Goal: Contribute content: Contribute content

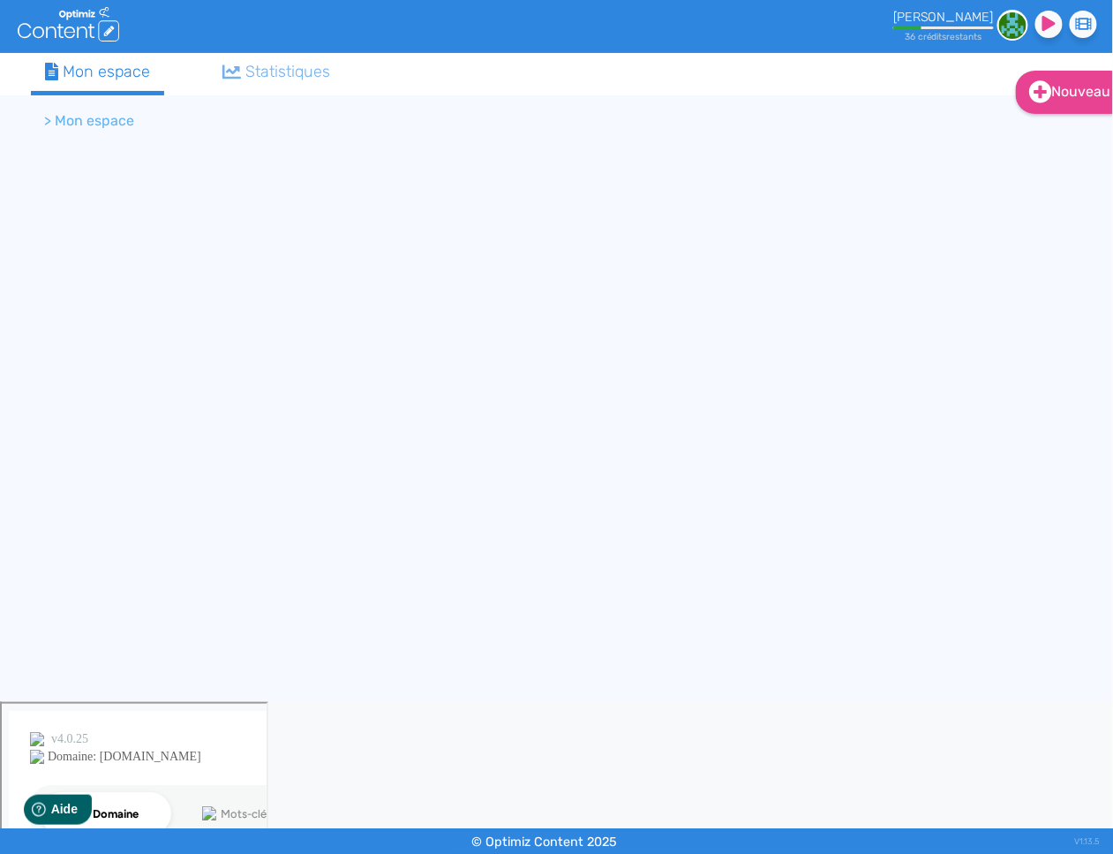
scroll to position [0, 6]
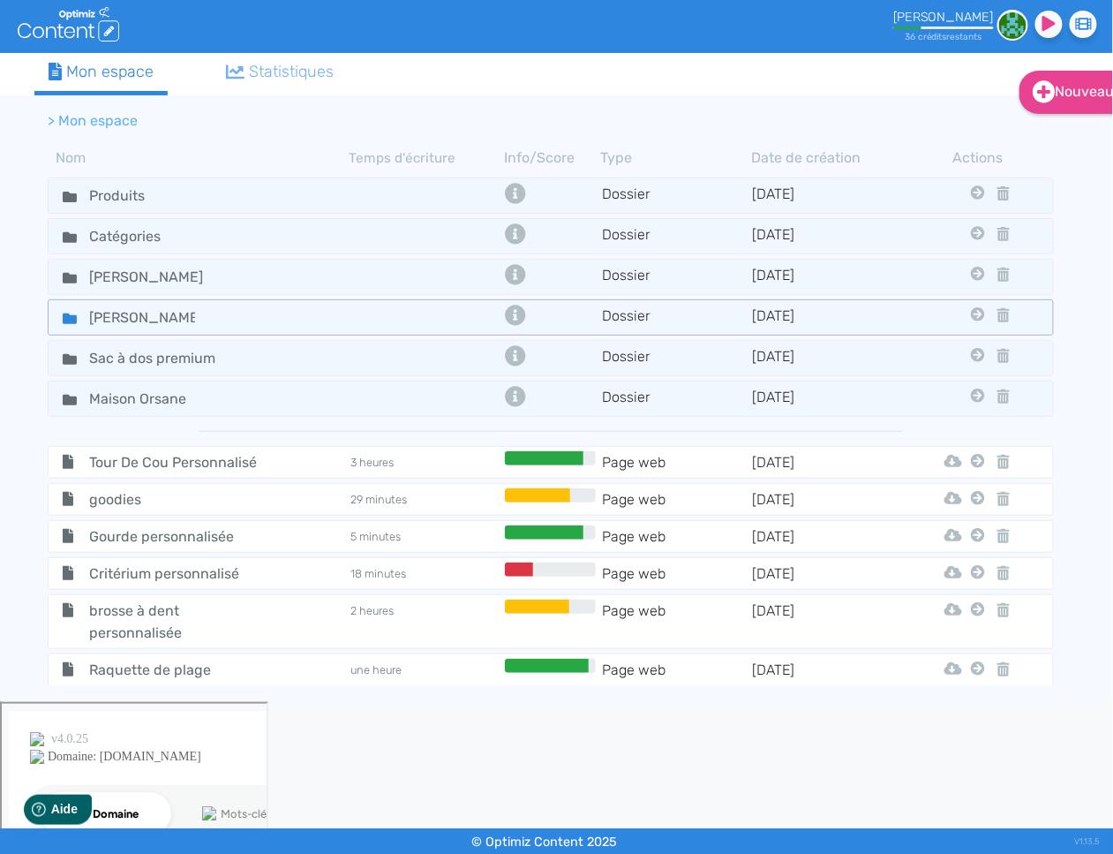
click at [69, 317] on icon at bounding box center [70, 318] width 14 height 11
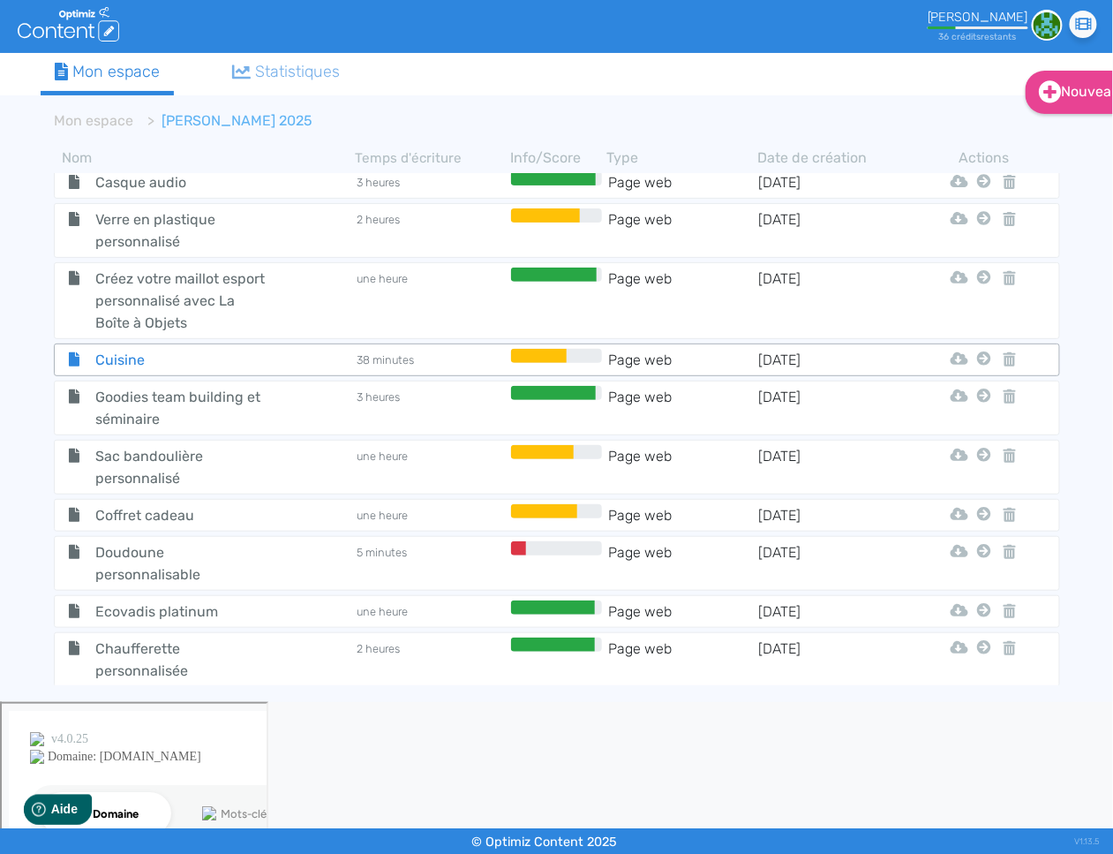
scroll to position [694, 0]
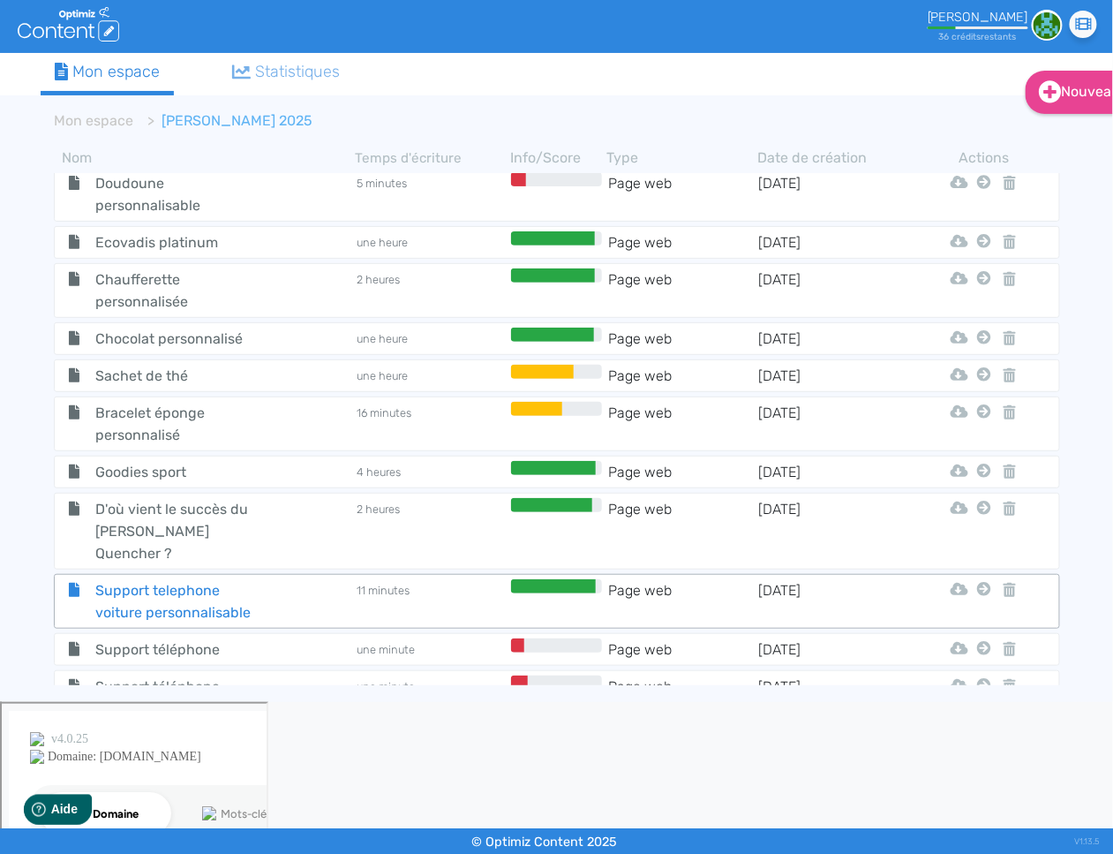
click at [170, 579] on span "Support telephone voiture personnalisable" at bounding box center [181, 601] width 199 height 44
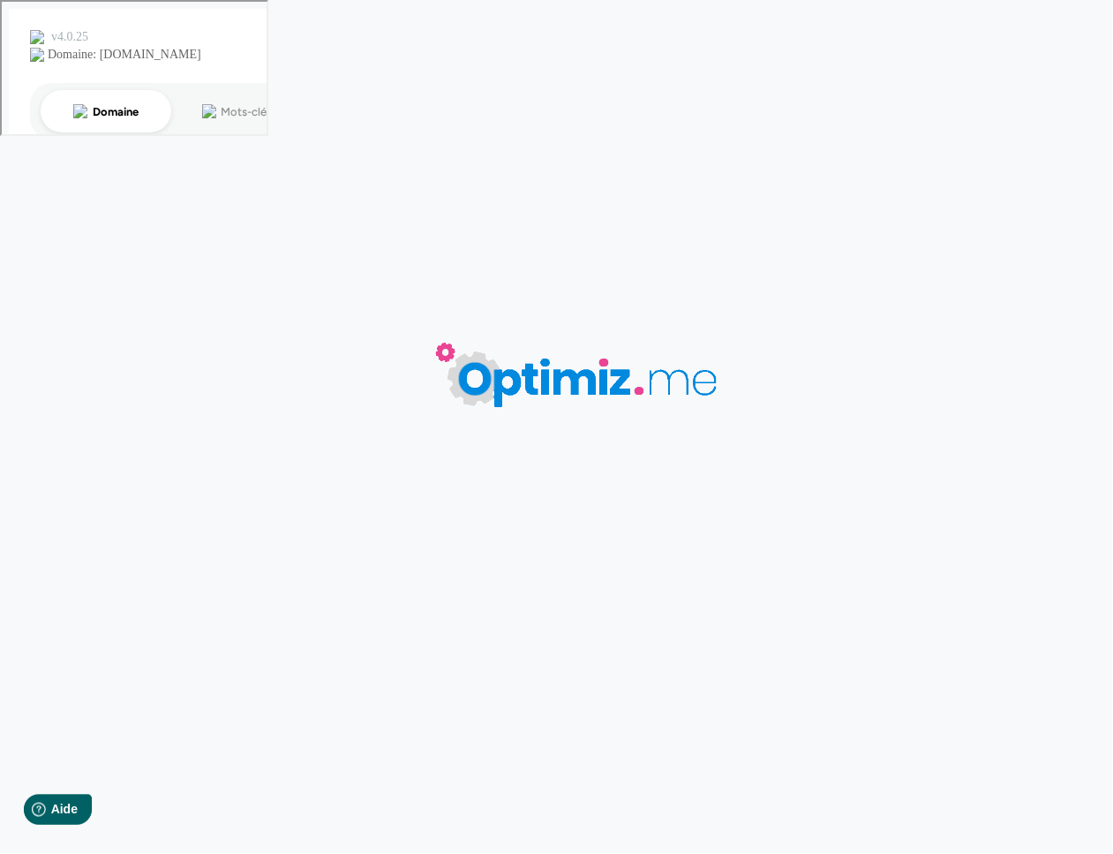
type input "Support telephone voiture personnalisable"
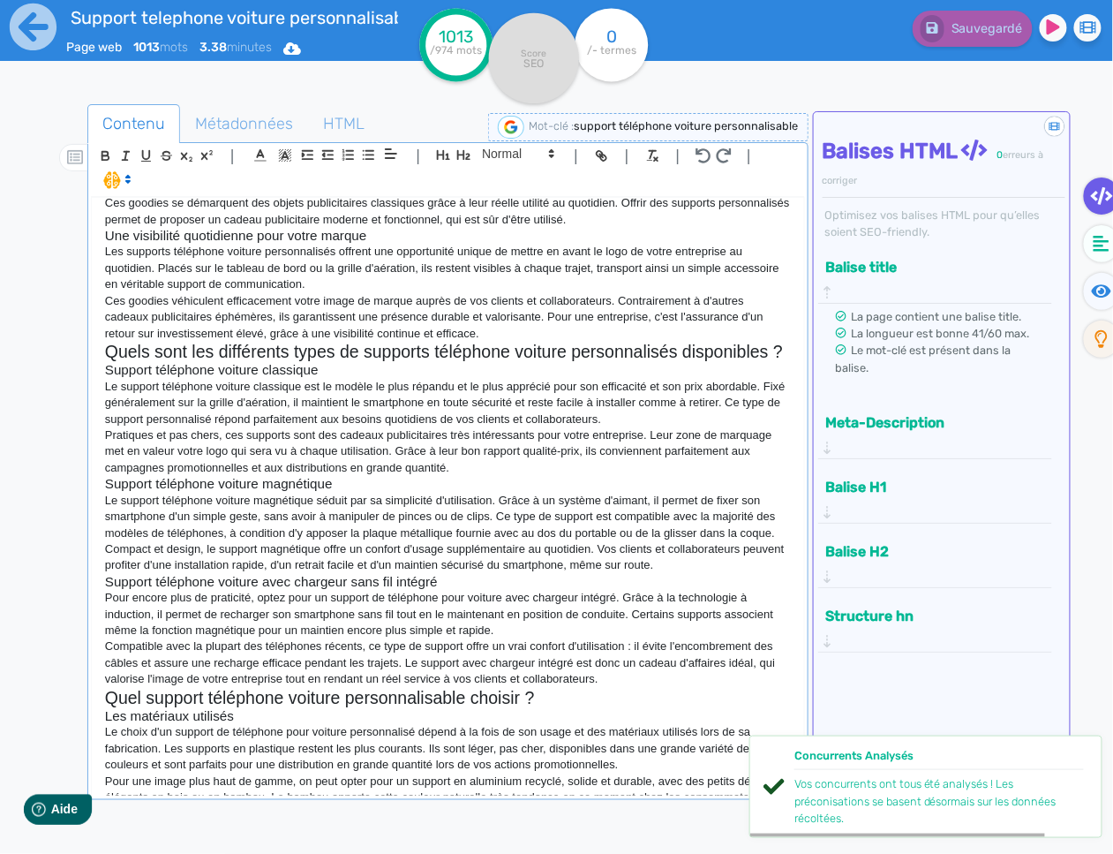
scroll to position [526, 0]
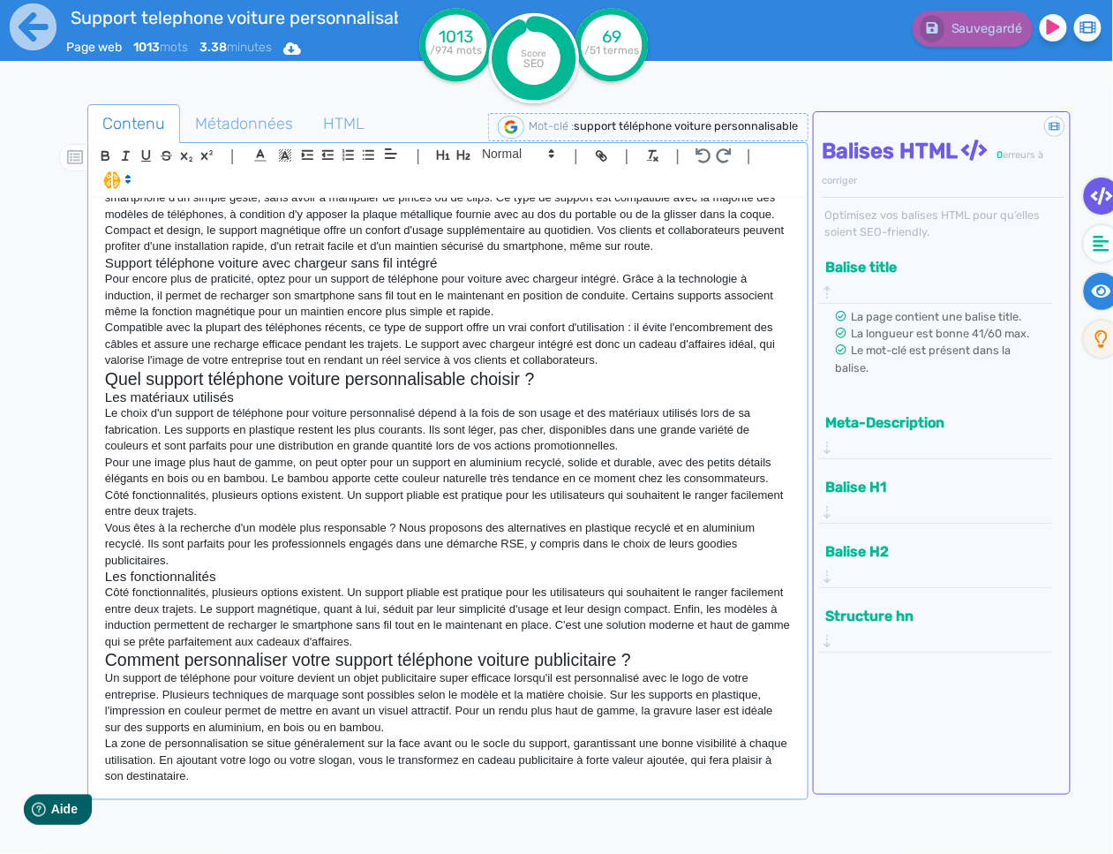
click at [1097, 282] on icon at bounding box center [1102, 291] width 20 height 18
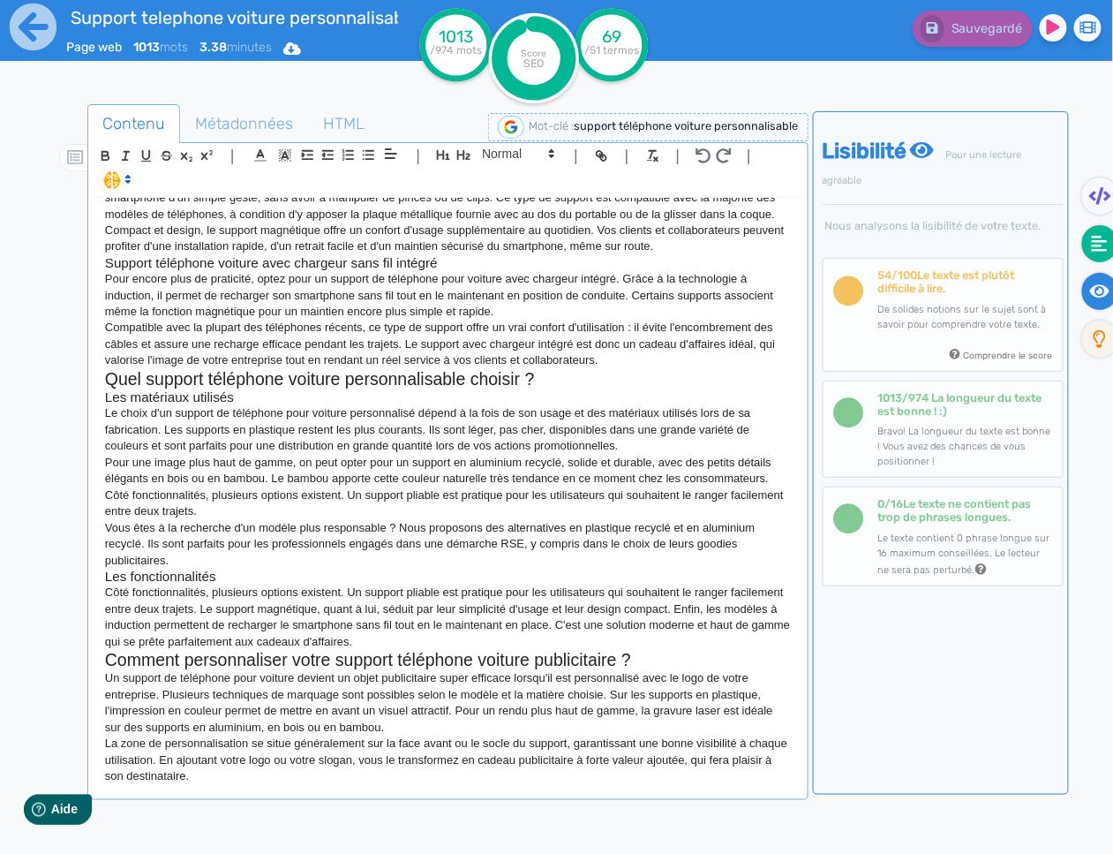
click at [1102, 251] on icon at bounding box center [1100, 244] width 16 height 18
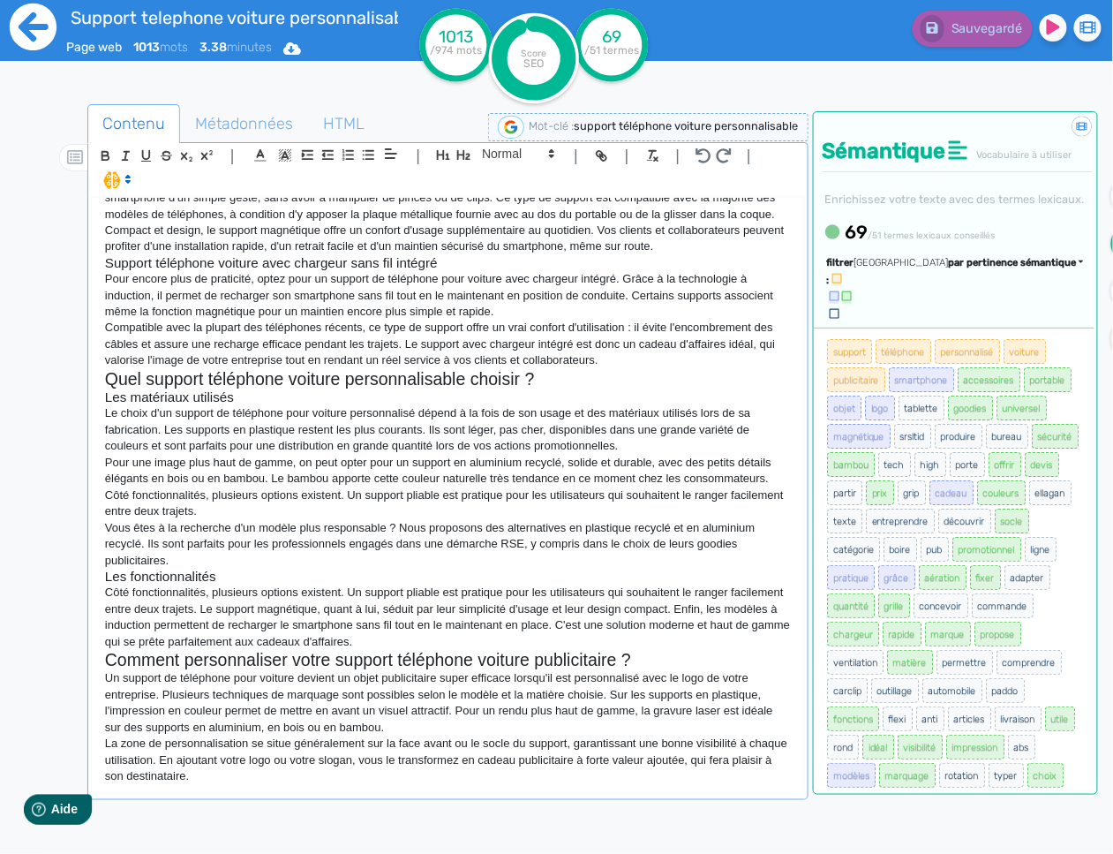
click at [26, 34] on icon at bounding box center [33, 27] width 49 height 49
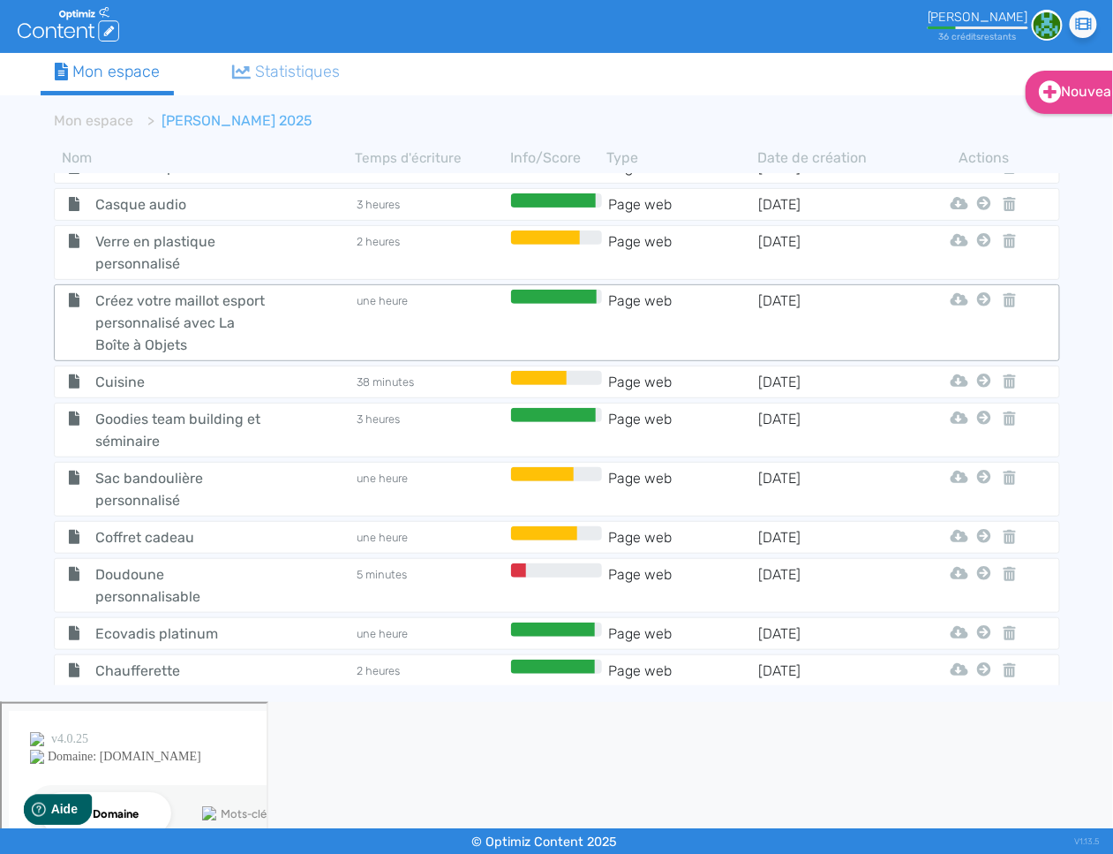
scroll to position [694, 0]
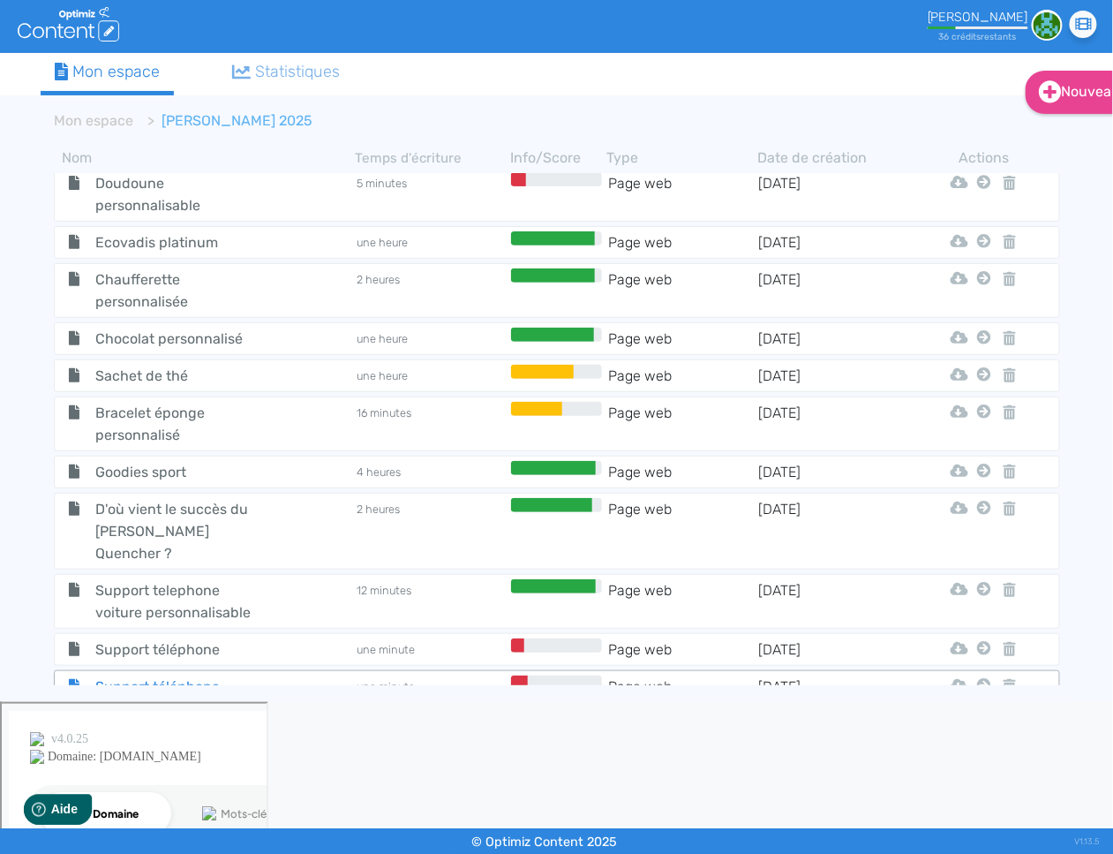
click at [154, 675] on span "Support téléphone voiture personnalisé" at bounding box center [181, 697] width 199 height 44
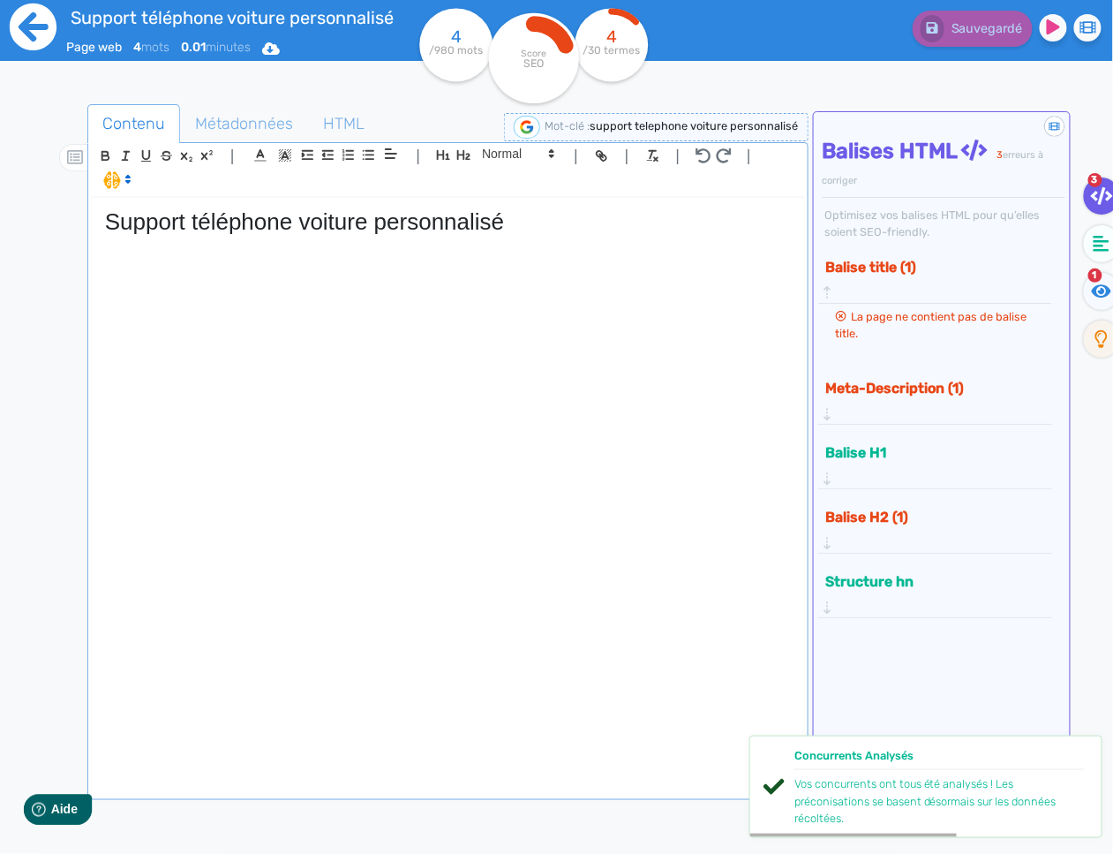
click at [37, 16] on icon at bounding box center [33, 27] width 47 height 47
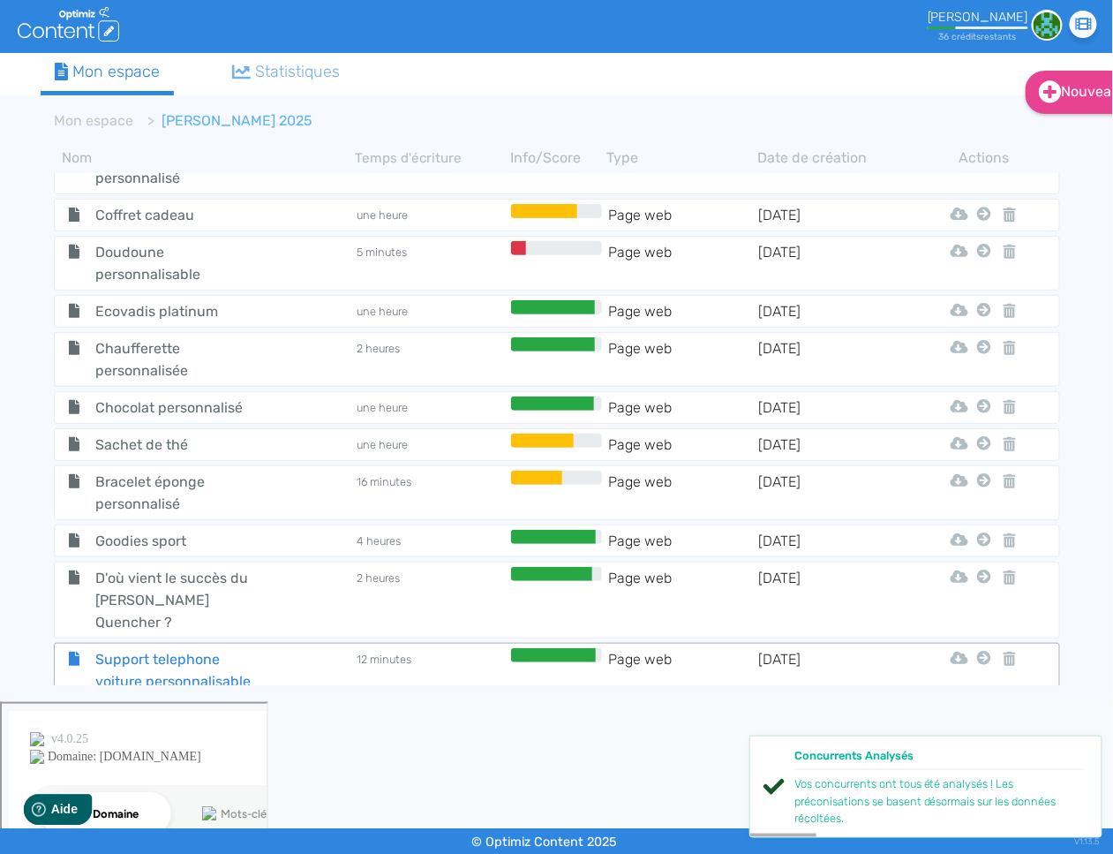
scroll to position [694, 0]
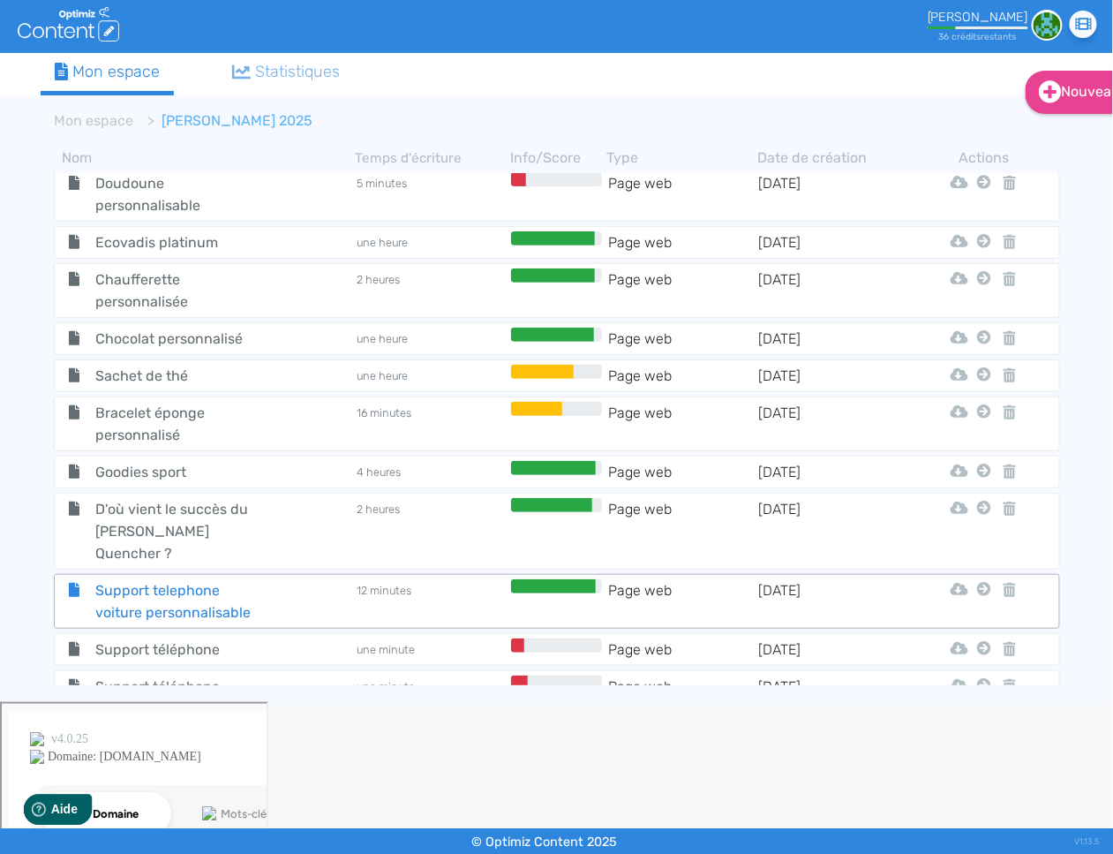
click at [174, 579] on span "Support telephone voiture personnalisable" at bounding box center [181, 601] width 199 height 44
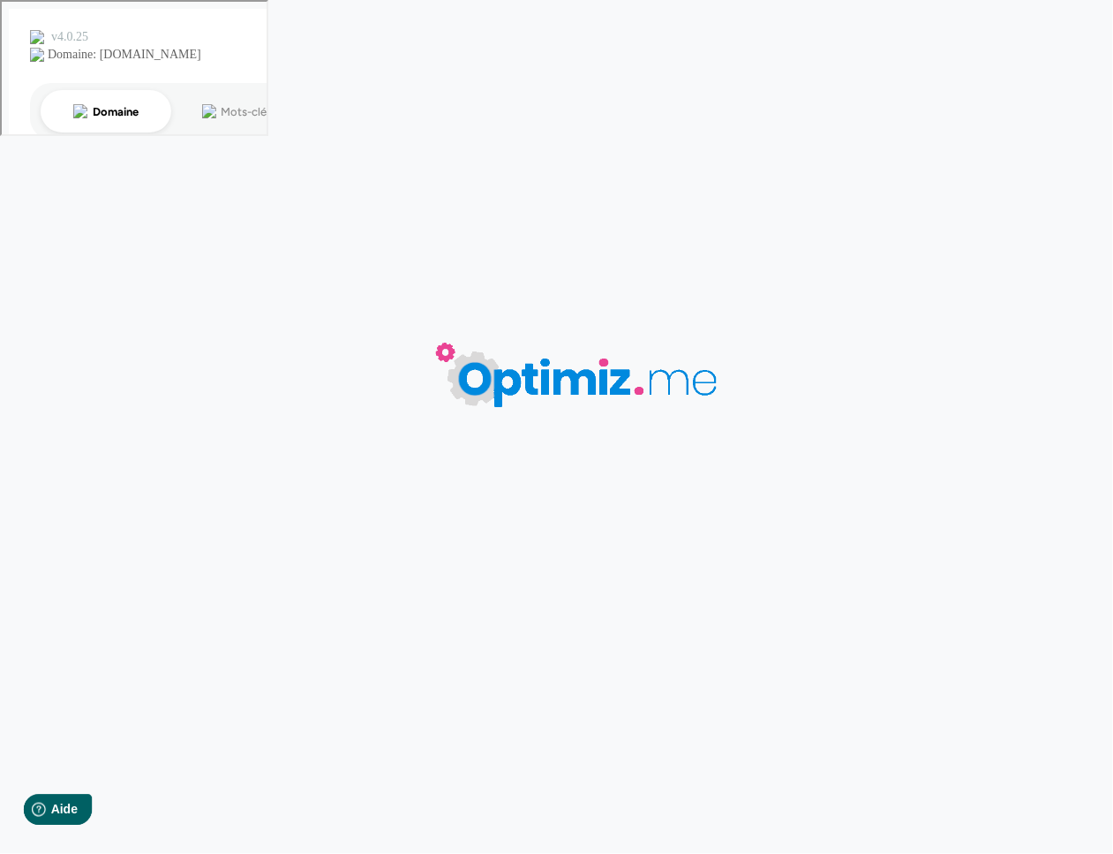
type input "Support telephone voiture personnalisable"
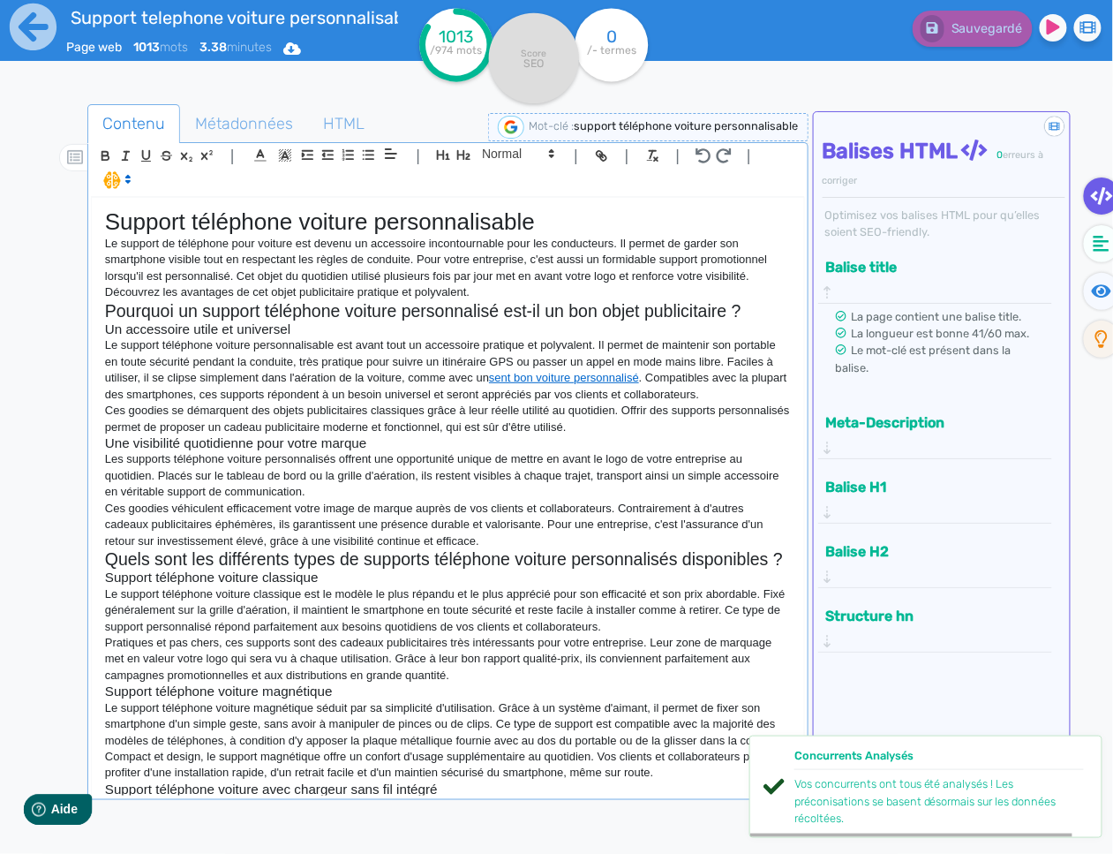
click at [271, 445] on h3 "Une visibilité quotidienne pour votre marque" at bounding box center [448, 443] width 686 height 16
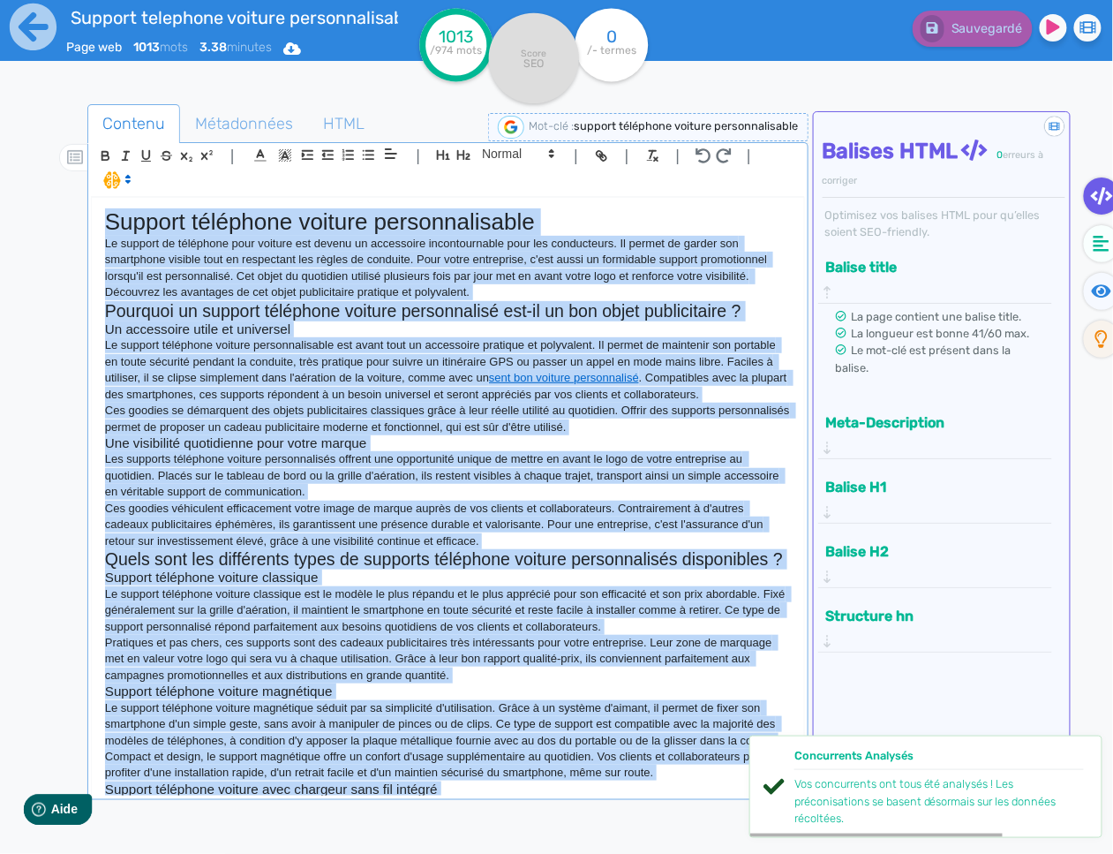
copy div "Loremip dolorsita consect adipiscingelits Do eiusmod te incididun utla etdolor …"
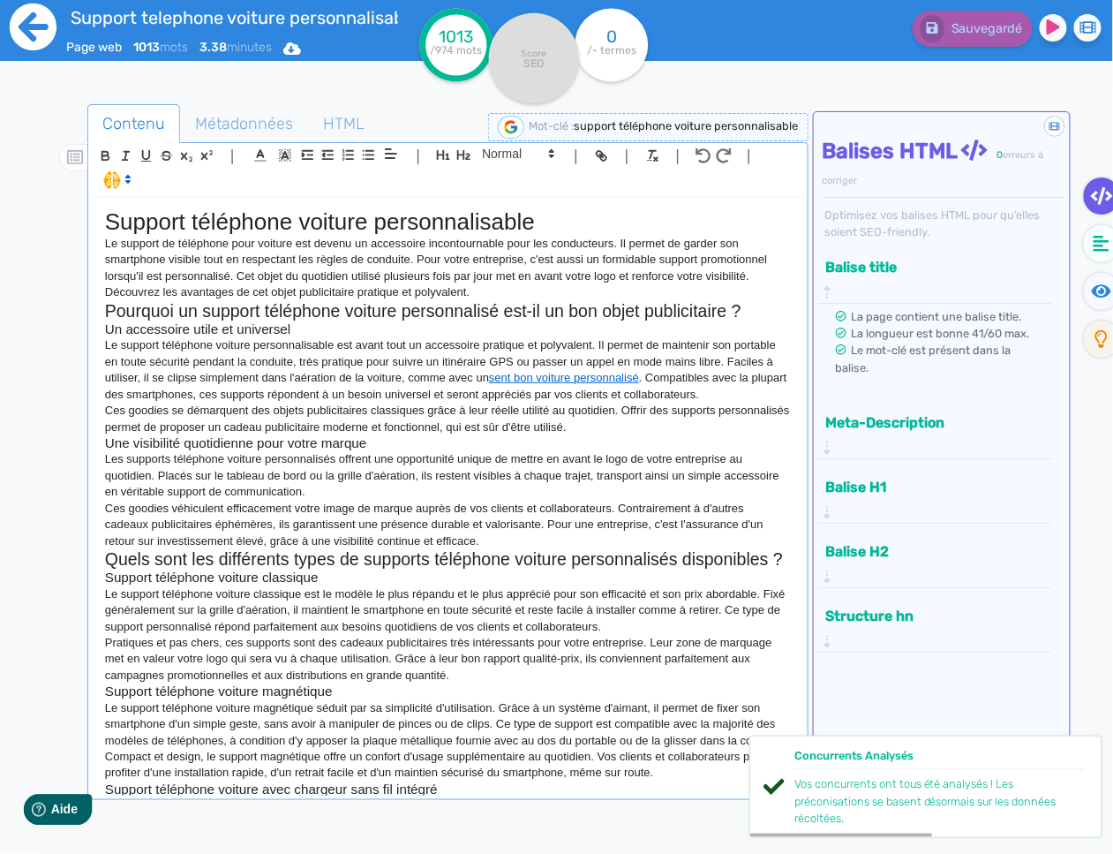
click at [46, 19] on icon at bounding box center [33, 27] width 47 height 47
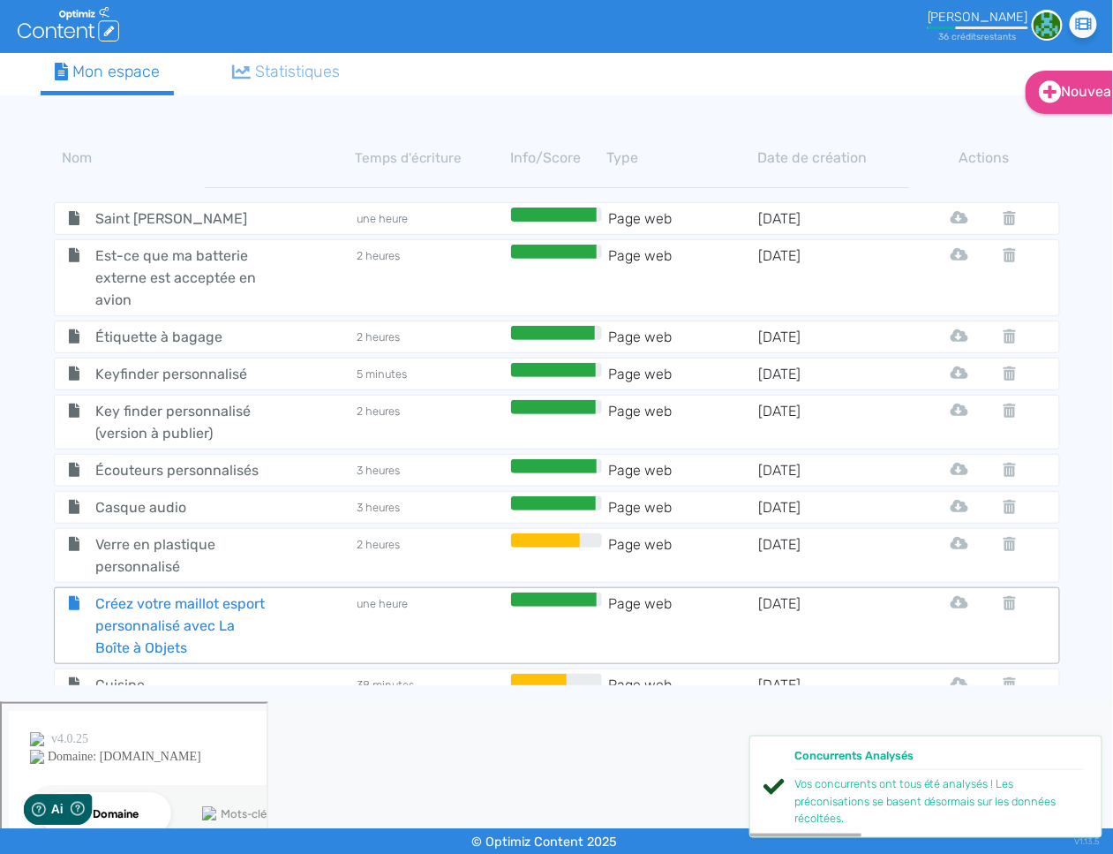
scroll to position [694, 0]
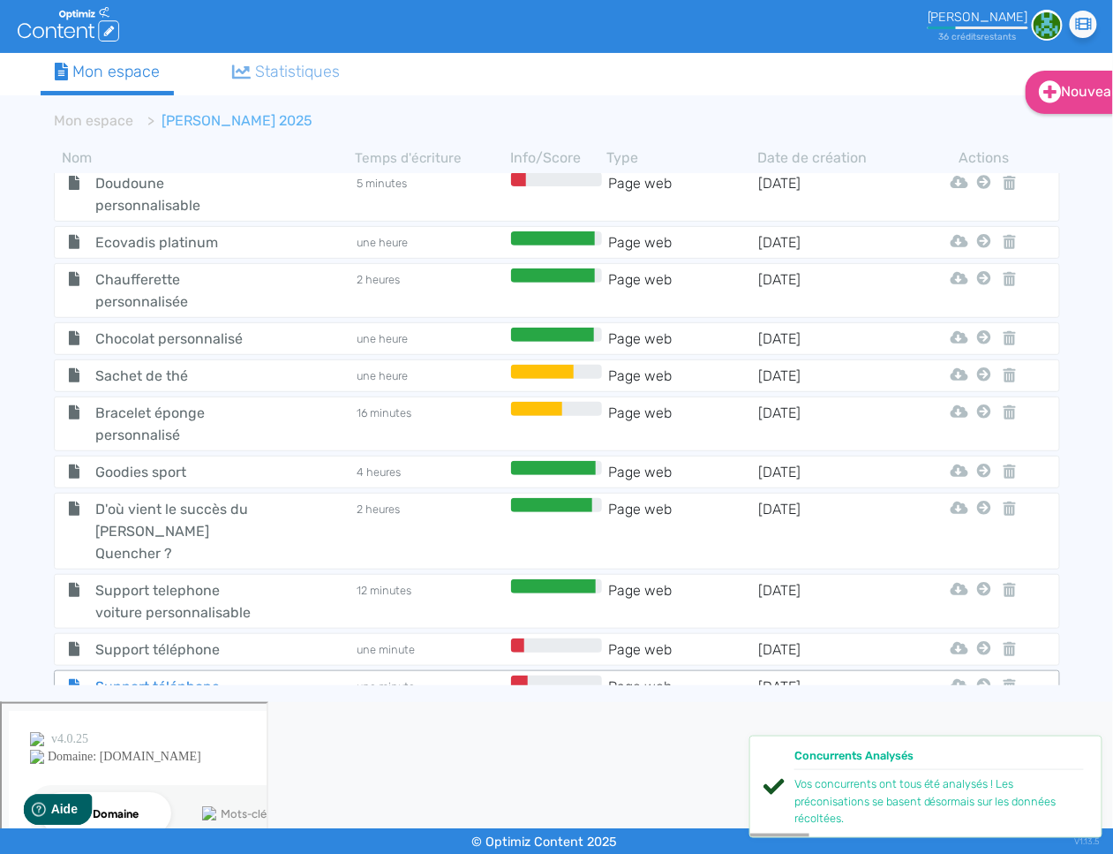
click at [199, 675] on span "Support téléphone voiture personnalisé" at bounding box center [181, 697] width 199 height 44
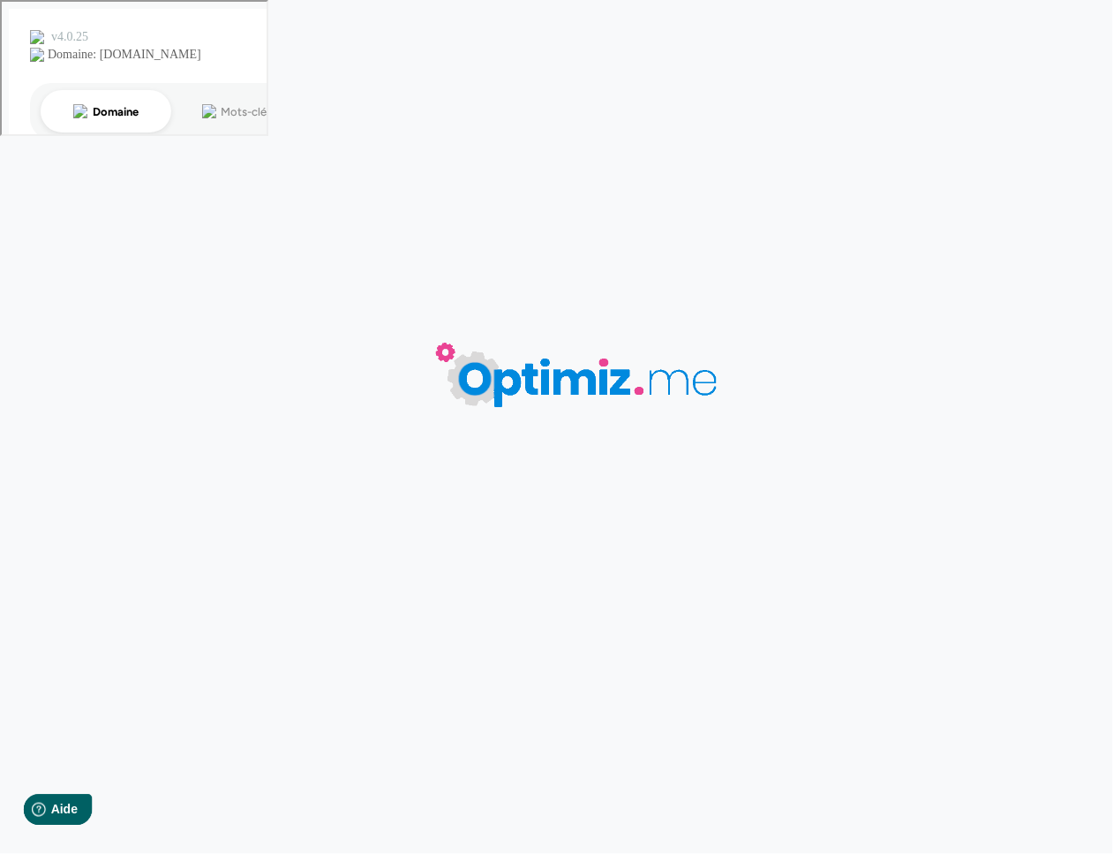
type input "Support téléphone voiture personnalisé"
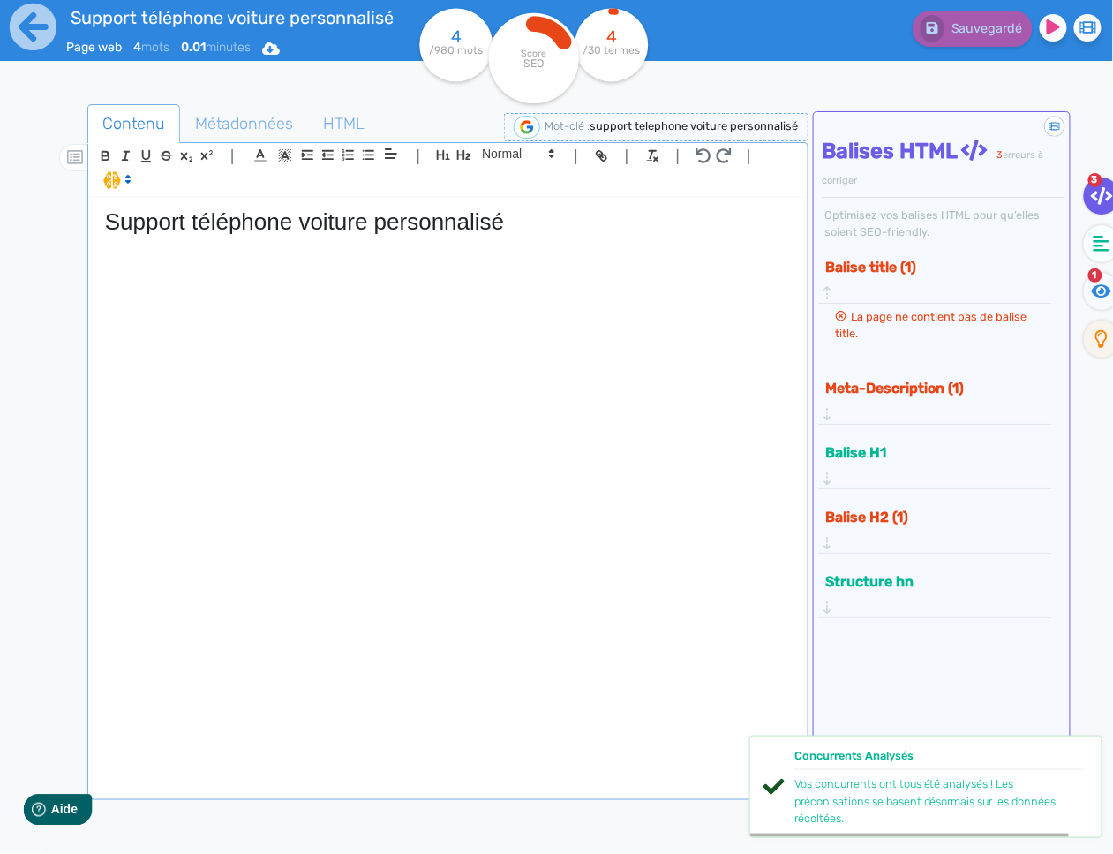
click at [285, 204] on div "Support téléphone voiture personnalisé" at bounding box center [448, 497] width 712 height 598
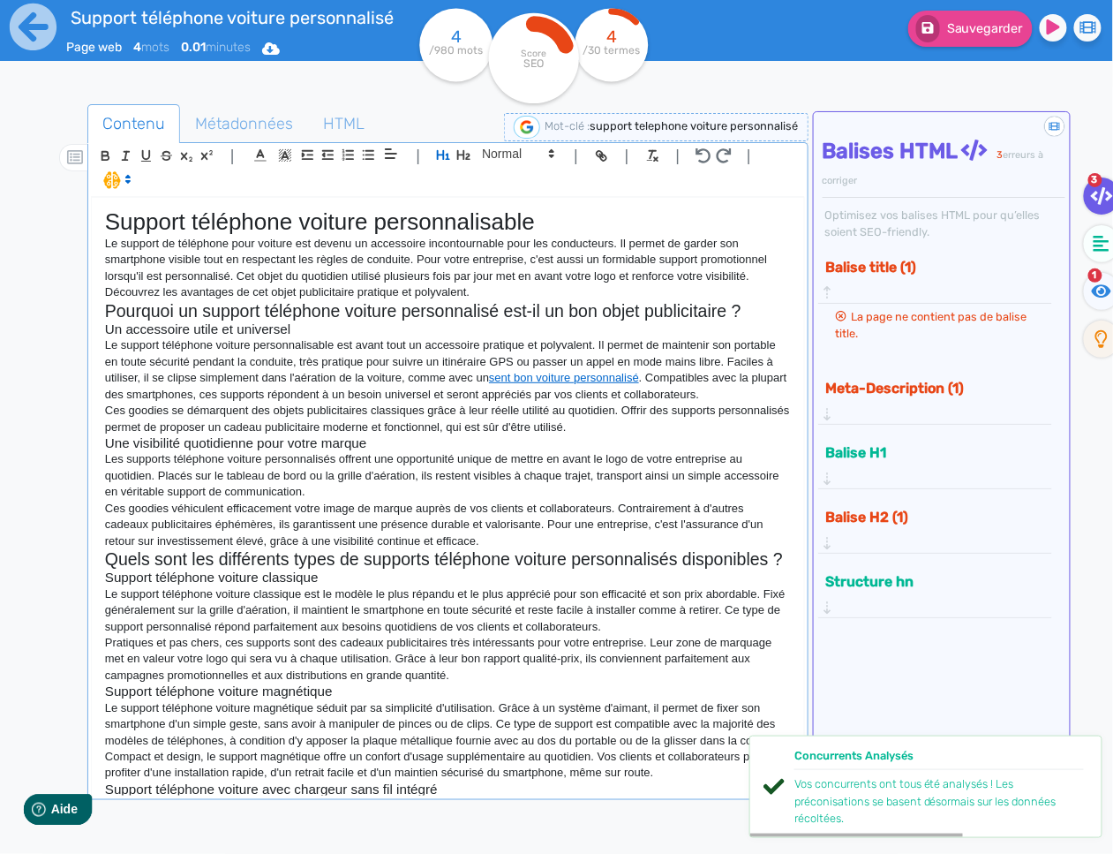
scroll to position [604, 0]
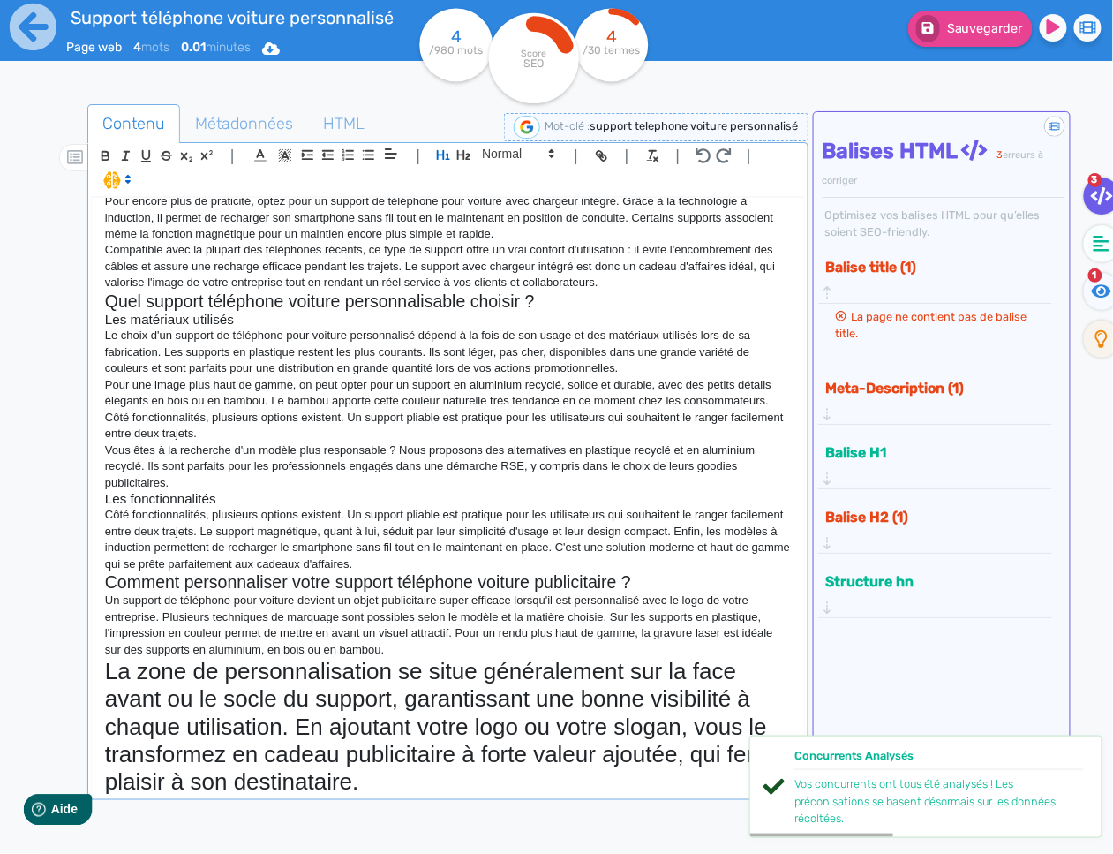
click at [391, 702] on h1 "La zone de personnalisation se situe généralement sur la face avant ou le socle…" at bounding box center [448, 727] width 686 height 138
click at [446, 155] on icon "button" at bounding box center [443, 155] width 13 height 10
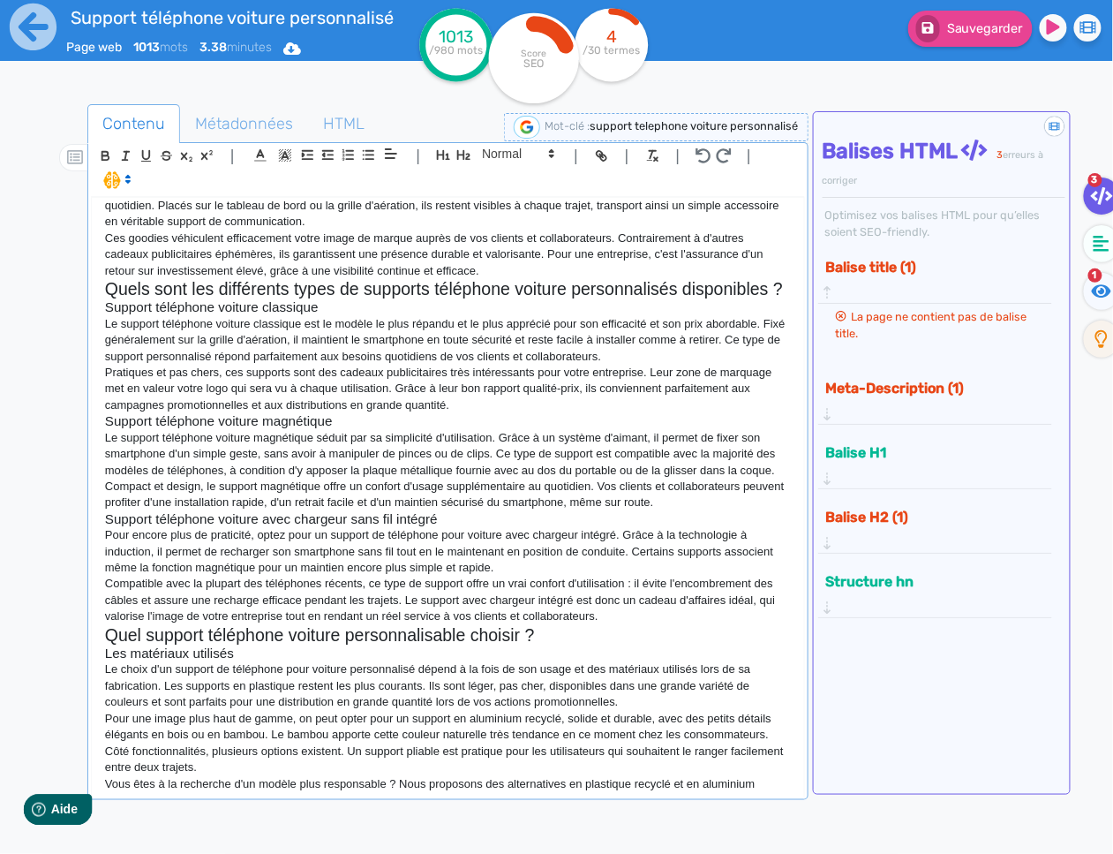
scroll to position [0, 0]
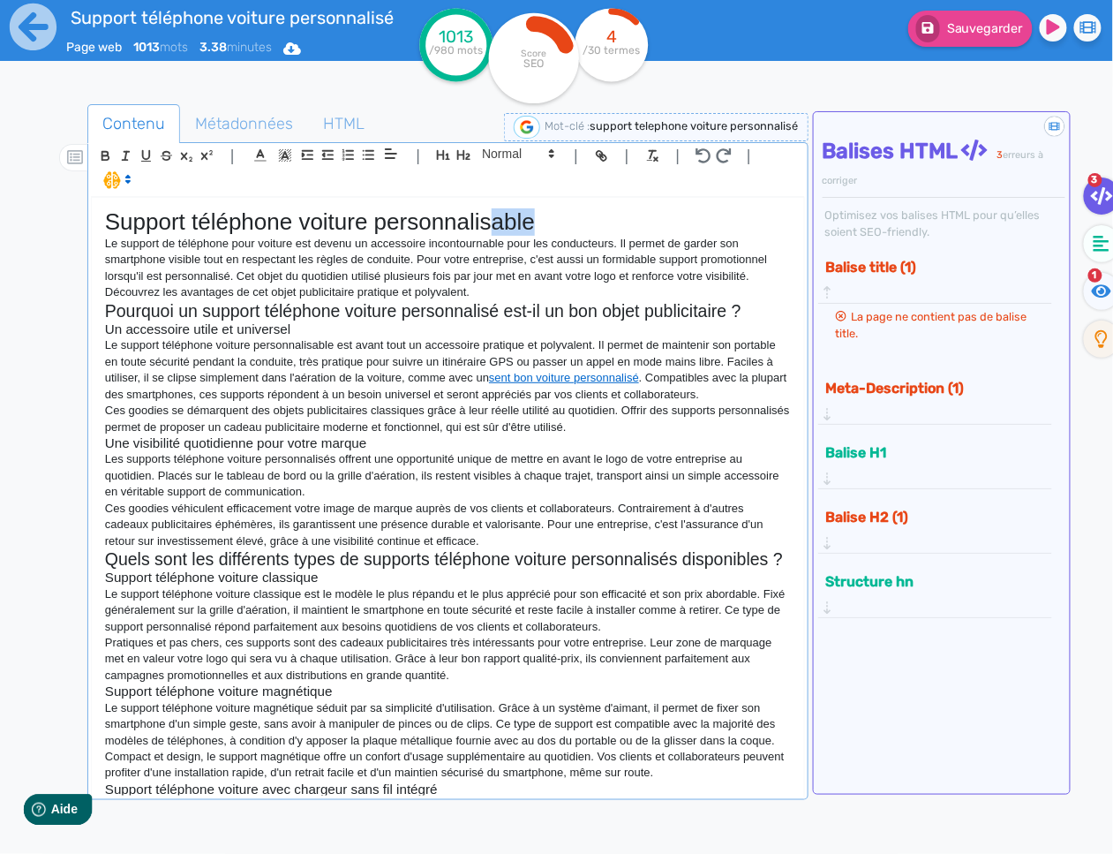
drag, startPoint x: 489, startPoint y: 225, endPoint x: 542, endPoint y: 222, distance: 53.0
click at [543, 222] on h1 "Support téléphone voiture personnalisable" at bounding box center [448, 221] width 686 height 27
click at [960, 35] on span "Sauvegarder" at bounding box center [985, 28] width 76 height 15
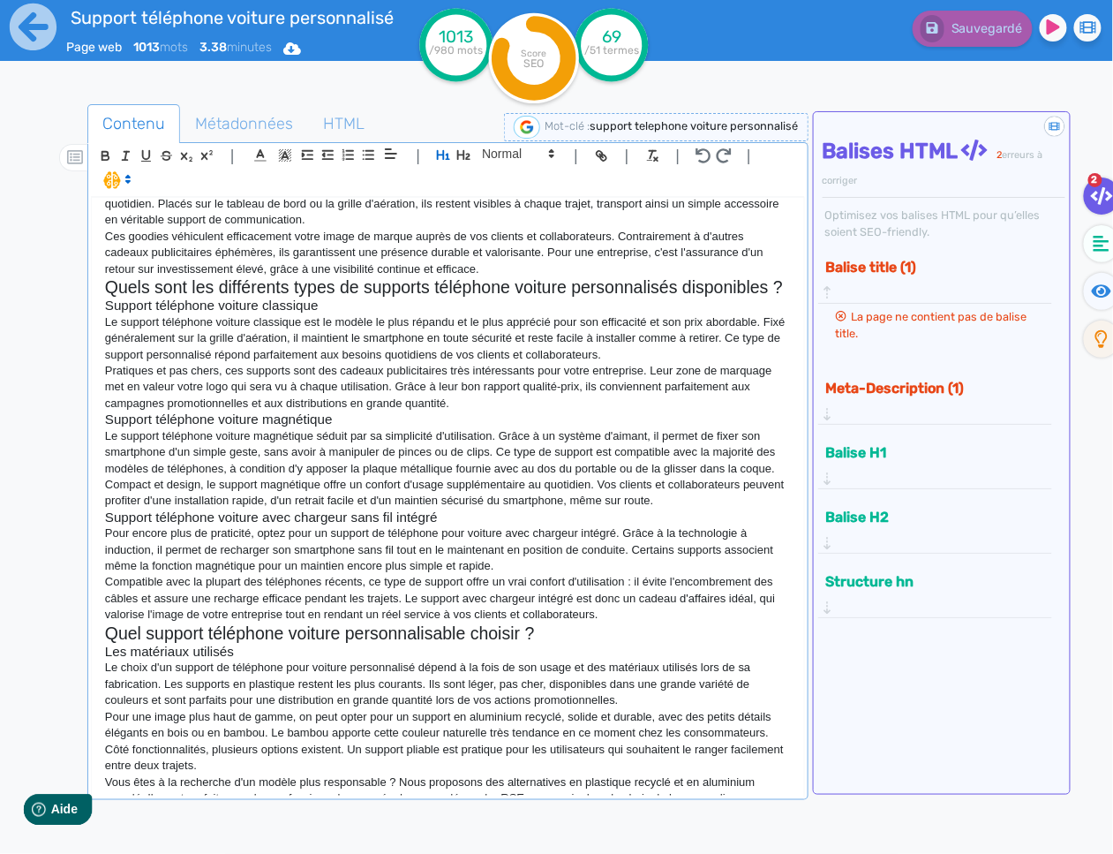
scroll to position [526, 0]
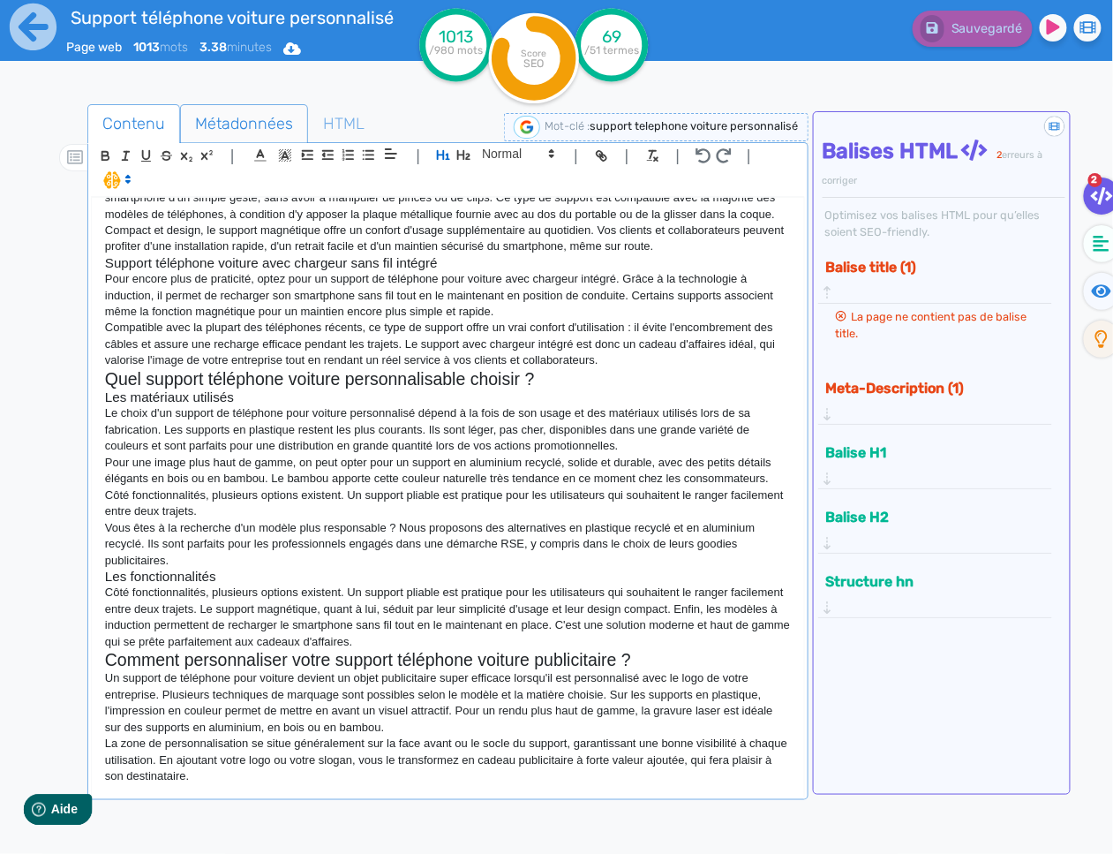
click at [266, 122] on span "Métadonnées" at bounding box center [244, 124] width 126 height 48
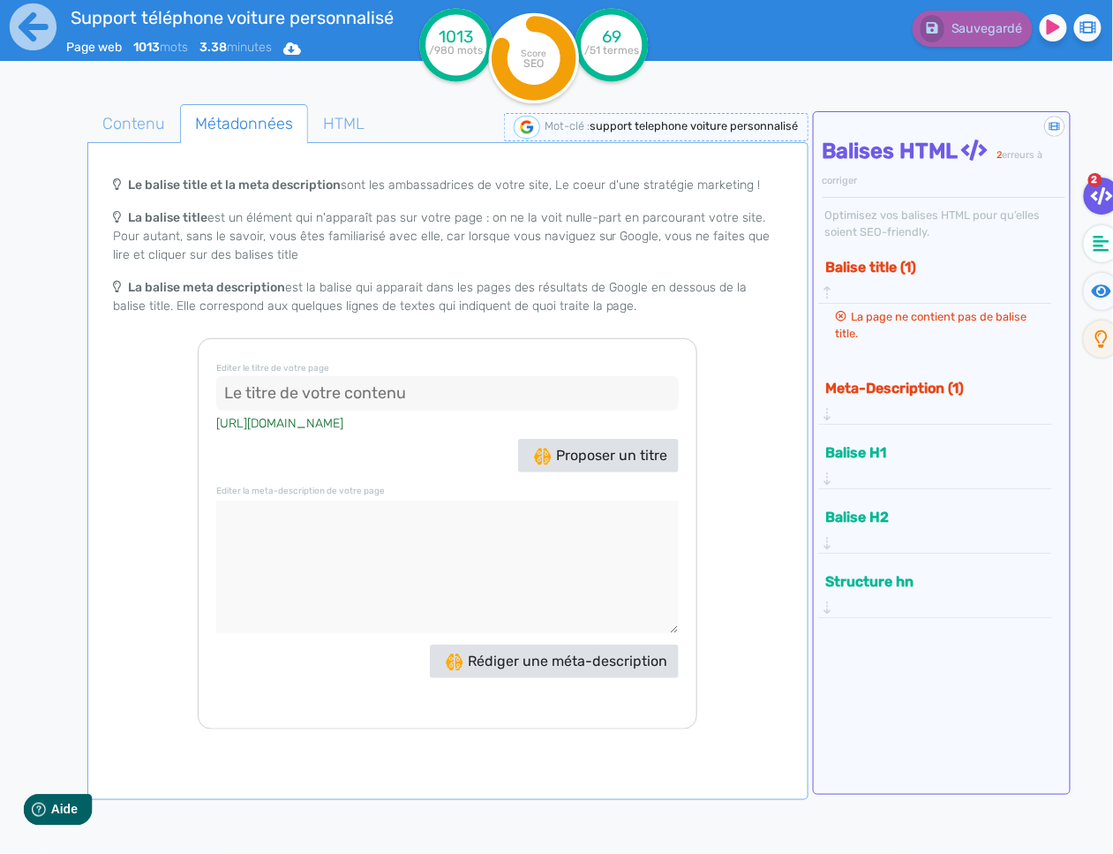
click at [348, 396] on input at bounding box center [447, 393] width 463 height 35
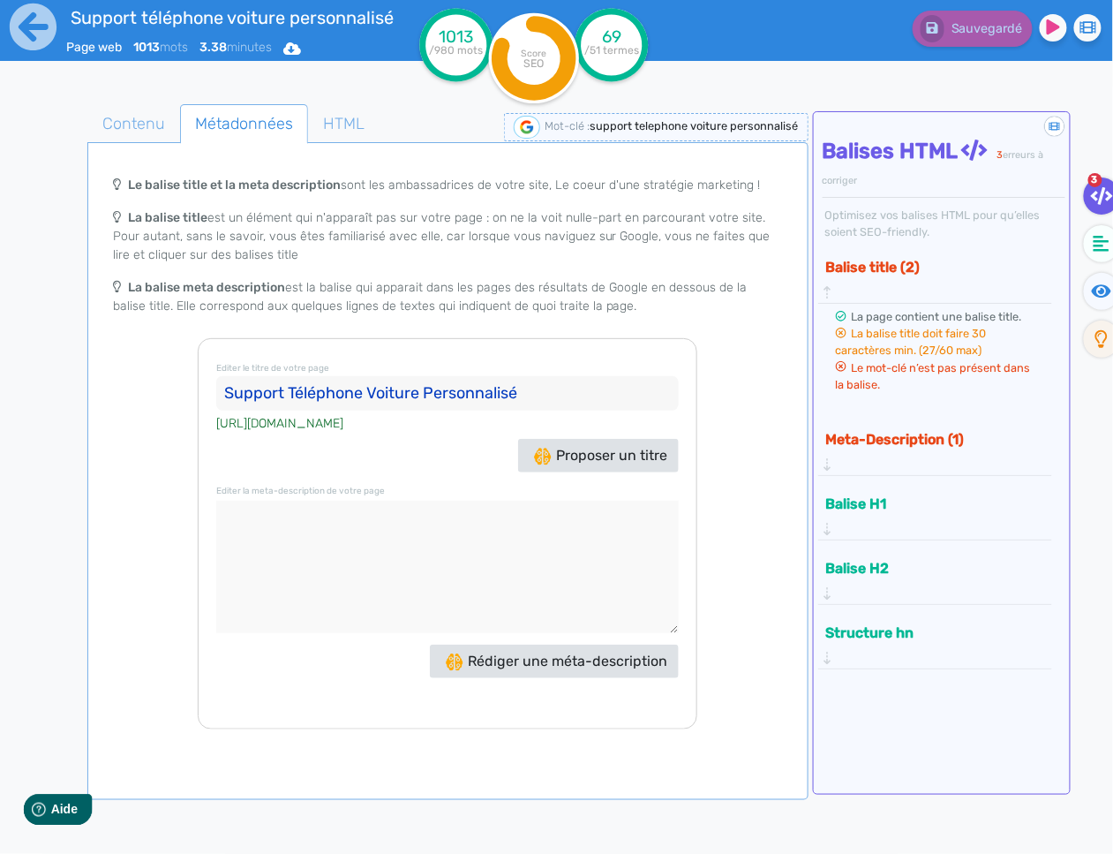
type input "Support Téléphone Voiture Personnalisé"
click at [368, 542] on textarea at bounding box center [447, 567] width 463 height 132
click at [385, 543] on textarea at bounding box center [447, 567] width 463 height 132
paste textarea "Le support téléphone voiture personnalisable est l'accessoire idéal pour booste…"
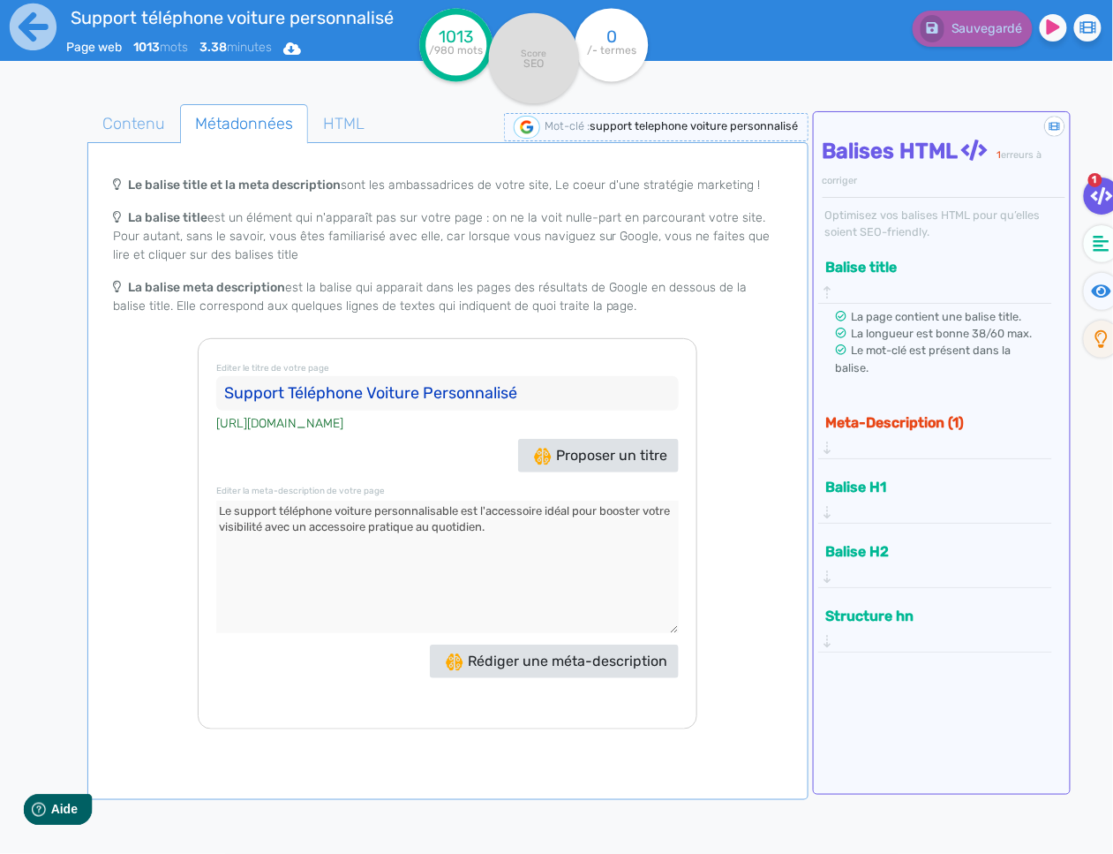
drag, startPoint x: 435, startPoint y: 509, endPoint x: 456, endPoint y: 508, distance: 21.2
click at [456, 508] on textarea at bounding box center [447, 567] width 463 height 132
click at [555, 544] on textarea at bounding box center [447, 567] width 463 height 132
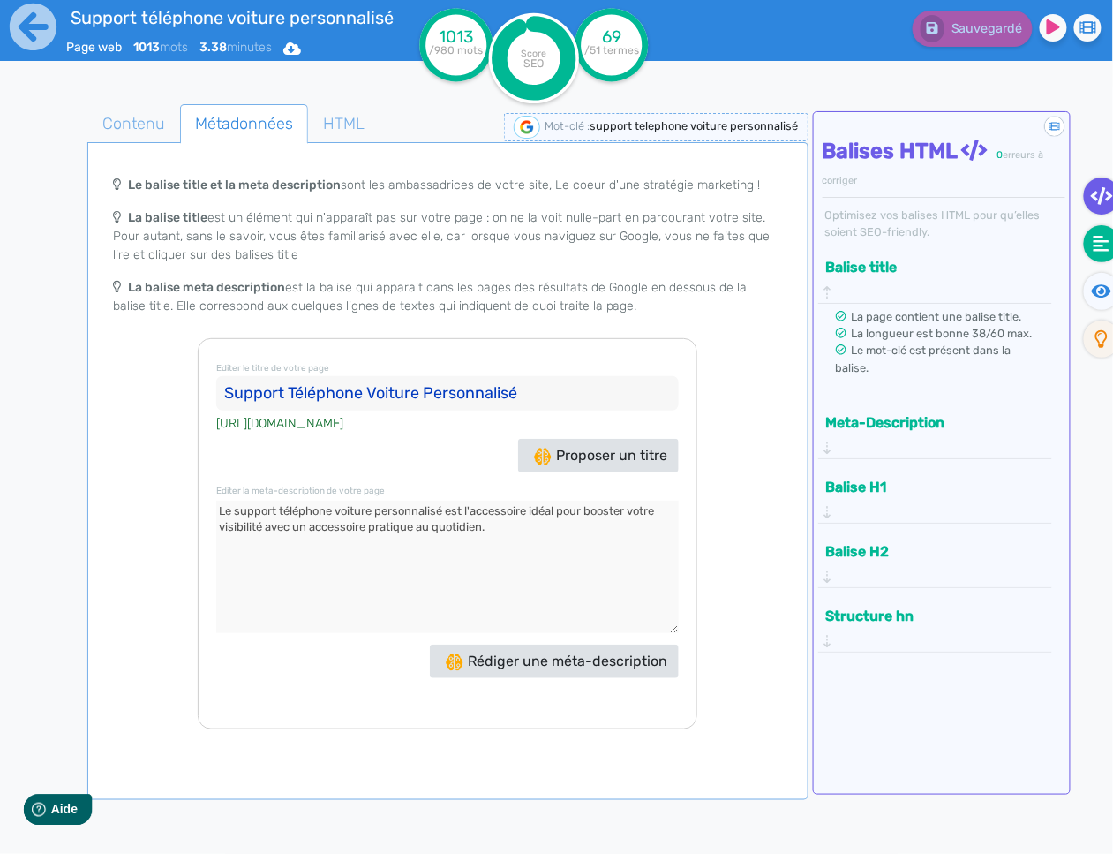
type textarea "Le support téléphone voiture personnalisé est l'accessoire idéal pour booster v…"
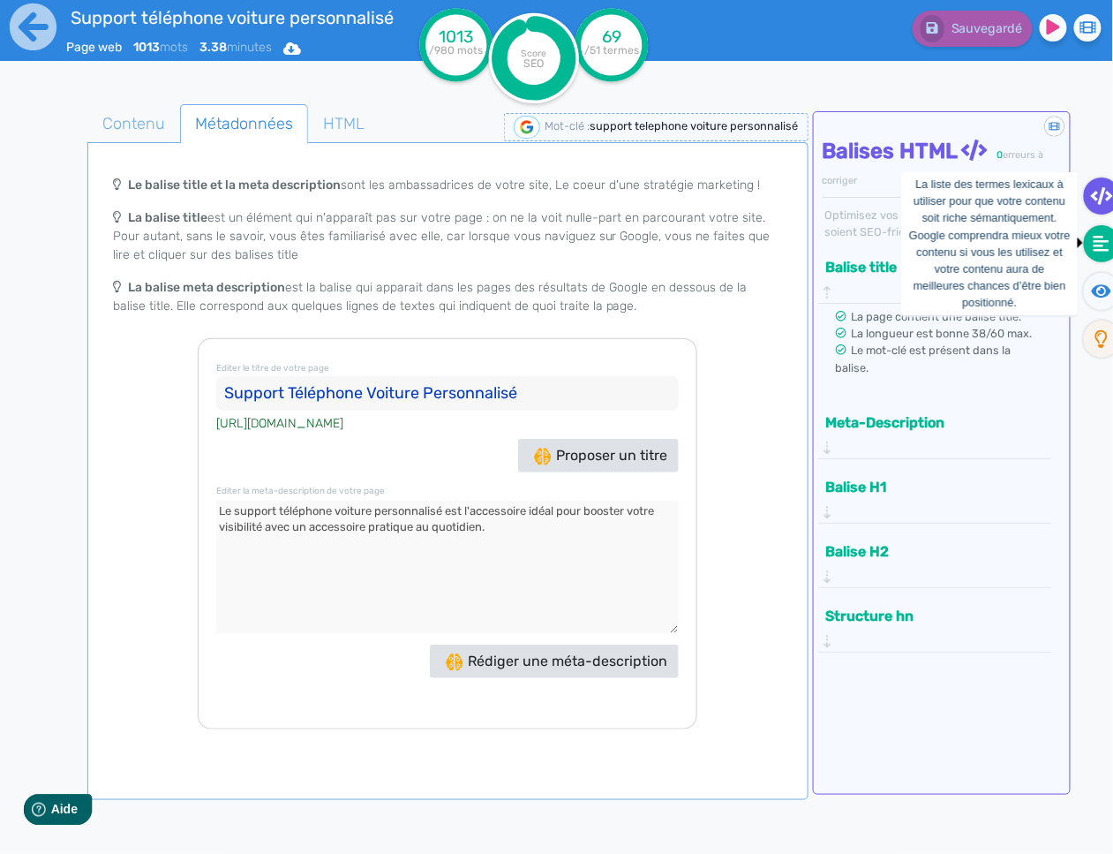
click at [1108, 249] on icon at bounding box center [1102, 244] width 16 height 16
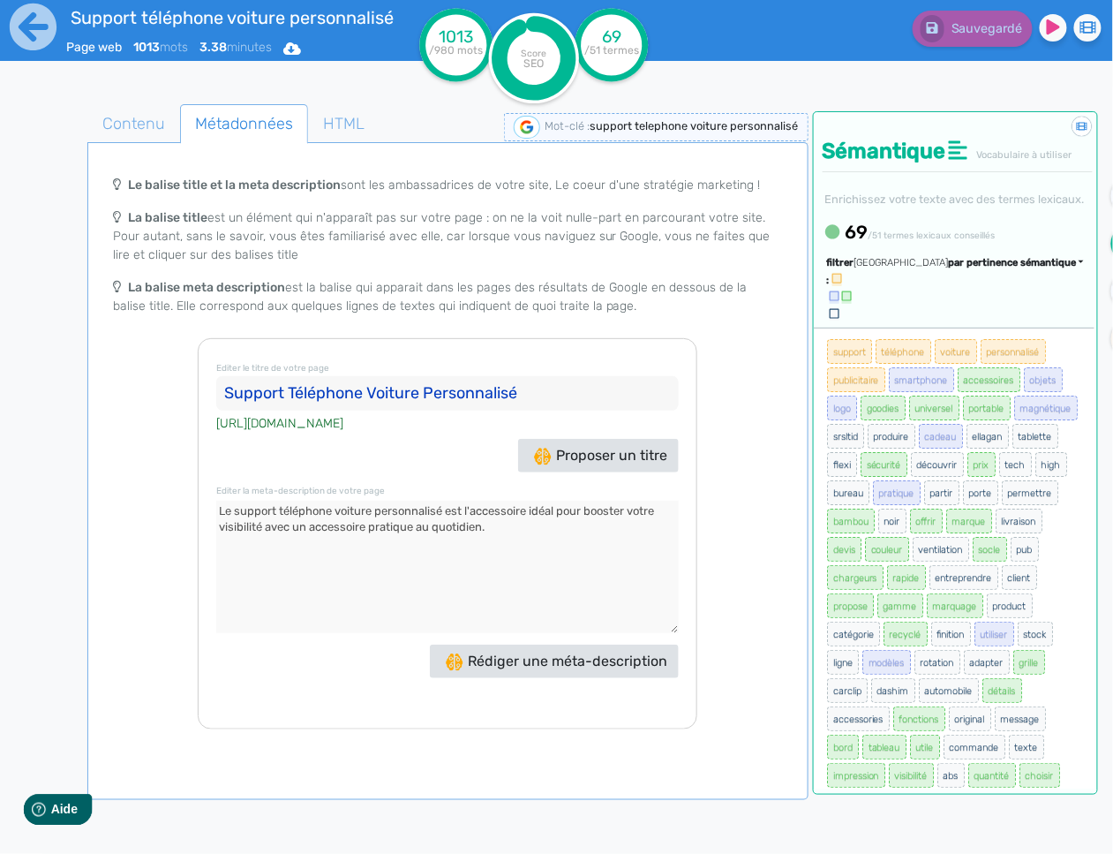
click at [985, 268] on span "par pertinence sémantique" at bounding box center [1013, 262] width 128 height 11
click at [976, 327] on link "par fréquence" at bounding box center [928, 316] width 148 height 24
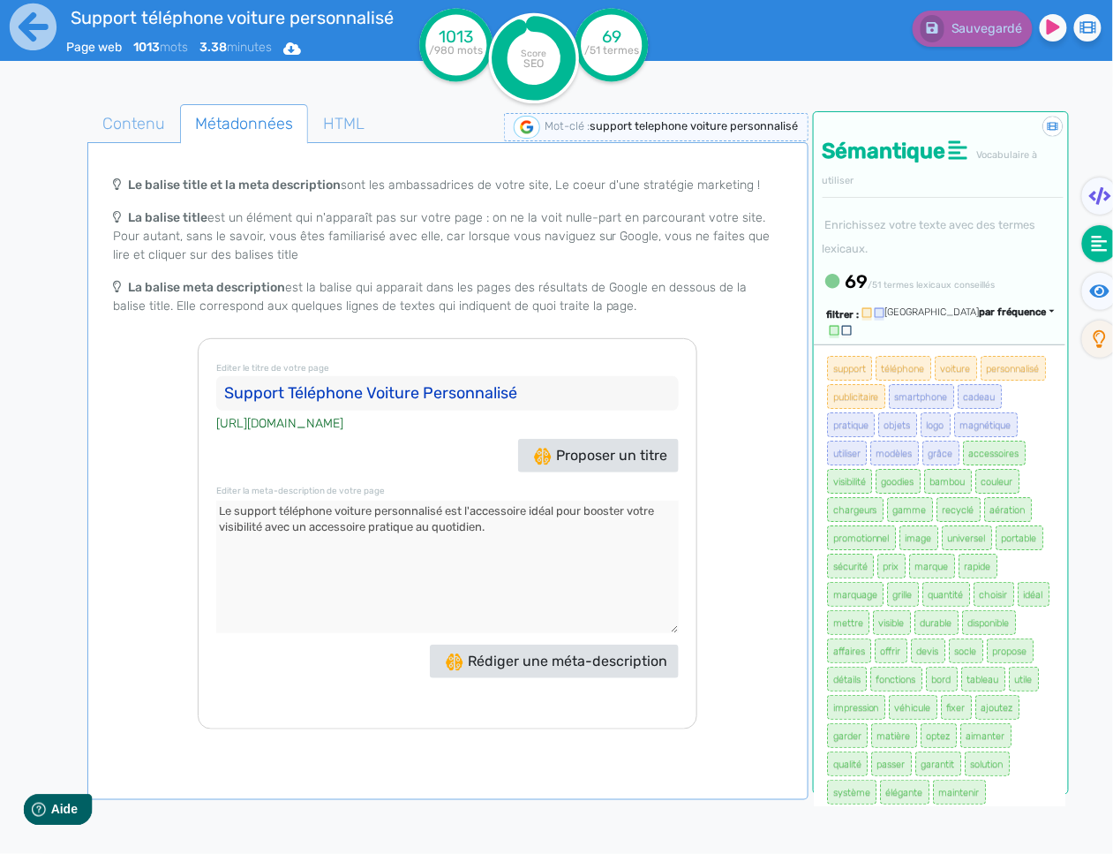
click at [488, 295] on p "La balise meta description est la balise qui apparait dans les pages des résult…" at bounding box center [448, 296] width 670 height 37
click at [157, 121] on span "Contenu" at bounding box center [133, 124] width 91 height 48
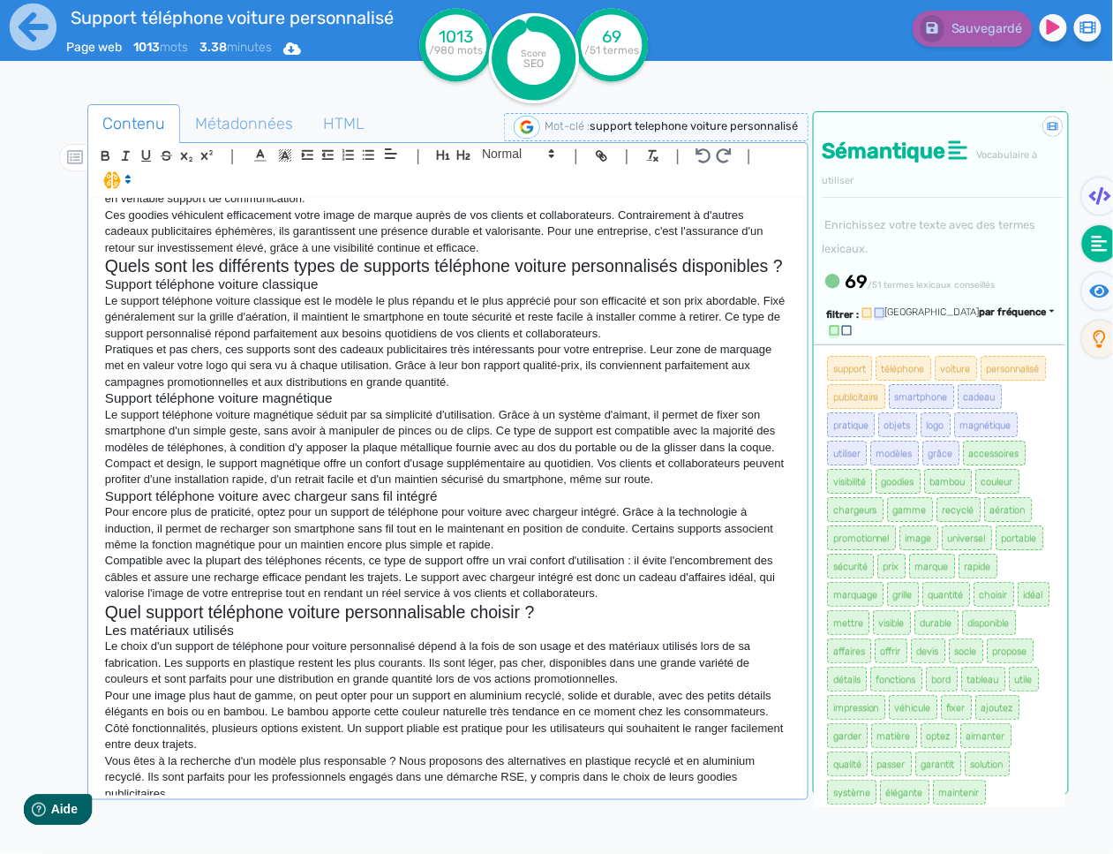
scroll to position [154, 0]
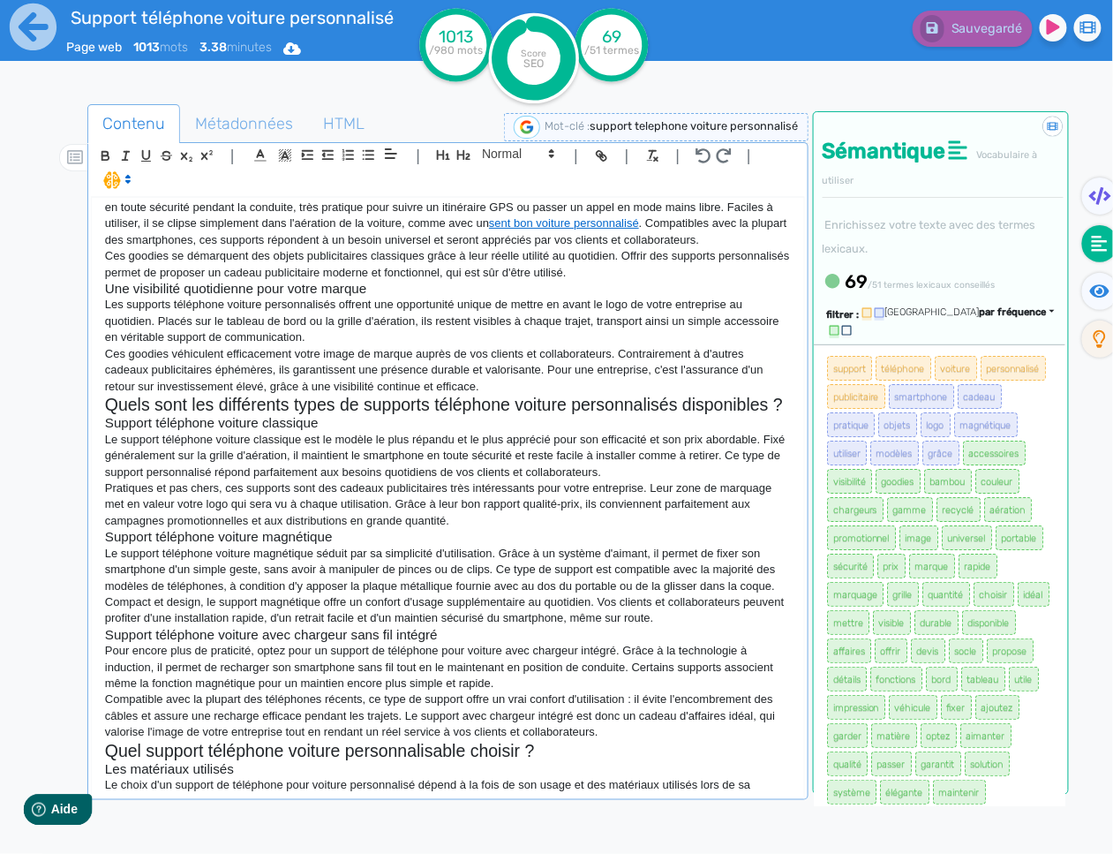
click at [708, 290] on h3 "Une visibilité quotidienne pour votre marque" at bounding box center [448, 289] width 686 height 16
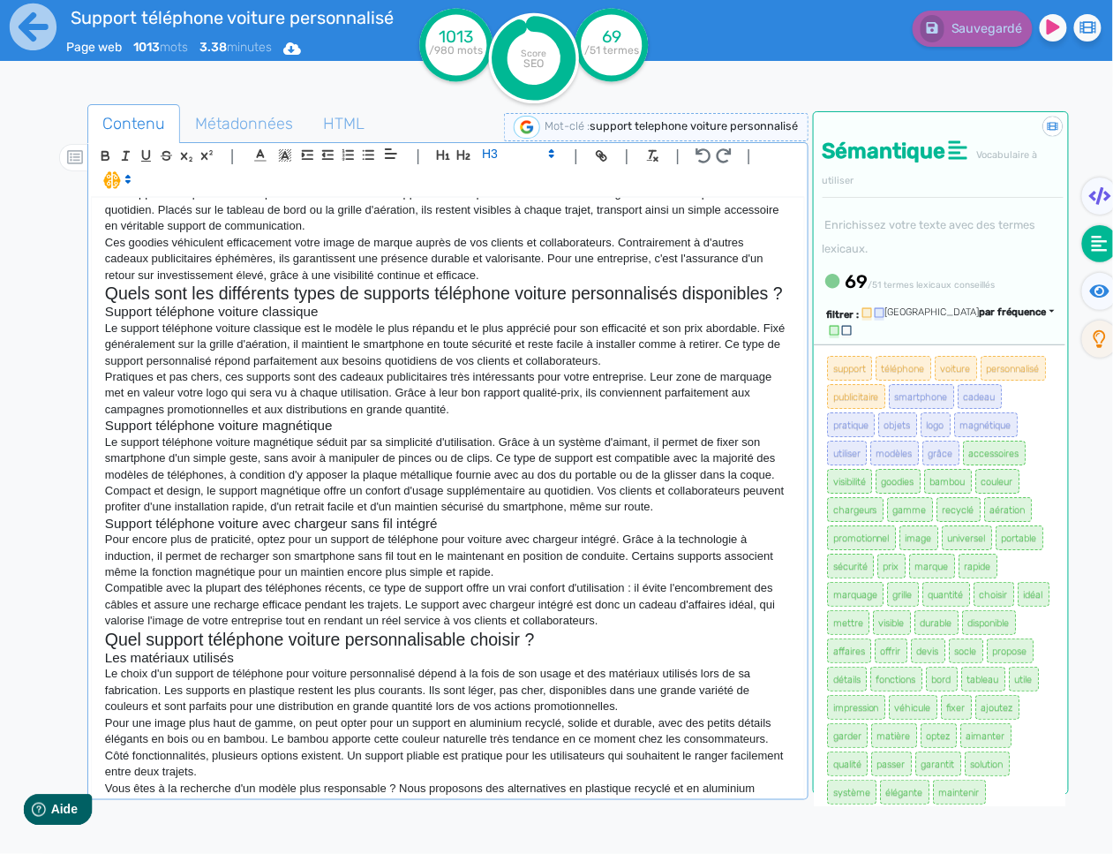
scroll to position [0, 0]
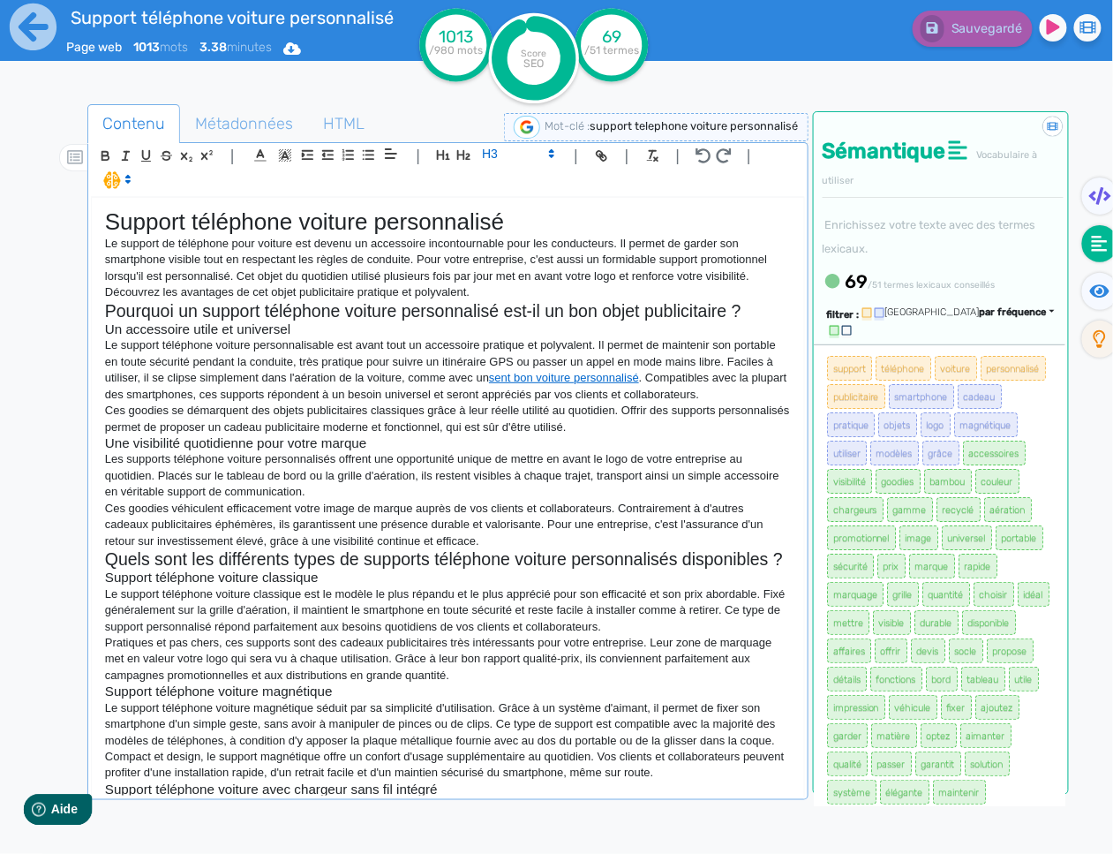
click at [335, 578] on h3 "Support téléphone voiture classique" at bounding box center [448, 577] width 686 height 16
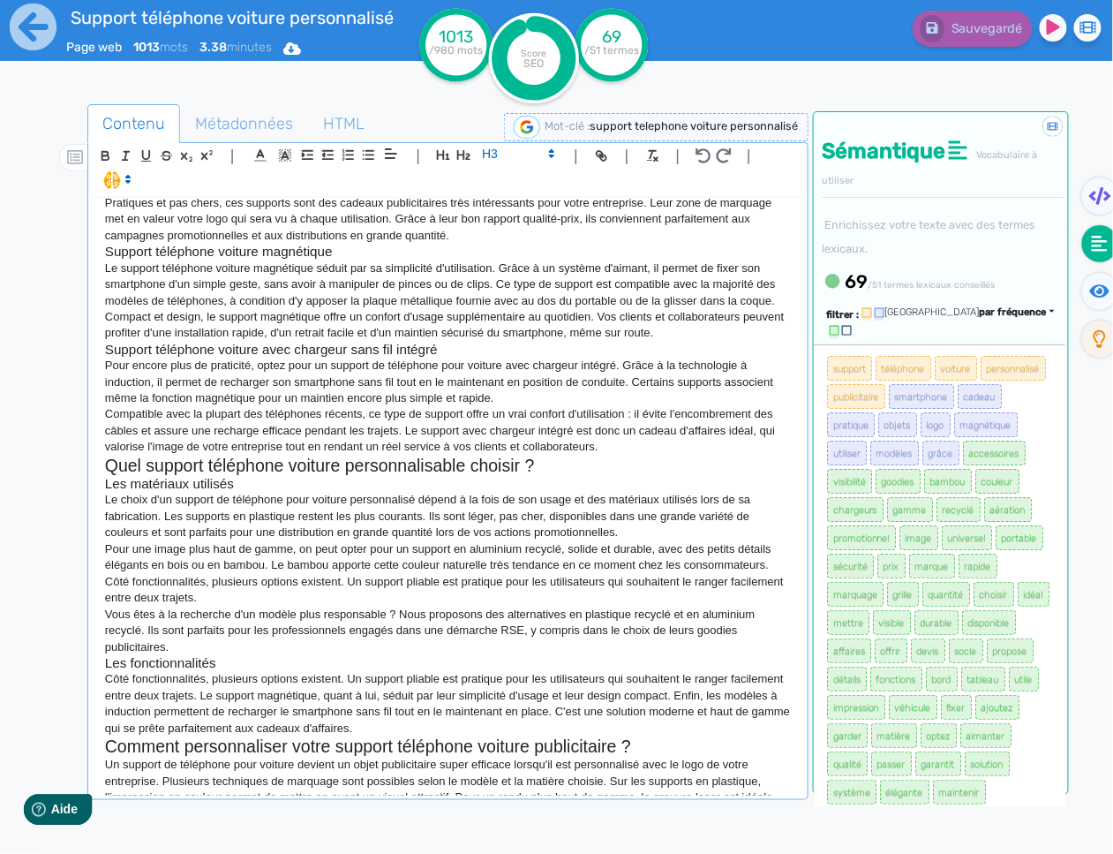
scroll to position [526, 0]
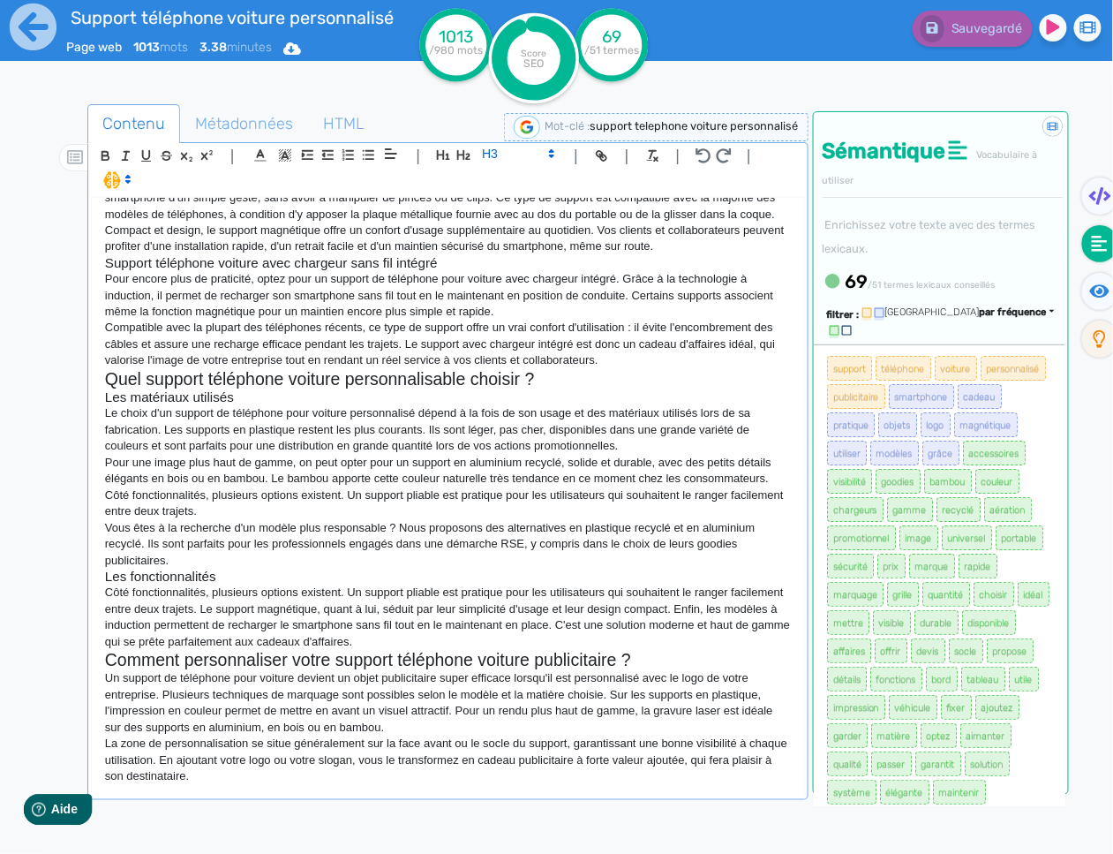
drag, startPoint x: 355, startPoint y: 762, endPoint x: 350, endPoint y: 770, distance: 9.5
click at [354, 762] on p "La zone de personnalisation se situe généralement sur la face avant ou le socle…" at bounding box center [448, 759] width 686 height 49
drag, startPoint x: 350, startPoint y: 770, endPoint x: 382, endPoint y: 765, distance: 33.0
click at [350, 770] on p "La zone de personnalisation se situe généralement sur la face avant ou le socle…" at bounding box center [448, 759] width 686 height 49
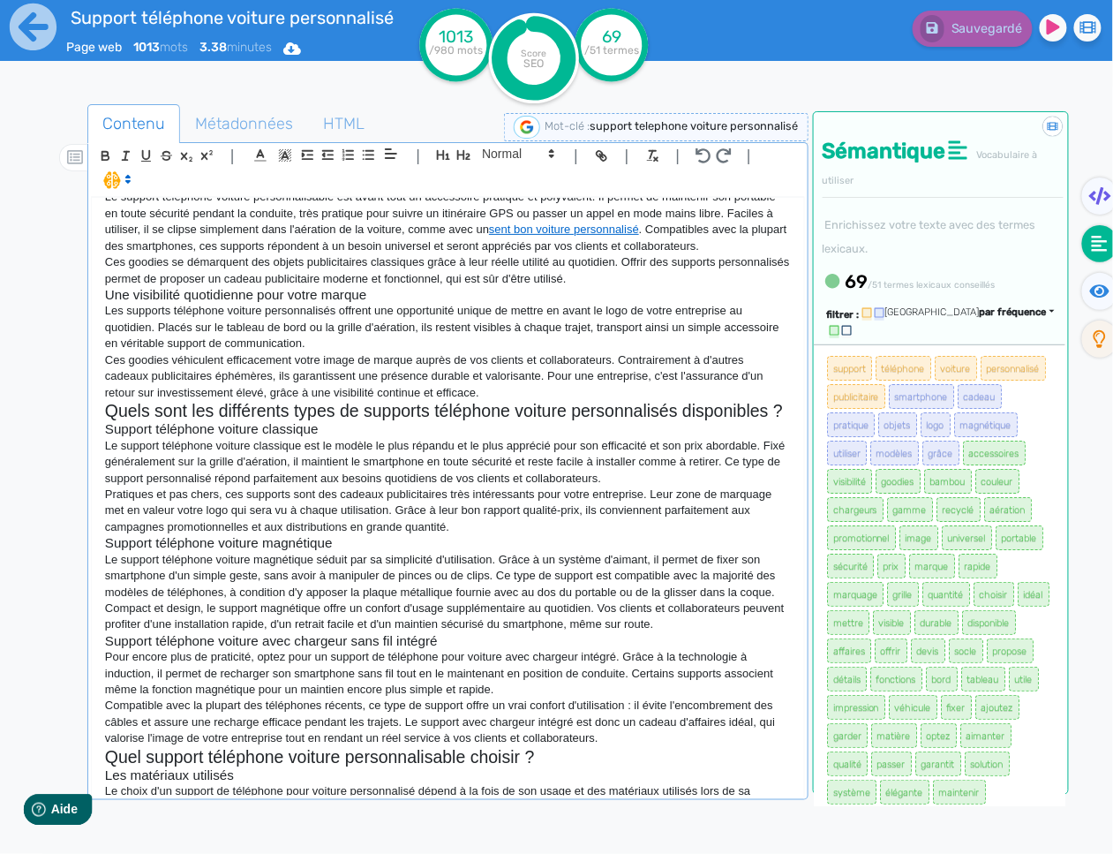
scroll to position [0, 0]
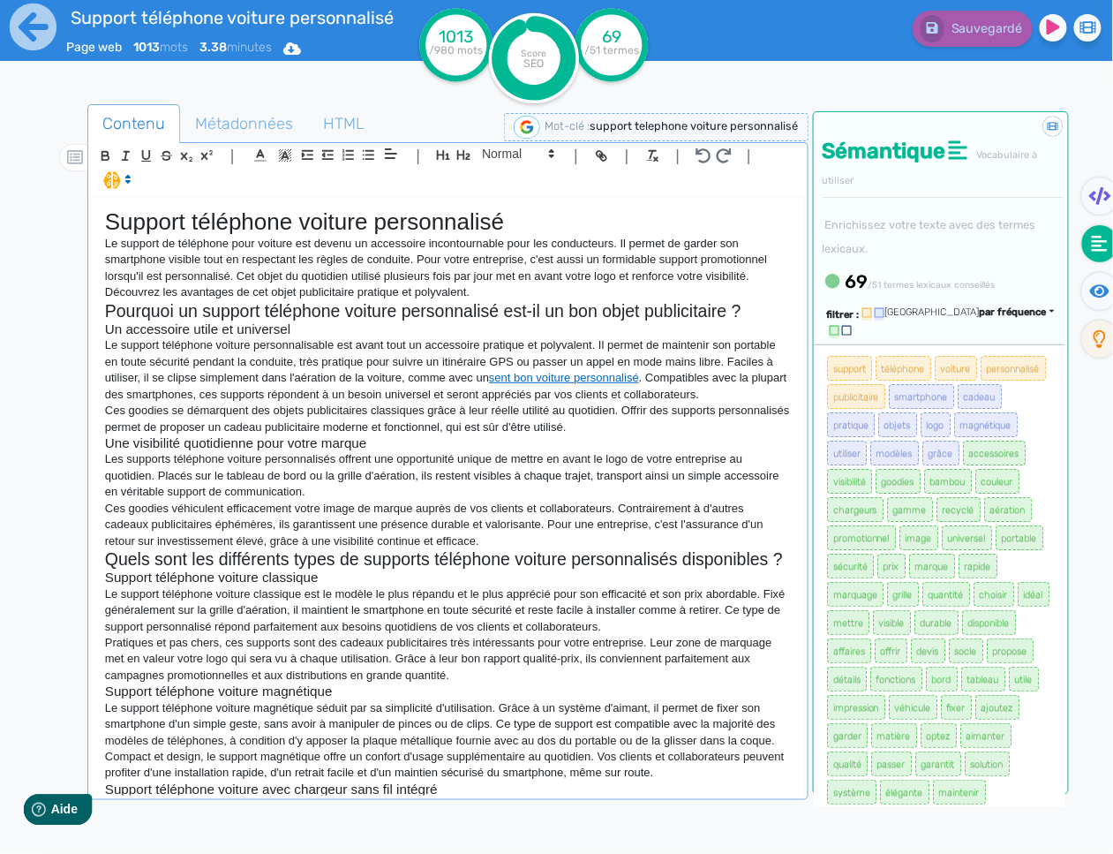
click at [485, 349] on p "Le support téléphone voiture personnalisable est avant tout un accessoire prati…" at bounding box center [448, 369] width 686 height 65
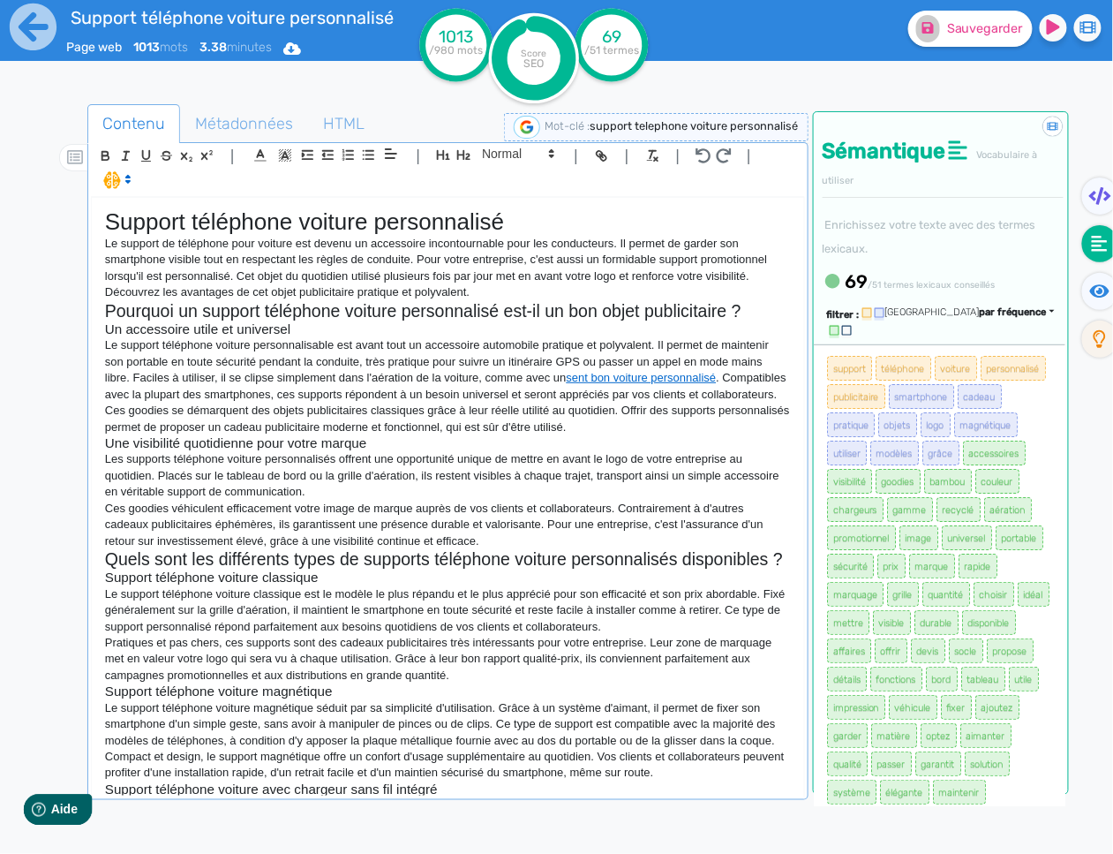
scroll to position [583, 0]
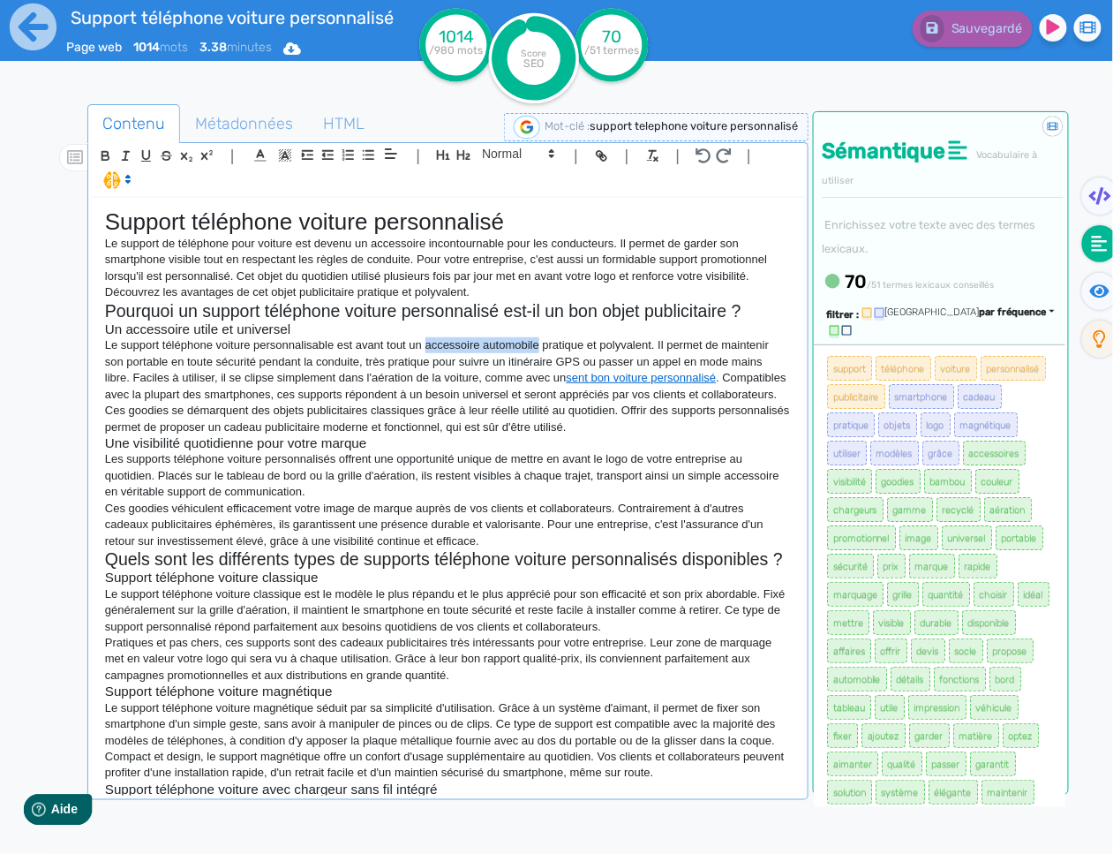
drag, startPoint x: 543, startPoint y: 345, endPoint x: 427, endPoint y: 349, distance: 115.7
click at [427, 349] on p "Le support téléphone voiture personnalisable est avant tout un accessoire autom…" at bounding box center [448, 369] width 686 height 65
click at [601, 161] on icon "button" at bounding box center [603, 157] width 6 height 6
paste input "[URL][DOMAIN_NAME]"
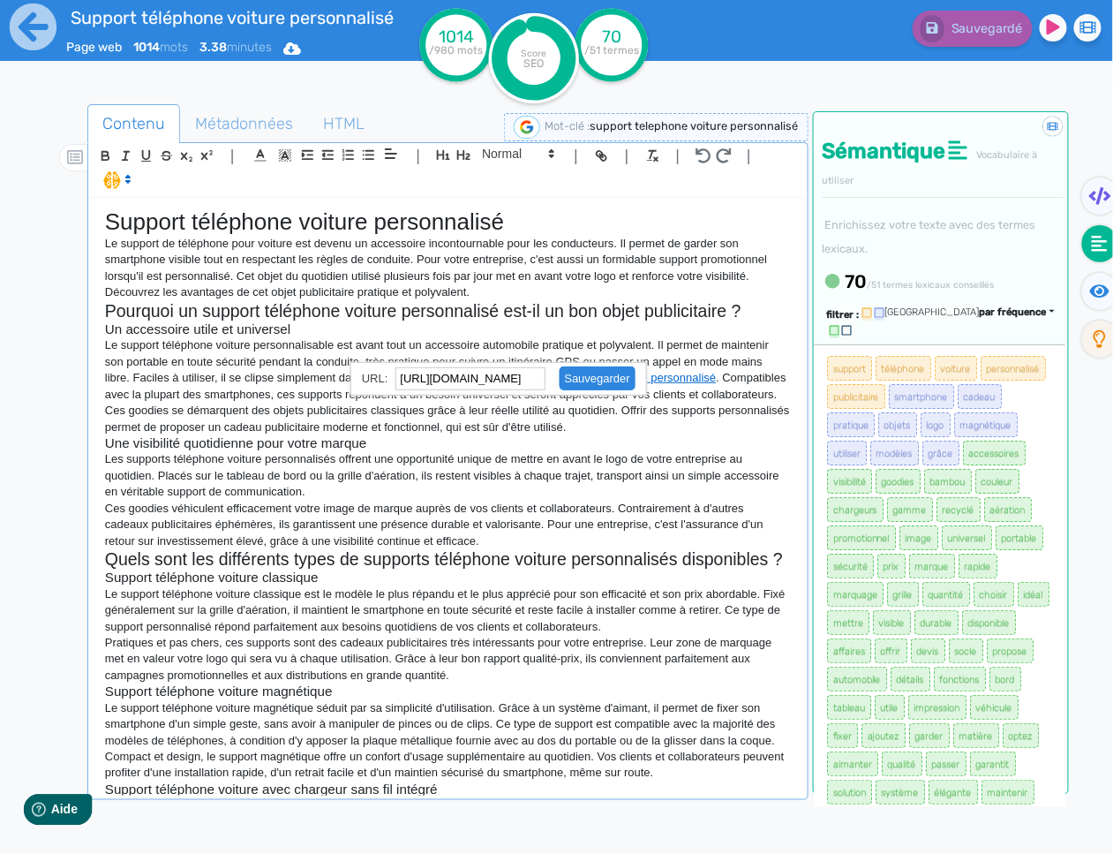
type input "[URL][DOMAIN_NAME]"
click at [592, 380] on link at bounding box center [591, 378] width 90 height 13
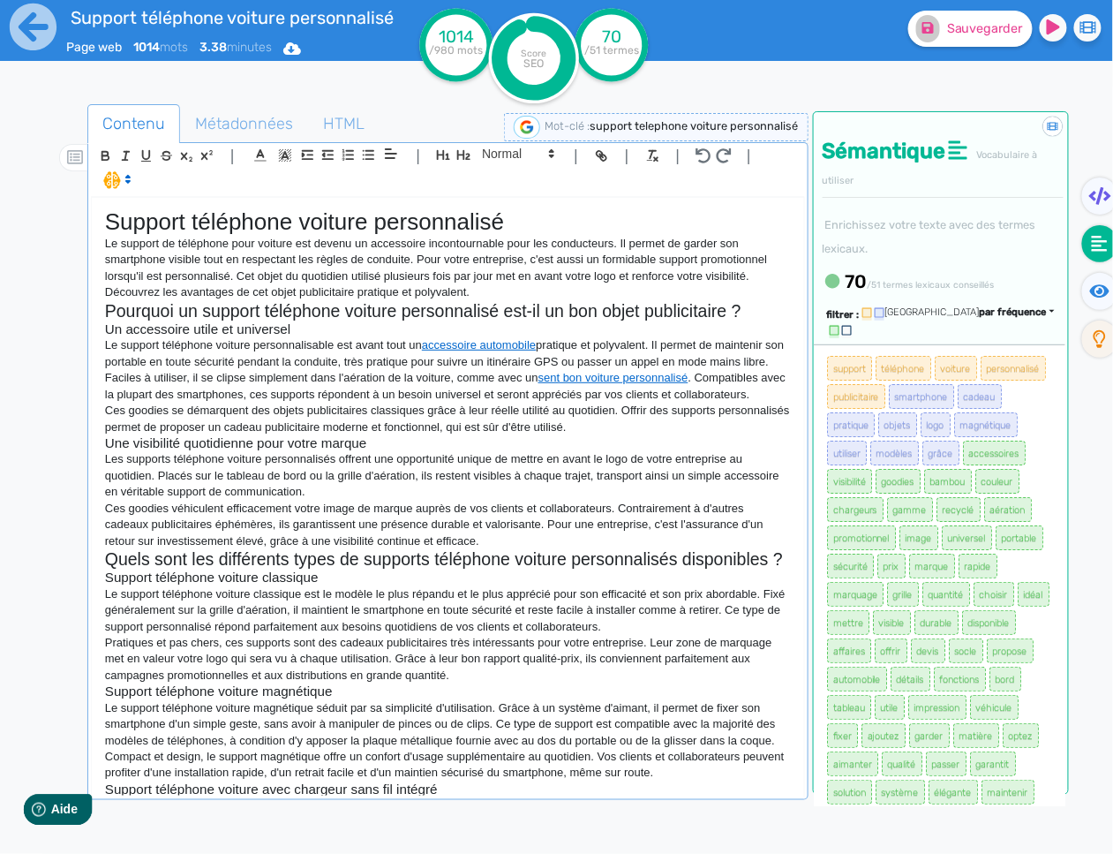
click at [553, 435] on p "Ces goodies se démarquent des objets publicitaires classiques grâce à leur réel…" at bounding box center [448, 419] width 686 height 33
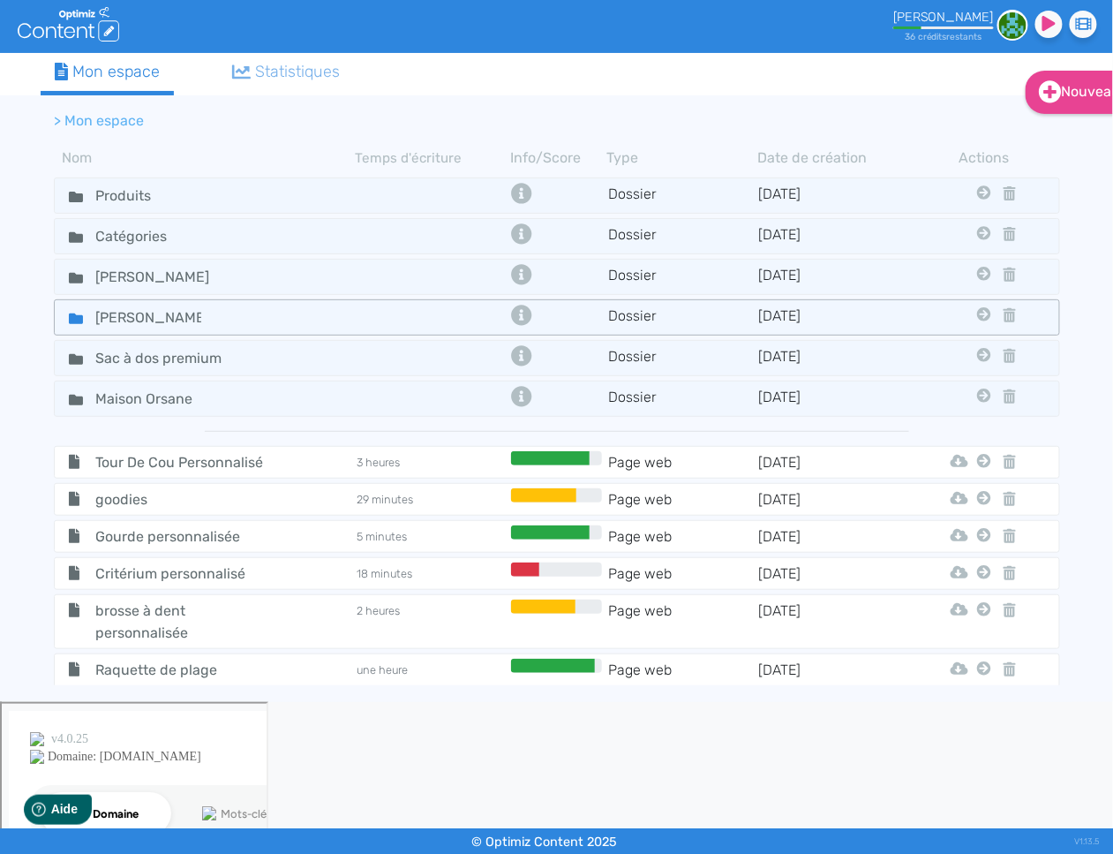
click at [74, 315] on icon at bounding box center [76, 318] width 14 height 11
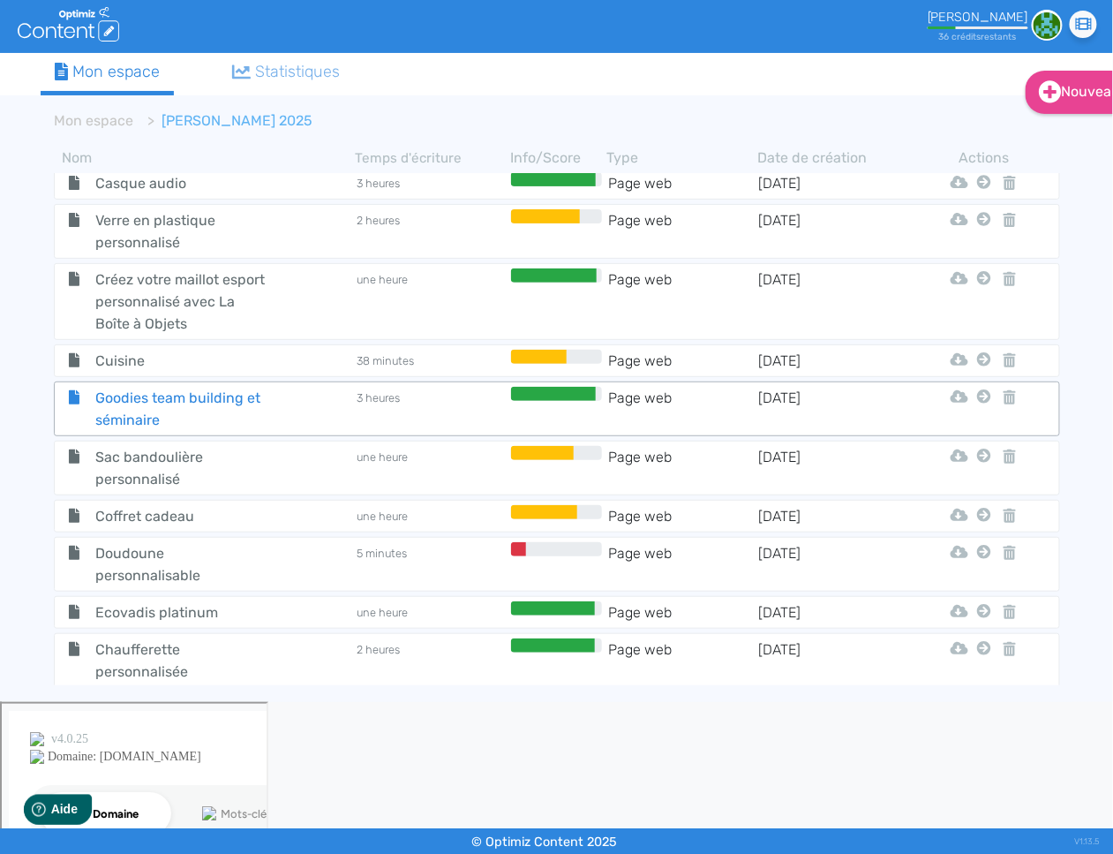
scroll to position [694, 0]
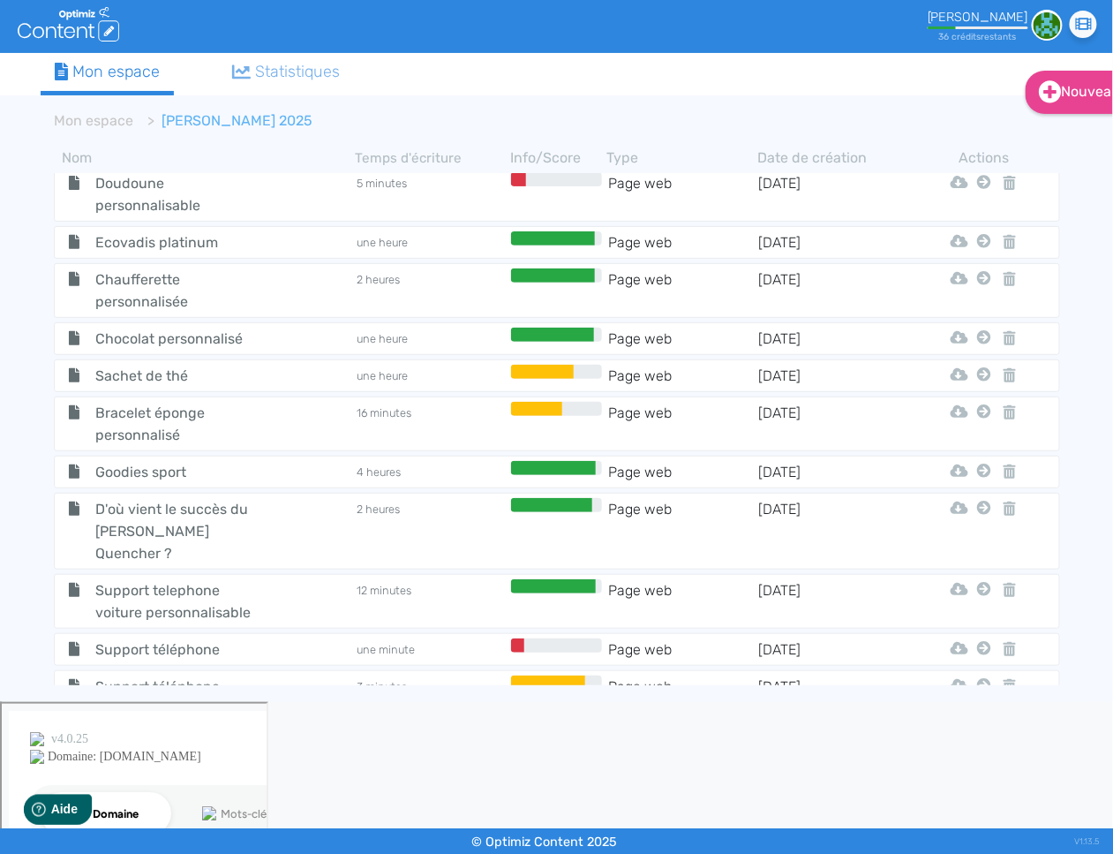
click at [188, 579] on span "Support telephone voiture personnalisable" at bounding box center [181, 601] width 199 height 44
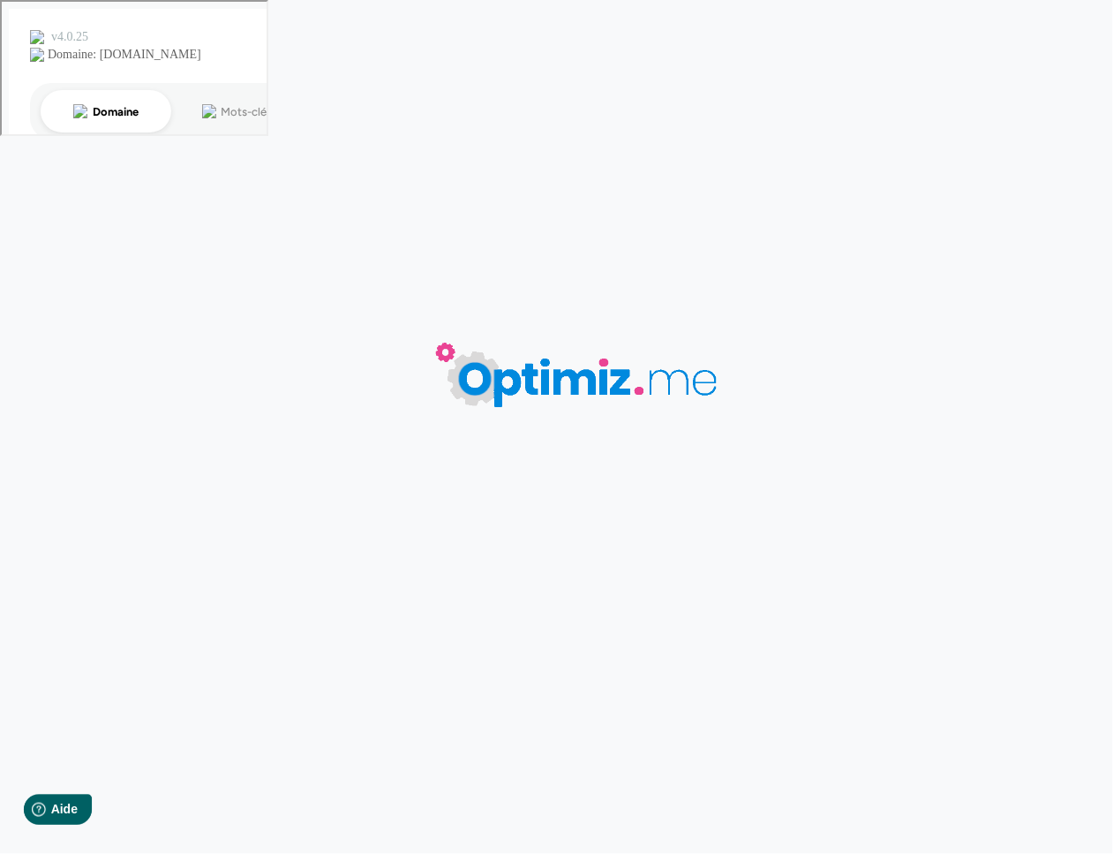
type input "Support telephone voiture personnalisable"
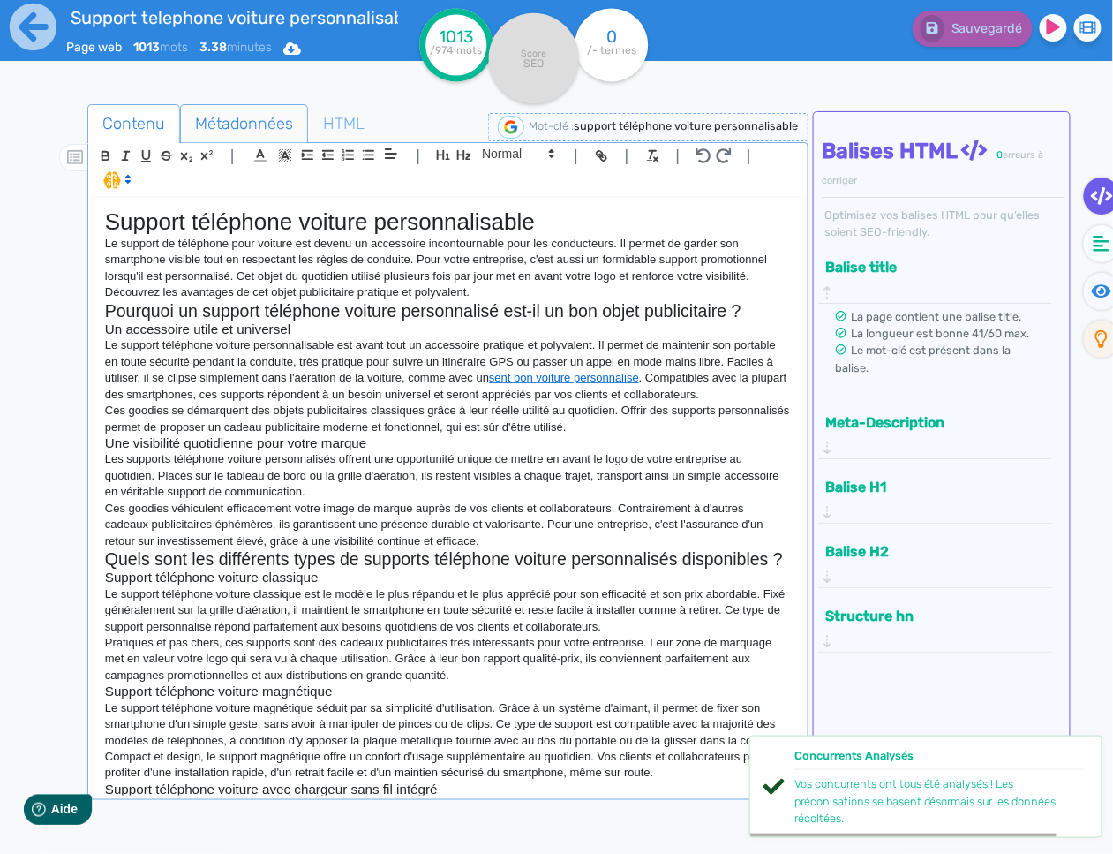
click at [250, 134] on span "Métadonnées" at bounding box center [244, 124] width 126 height 48
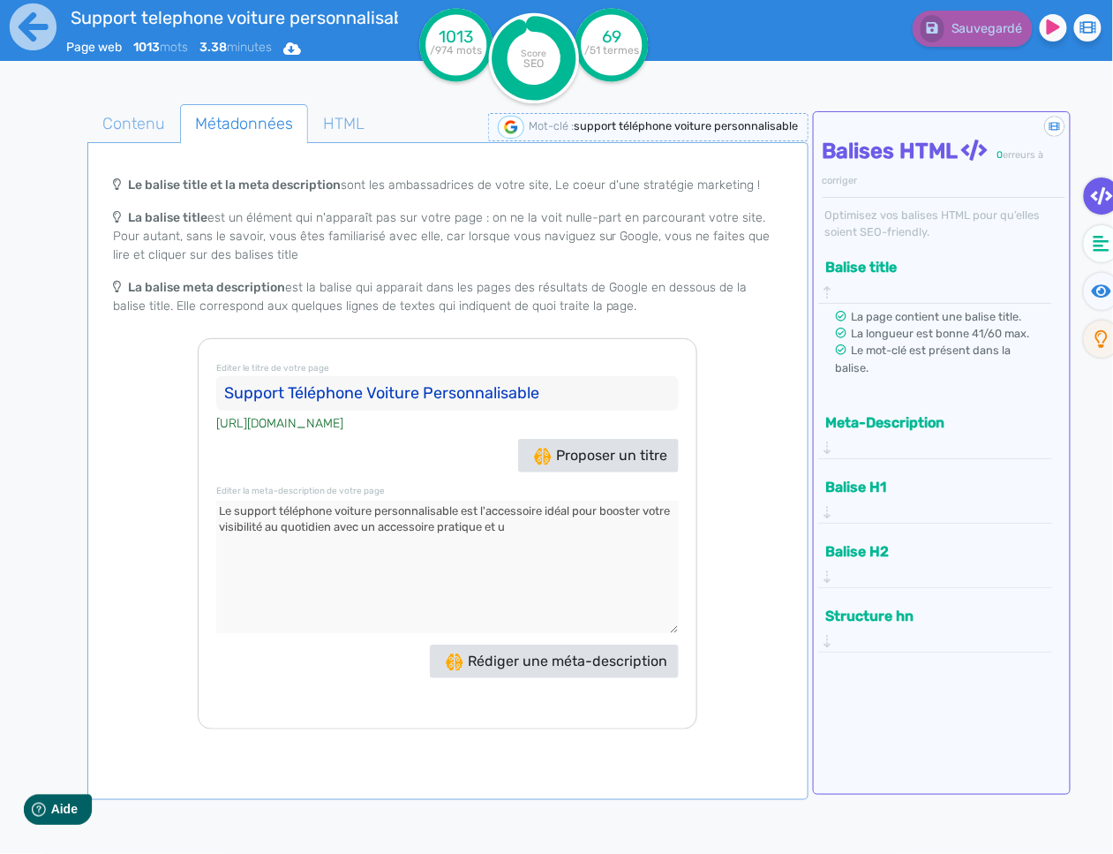
click at [524, 531] on textarea at bounding box center [447, 567] width 463 height 132
click at [931, 408] on button "Meta-Description" at bounding box center [929, 422] width 217 height 29
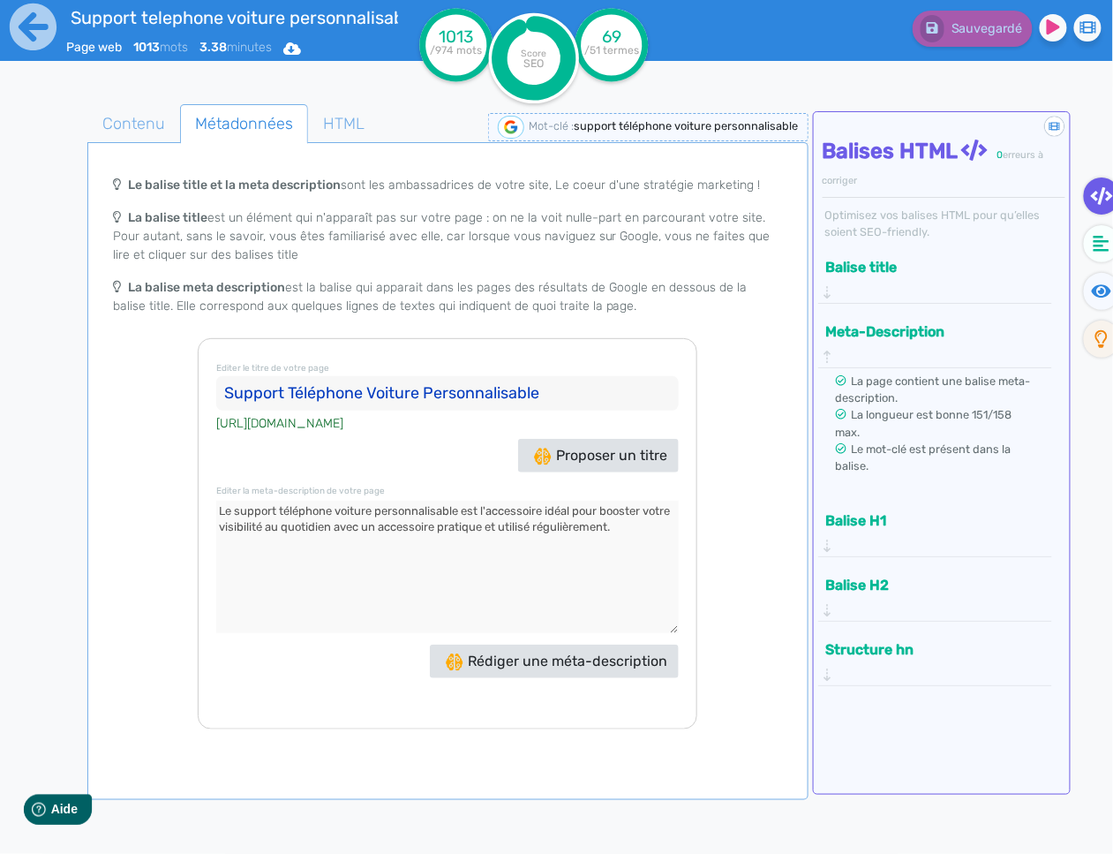
click at [628, 531] on textarea at bounding box center [447, 567] width 463 height 132
drag, startPoint x: 623, startPoint y: 530, endPoint x: 483, endPoint y: 531, distance: 140.4
click at [483, 531] on textarea at bounding box center [447, 567] width 463 height 132
drag, startPoint x: 331, startPoint y: 526, endPoint x: 261, endPoint y: 529, distance: 69.8
click at [261, 529] on textarea at bounding box center [447, 567] width 463 height 132
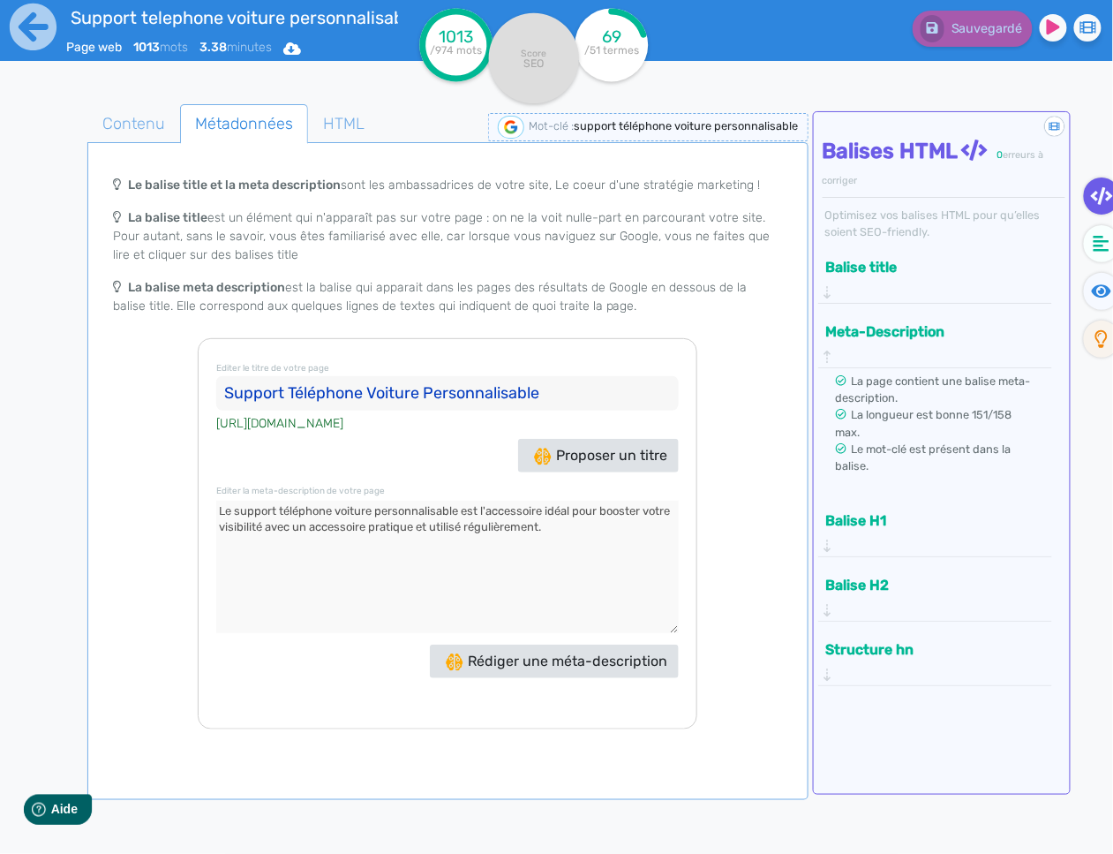
drag, startPoint x: 552, startPoint y: 525, endPoint x: 415, endPoint y: 527, distance: 136.8
click at [415, 527] on textarea at bounding box center [447, 567] width 463 height 132
paste textarea "au quotidien"
type textarea "Le support téléphone voiture personnalisable est l'accessoire idéal pour booste…"
click at [157, 135] on span "Contenu" at bounding box center [133, 124] width 91 height 48
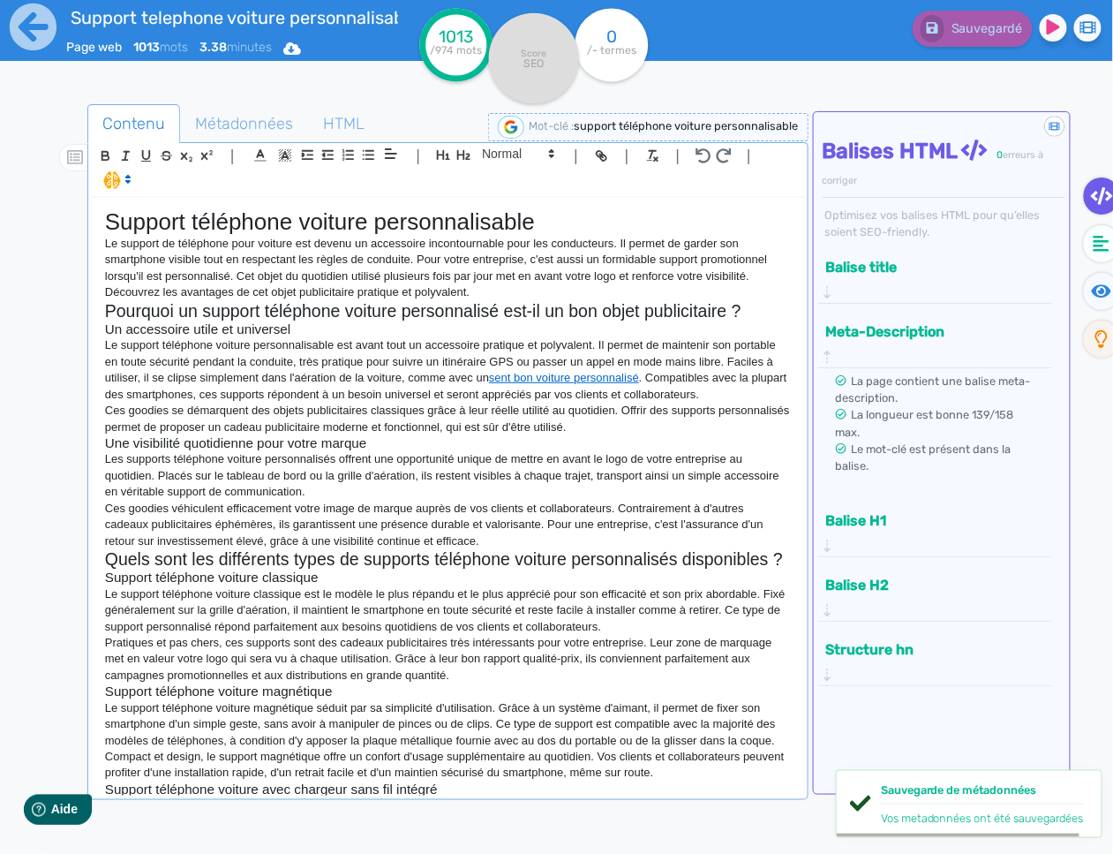
click at [340, 566] on h2 "Quels sont les différents types de supports téléphone voiture personnalisés dis…" at bounding box center [448, 559] width 686 height 20
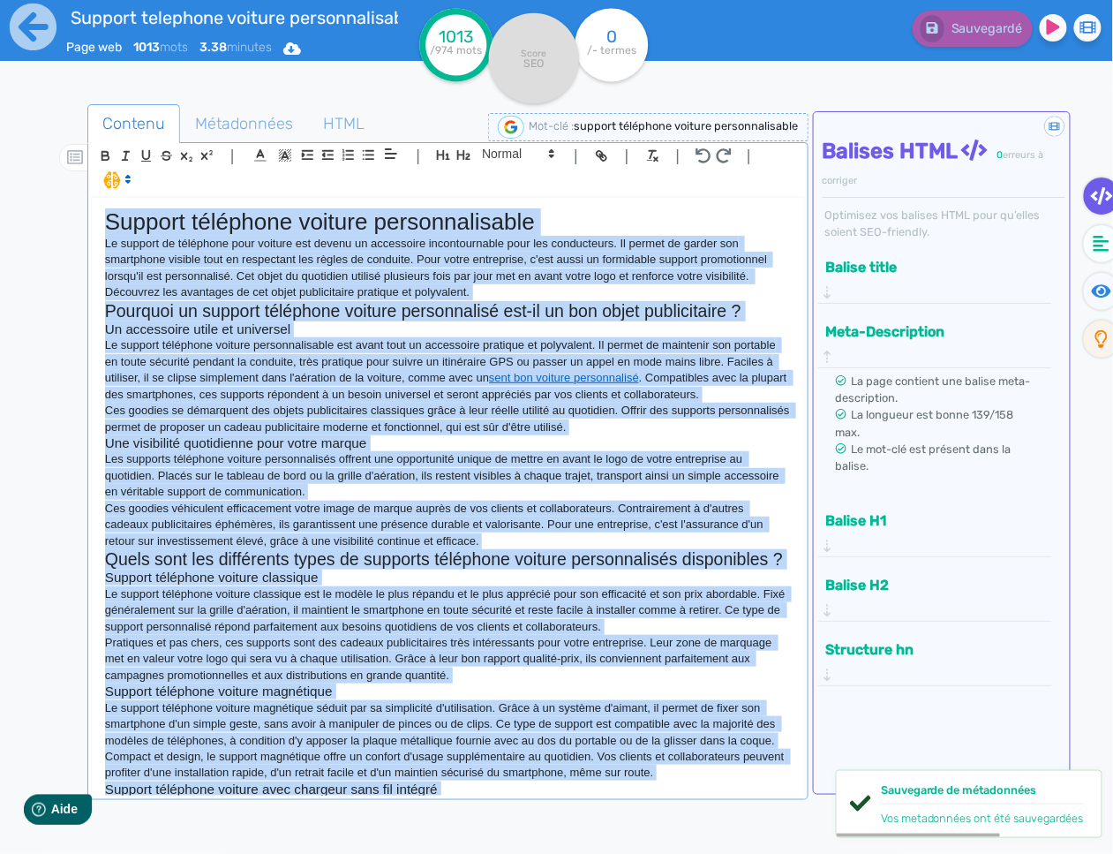
copy div "Loremip dolorsita consect adipiscingelits Do eiusmod te incididun utla etdolor …"
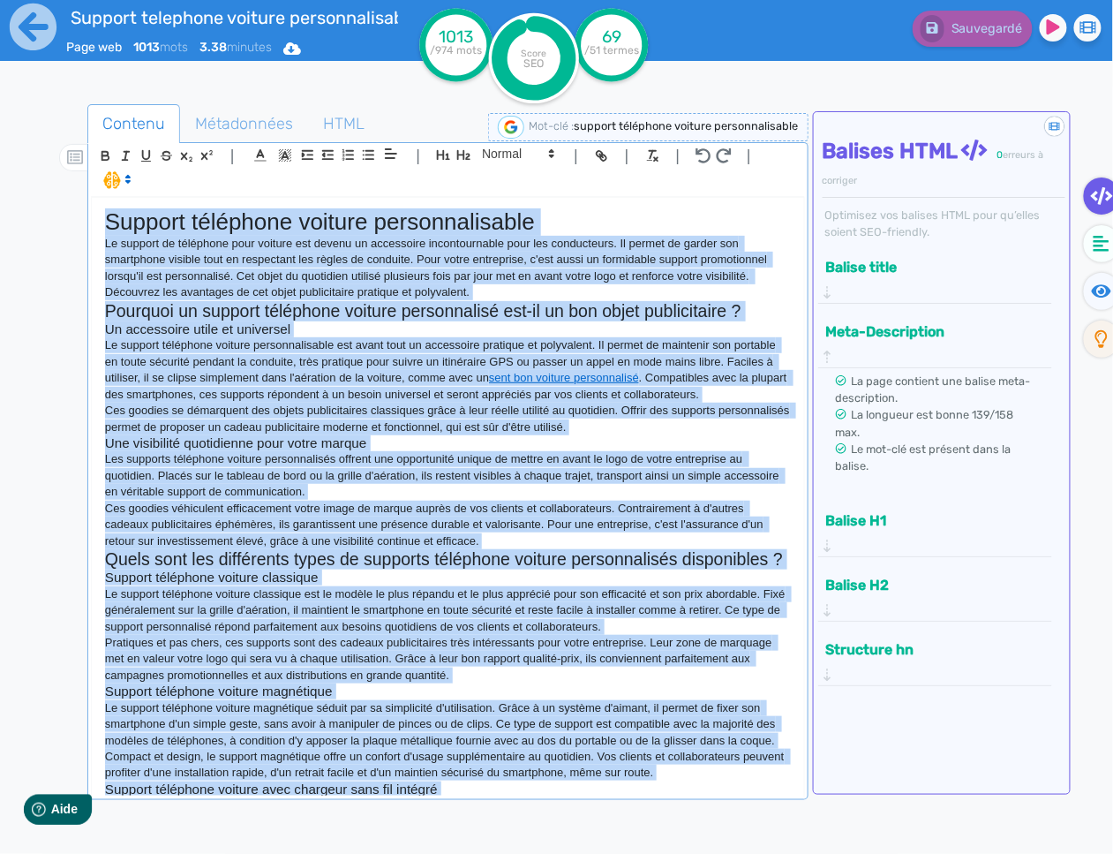
click at [159, 420] on p "Ces goodies se démarquent des objets publicitaires classiques grâce à leur réel…" at bounding box center [448, 419] width 686 height 33
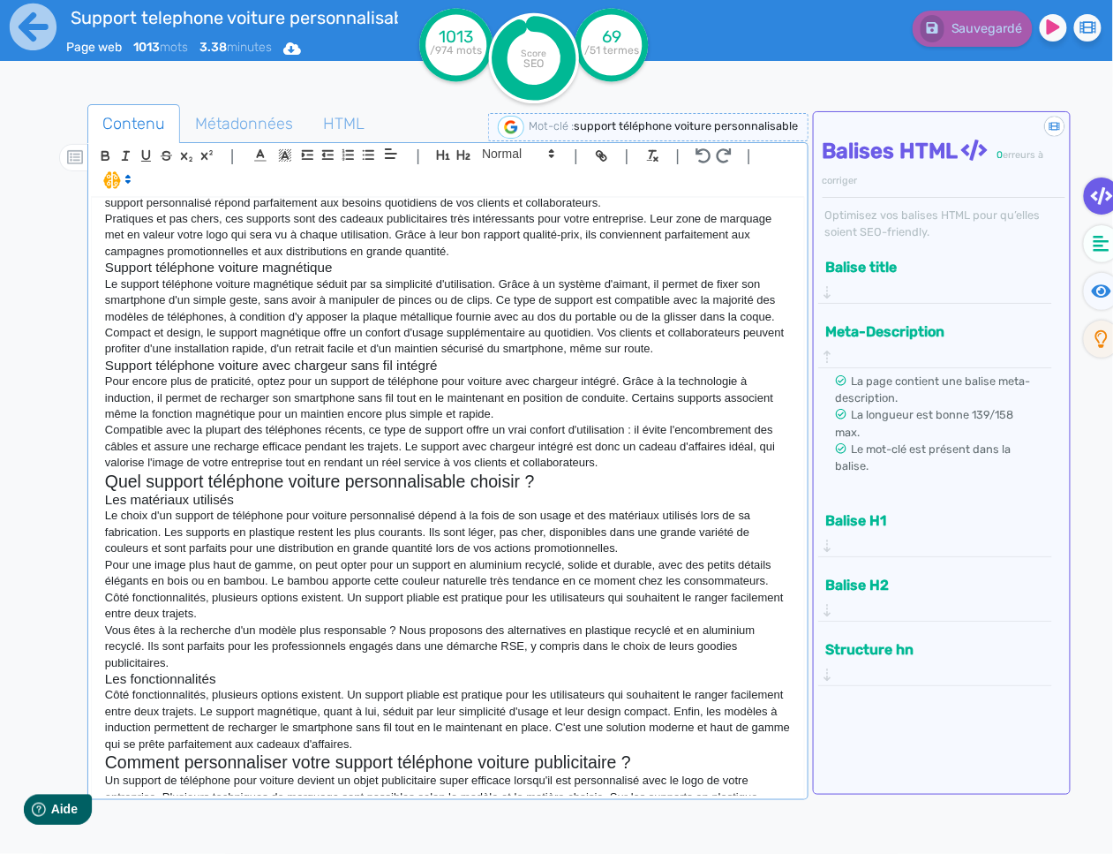
scroll to position [526, 0]
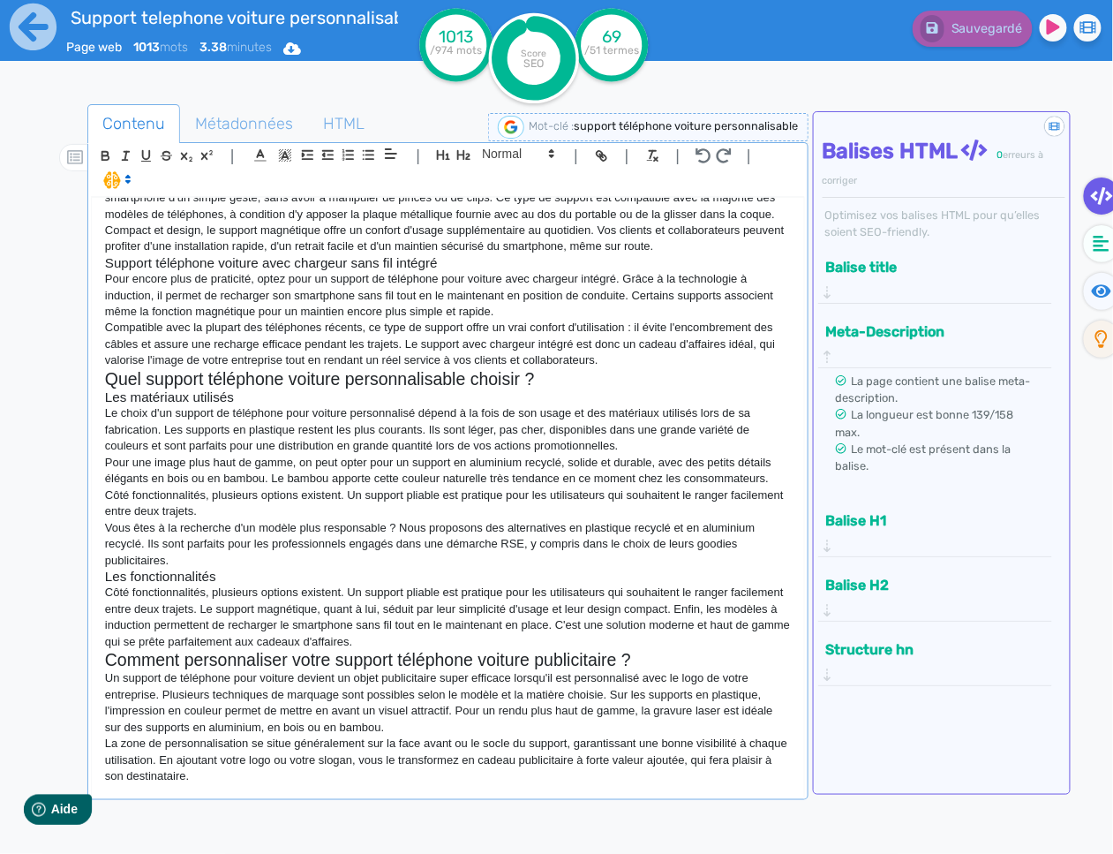
click at [433, 787] on div "Support téléphone voiture personnalisable Le support de téléphone pour voiture …" at bounding box center [448, 497] width 712 height 598
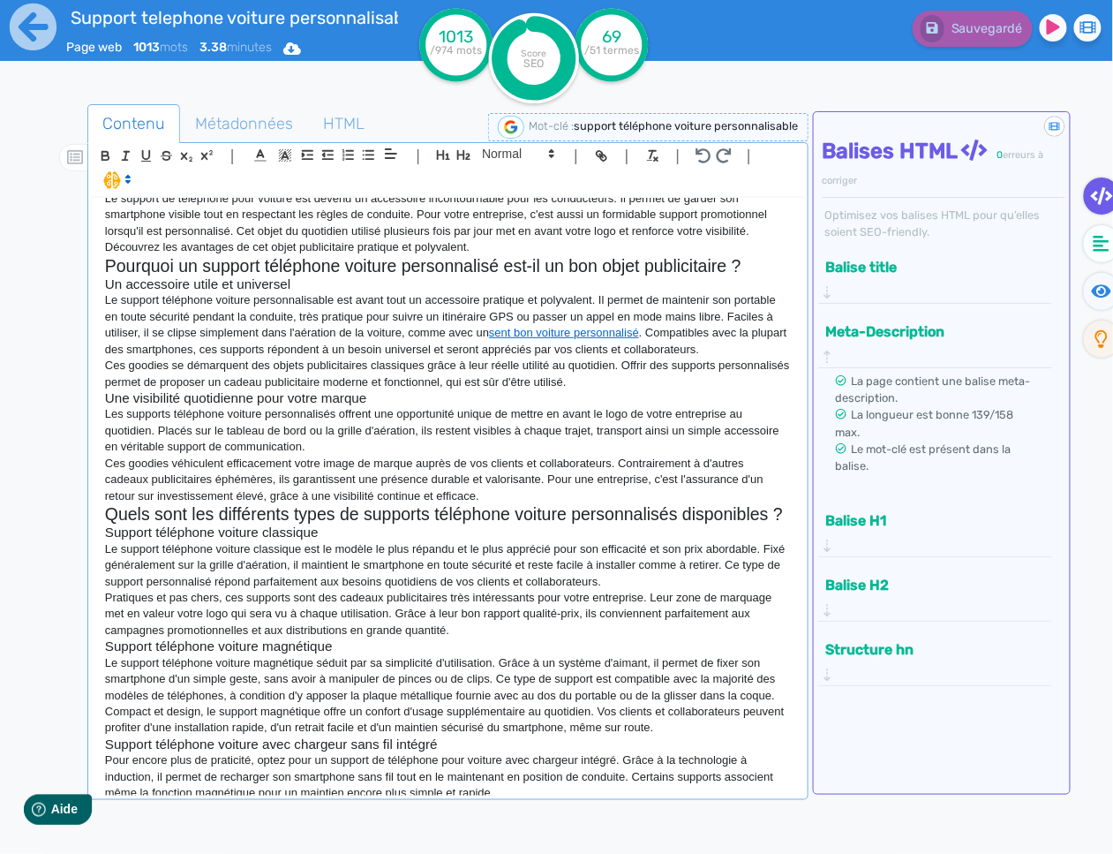
scroll to position [0, 0]
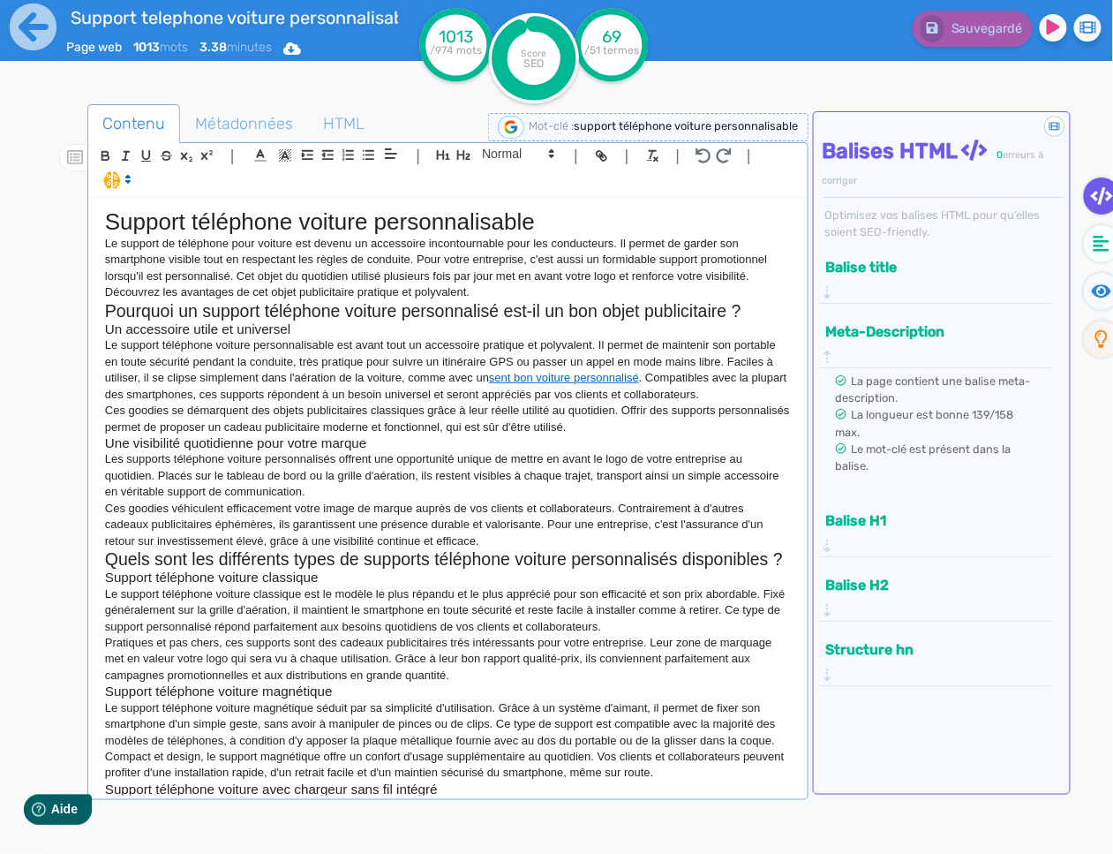
click at [488, 343] on p "Le support téléphone voiture personnalisable est avant tout un accessoire prati…" at bounding box center [448, 369] width 686 height 65
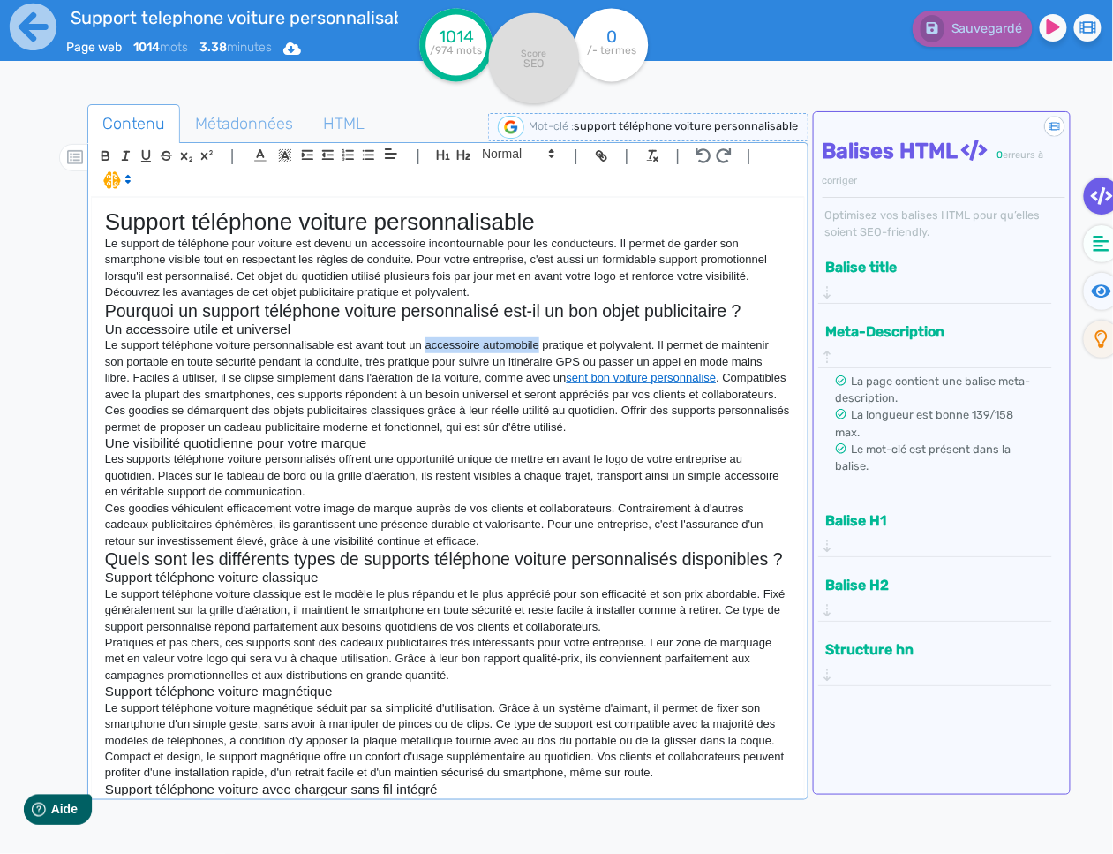
drag, startPoint x: 542, startPoint y: 348, endPoint x: 429, endPoint y: 350, distance: 113.0
click at [429, 350] on p "Le support téléphone voiture personnalisable est avant tout un accessoire autom…" at bounding box center [448, 369] width 686 height 65
click at [595, 154] on icon "button" at bounding box center [601, 155] width 15 height 15
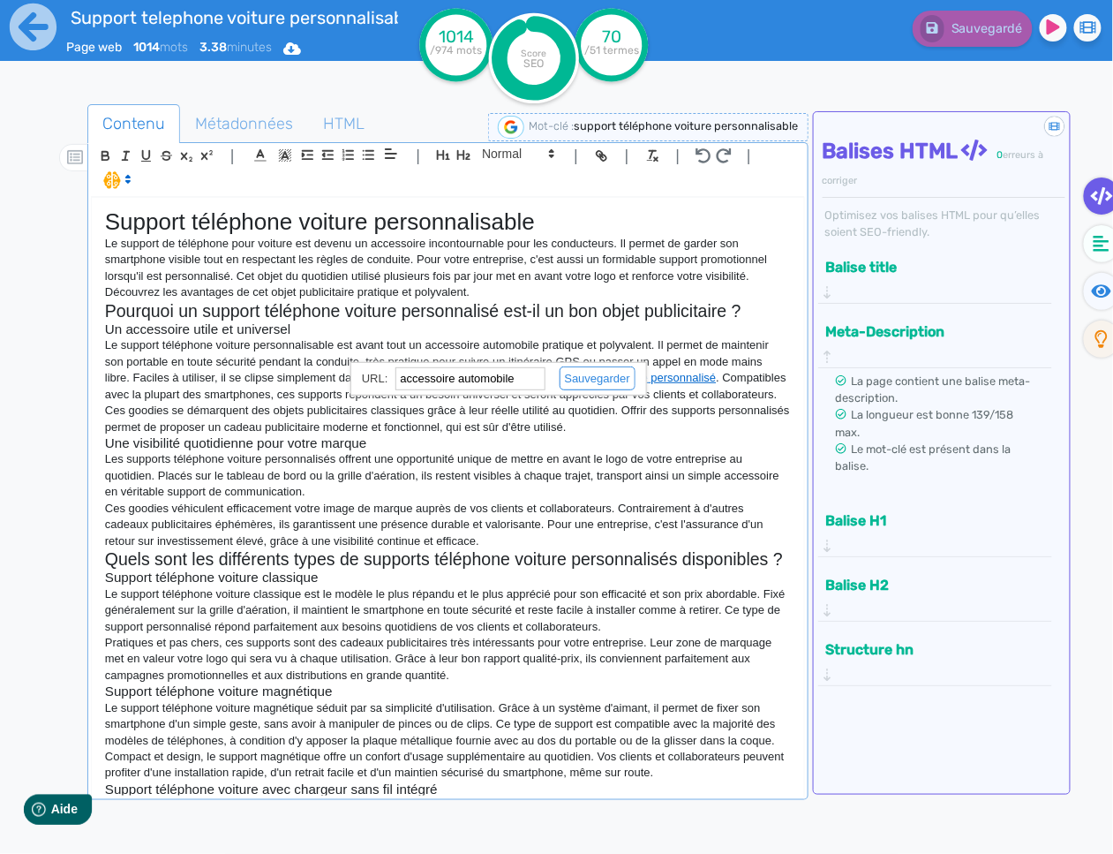
paste input "[URL][DOMAIN_NAME]"
type input "[URL][DOMAIN_NAME]"
click at [602, 373] on link at bounding box center [591, 378] width 90 height 13
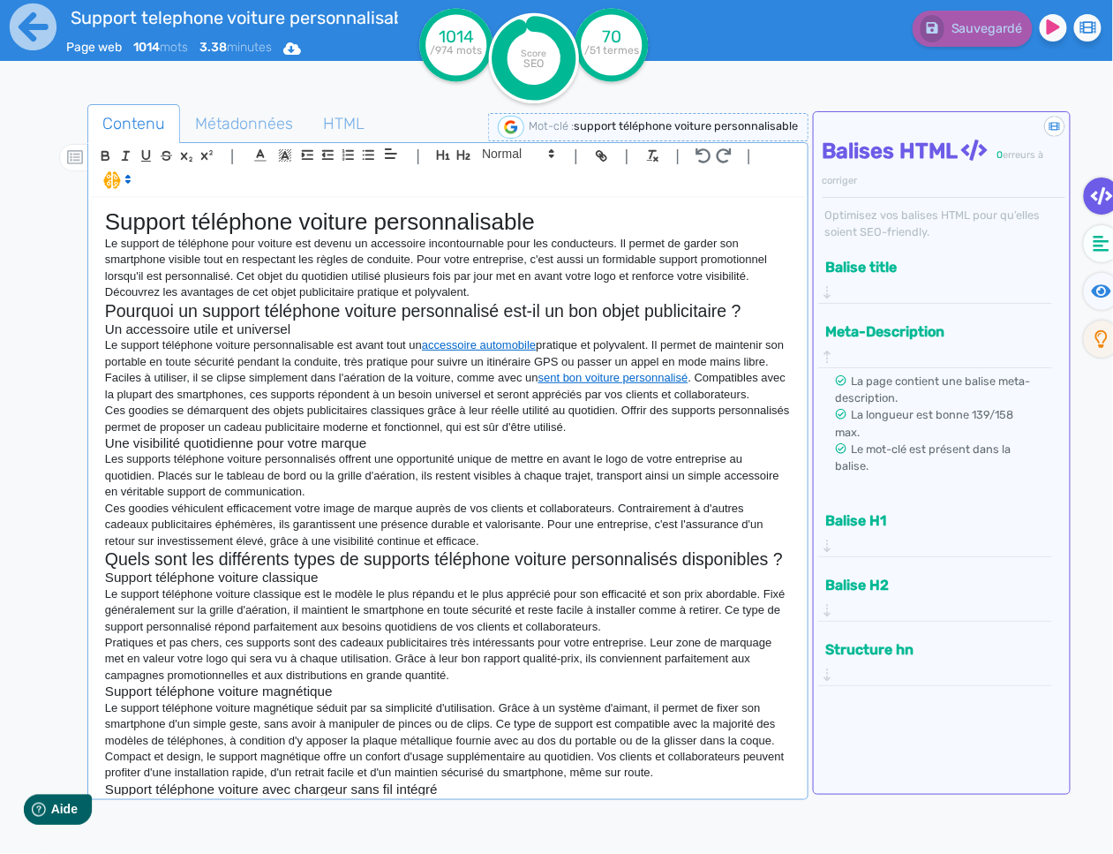
click at [695, 361] on p "Le support téléphone voiture personnalisable est avant tout un accessoire autom…" at bounding box center [448, 369] width 686 height 65
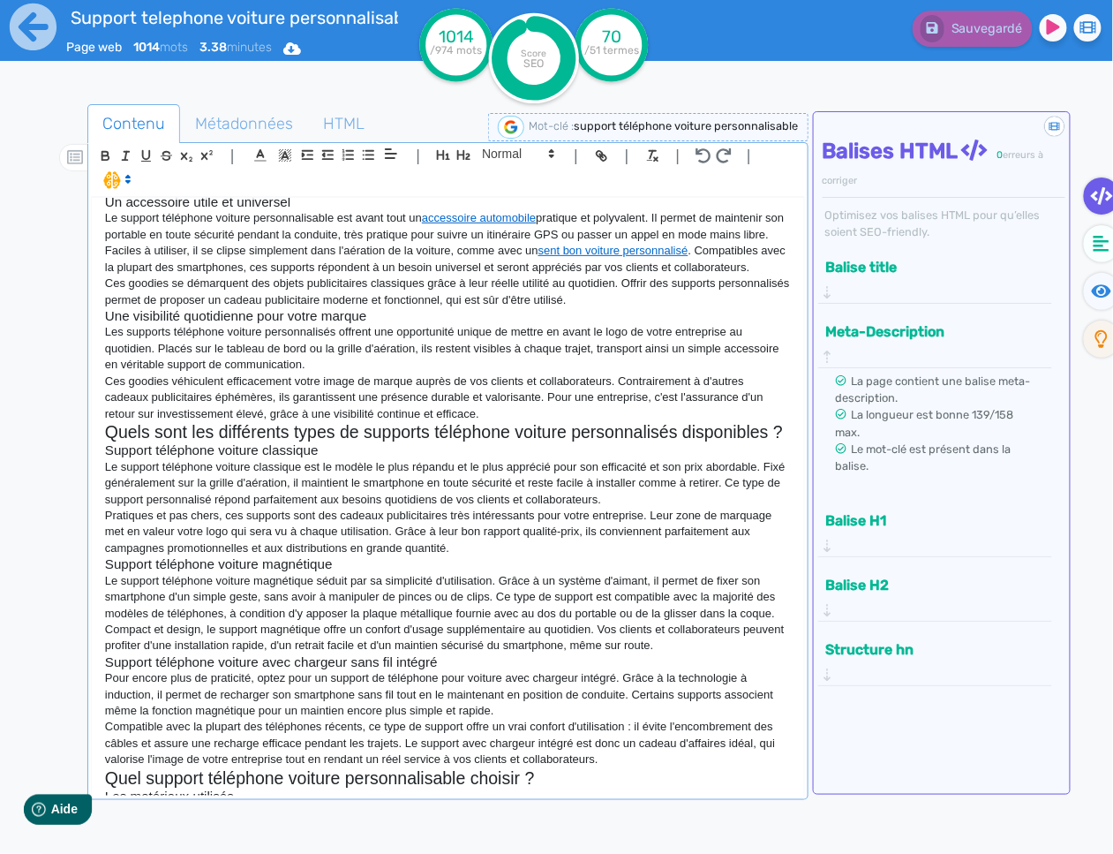
scroll to position [268, 0]
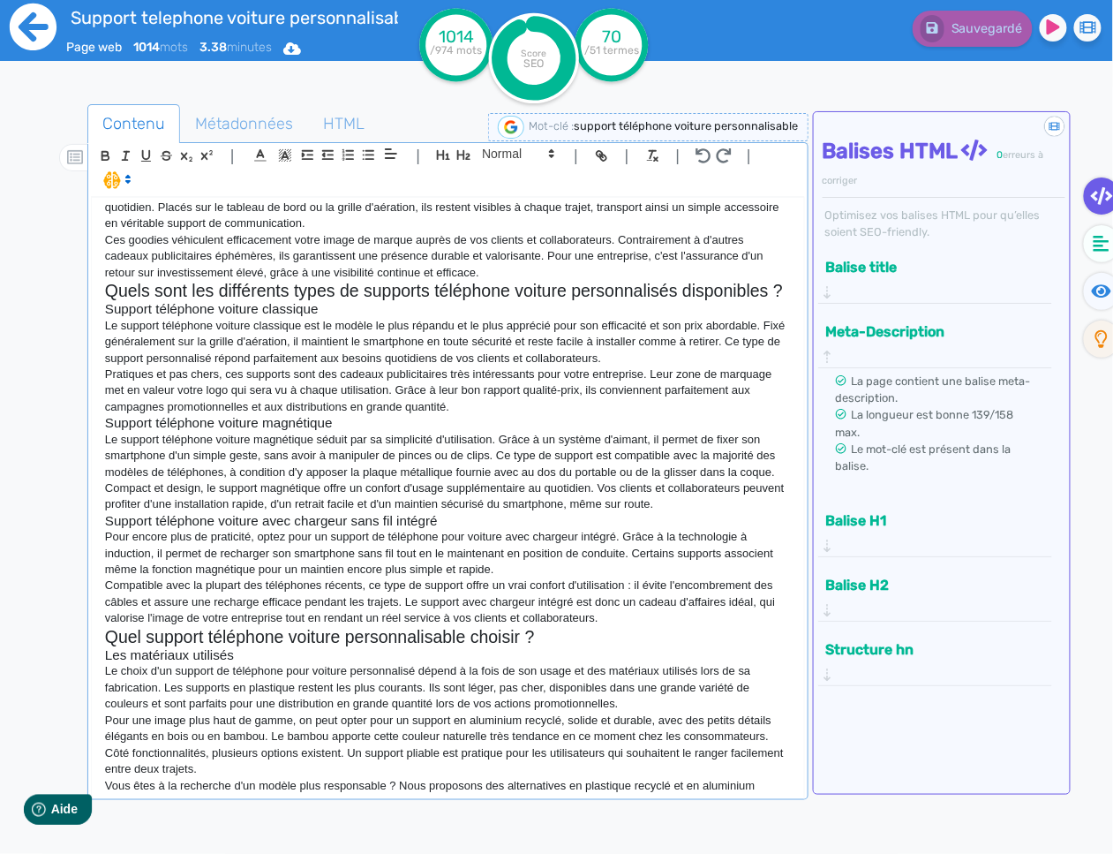
click at [35, 33] on icon at bounding box center [33, 27] width 47 height 47
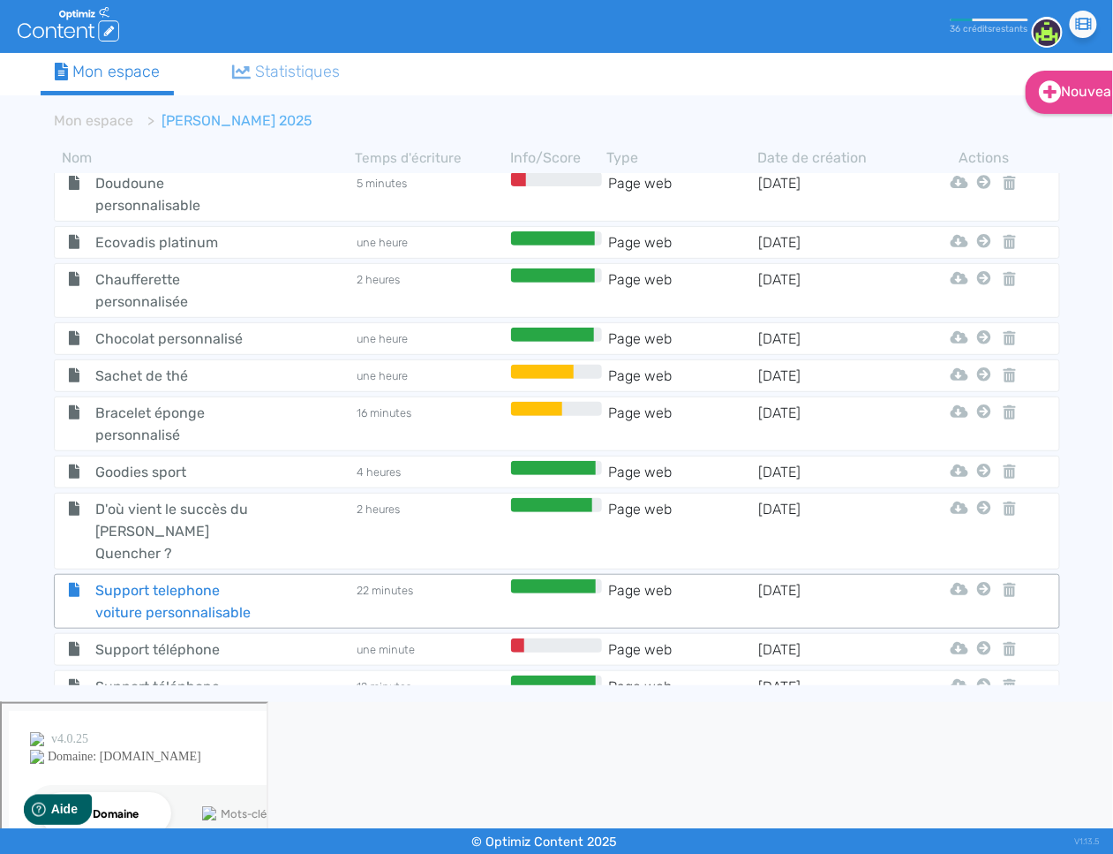
scroll to position [685, 0]
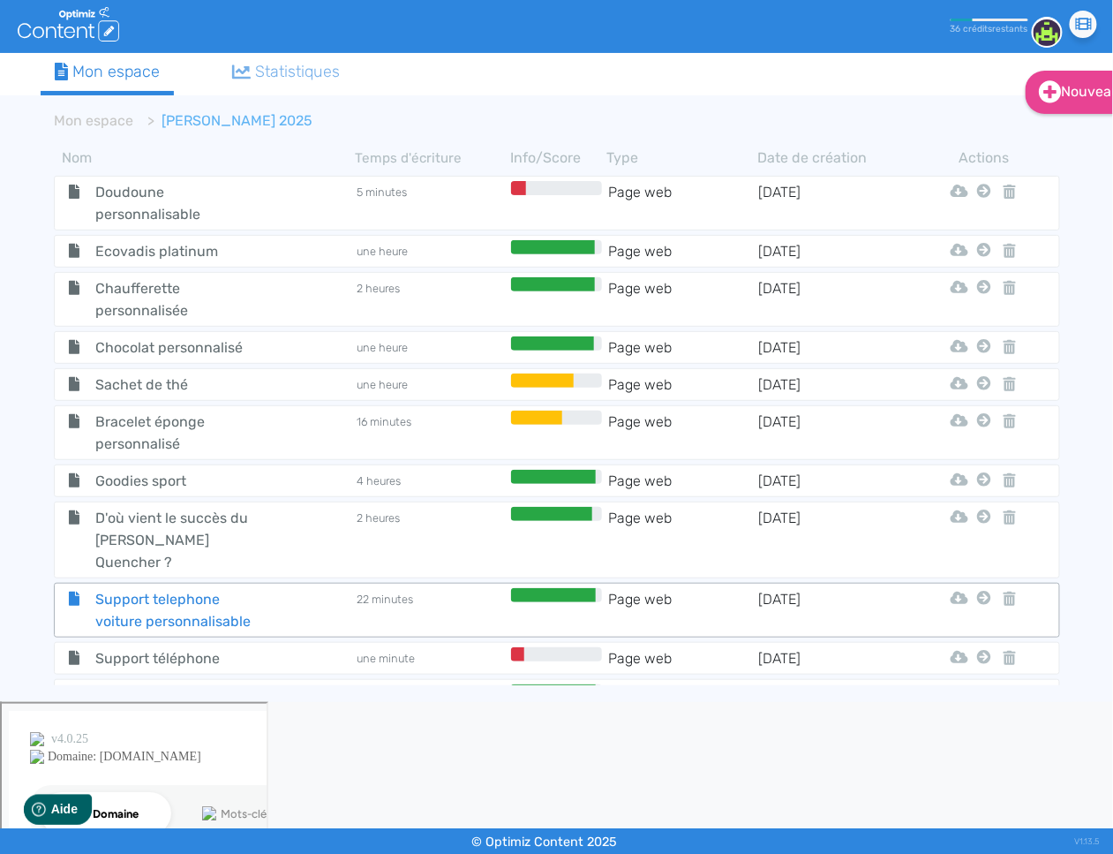
click at [166, 589] on span "Support telephone voiture personnalisable" at bounding box center [181, 610] width 199 height 44
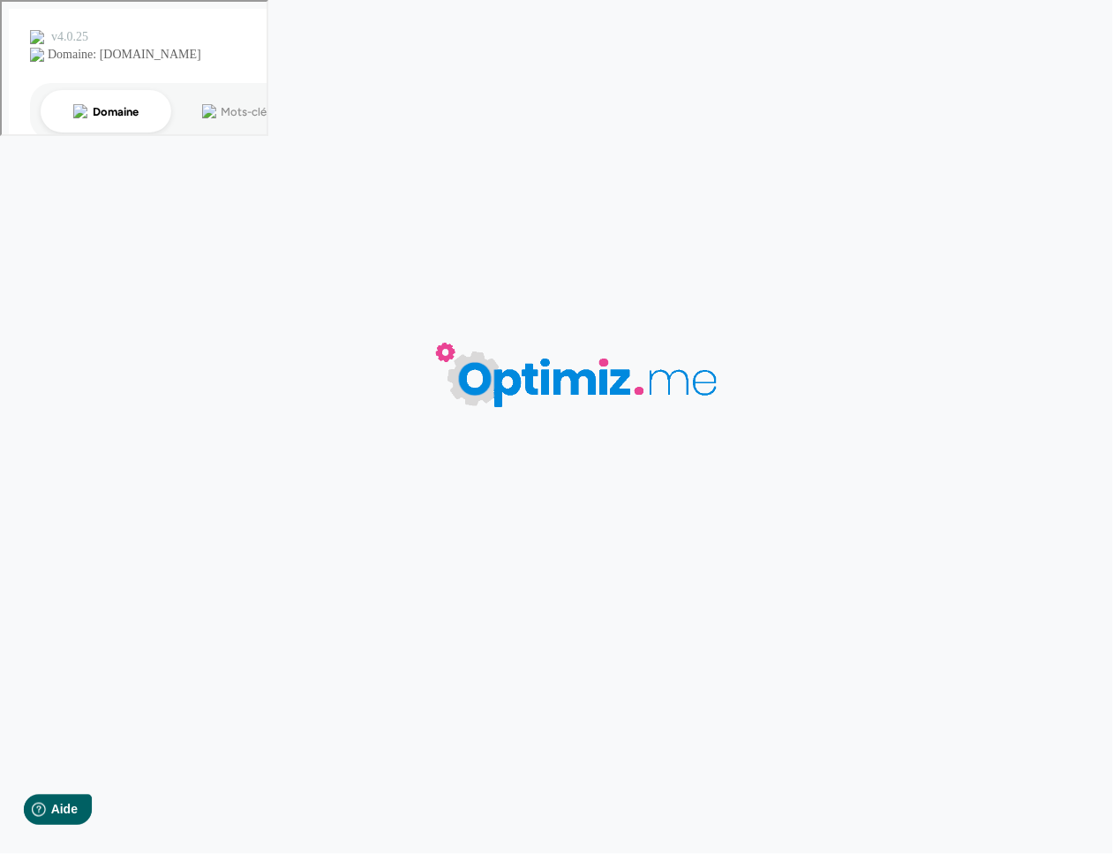
type input "Support telephone voiture personnalisable"
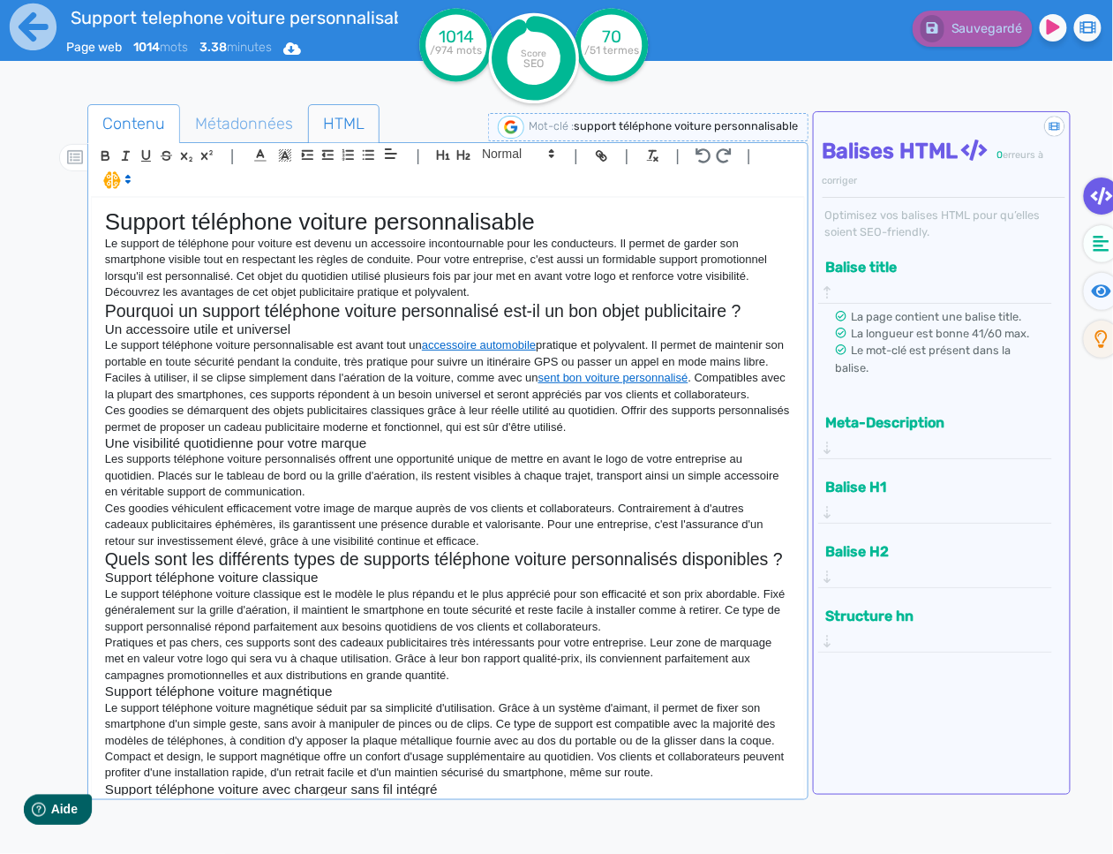
click at [331, 119] on span "HTML" at bounding box center [344, 124] width 70 height 48
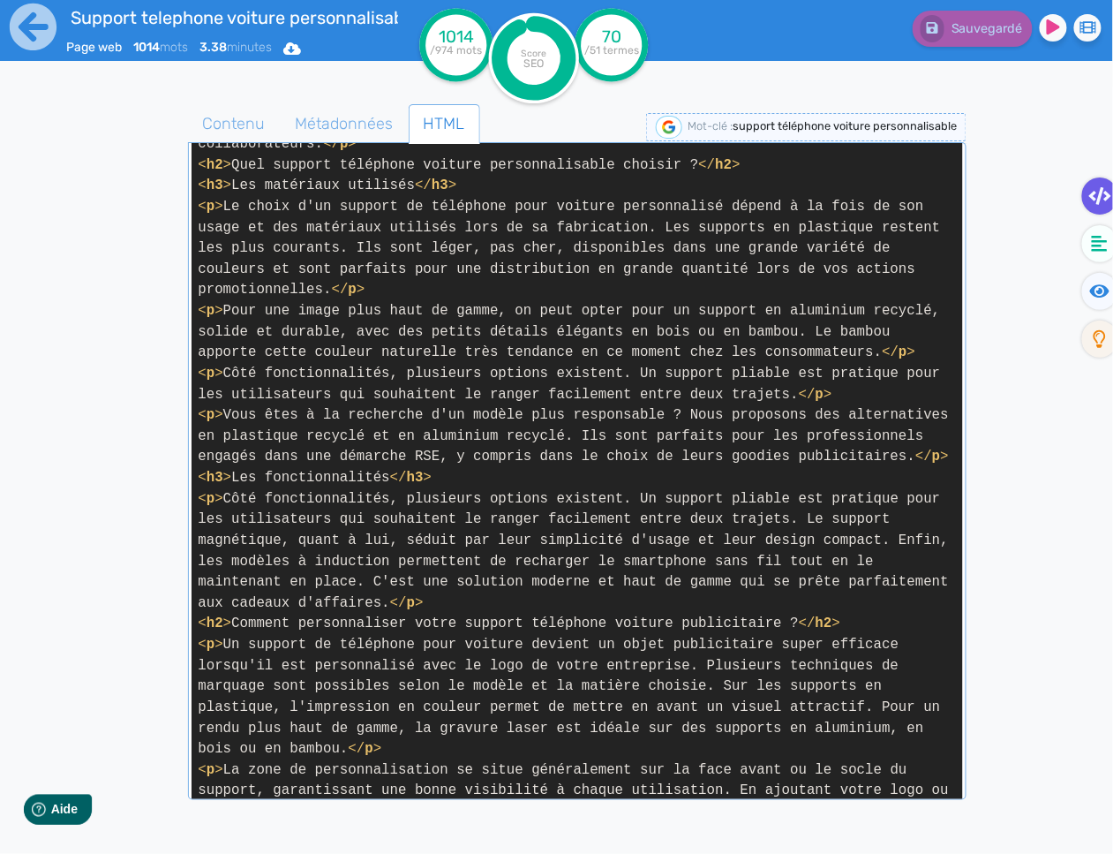
scroll to position [1604, 0]
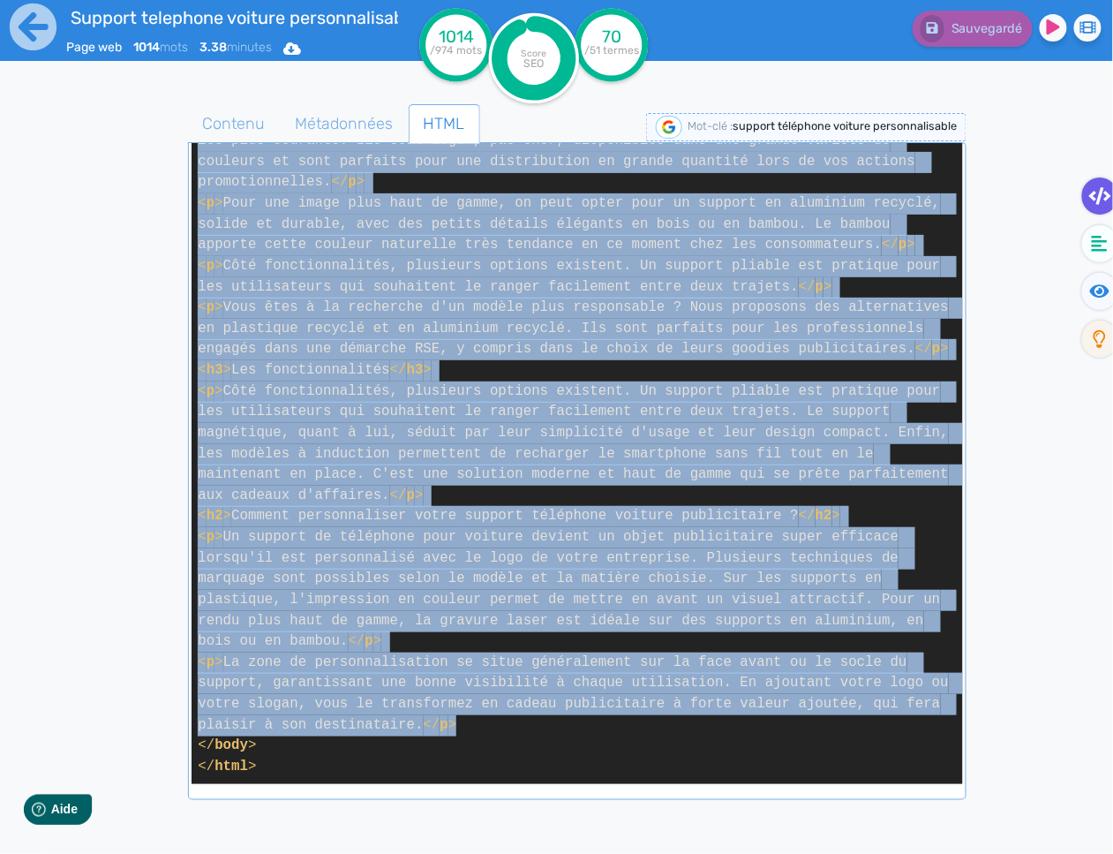
drag, startPoint x: 198, startPoint y: 369, endPoint x: 525, endPoint y: 723, distance: 482.2
copy span "< l > Ip dolorsi am consectet adip elitsed doe tempor in utlaboreet doloremagna…"
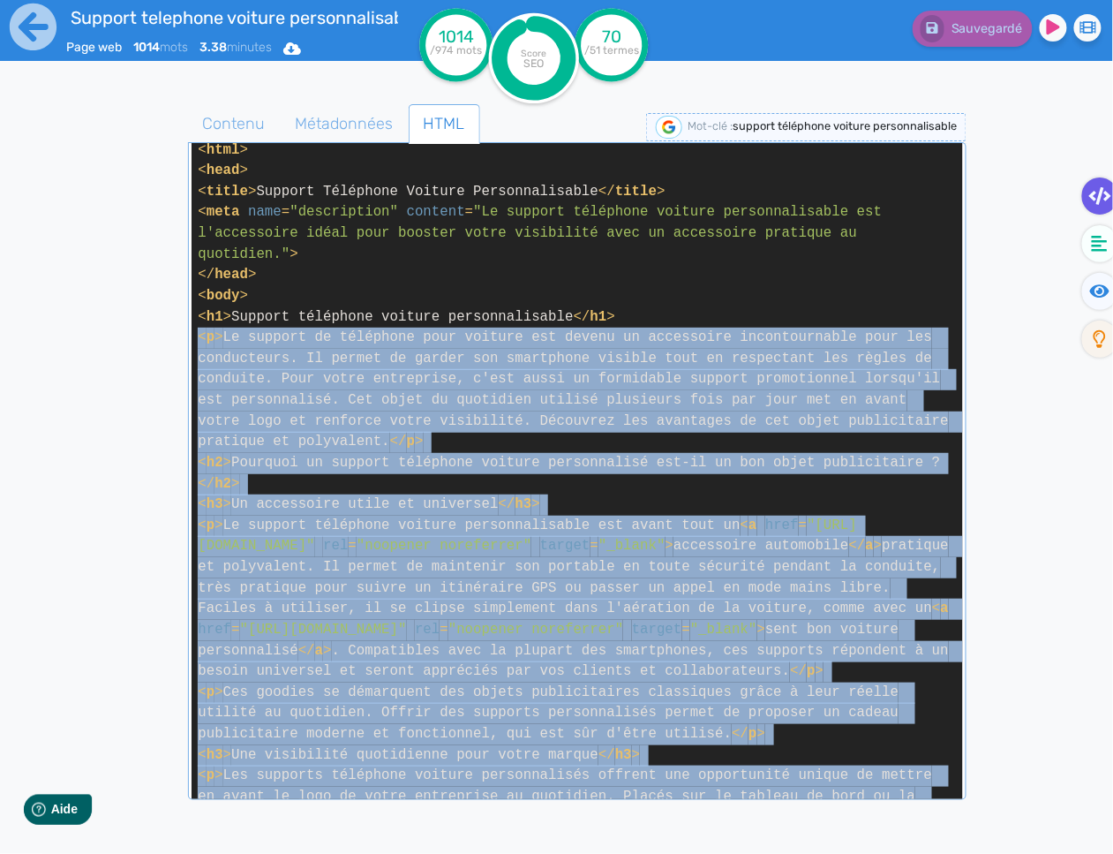
scroll to position [0, 0]
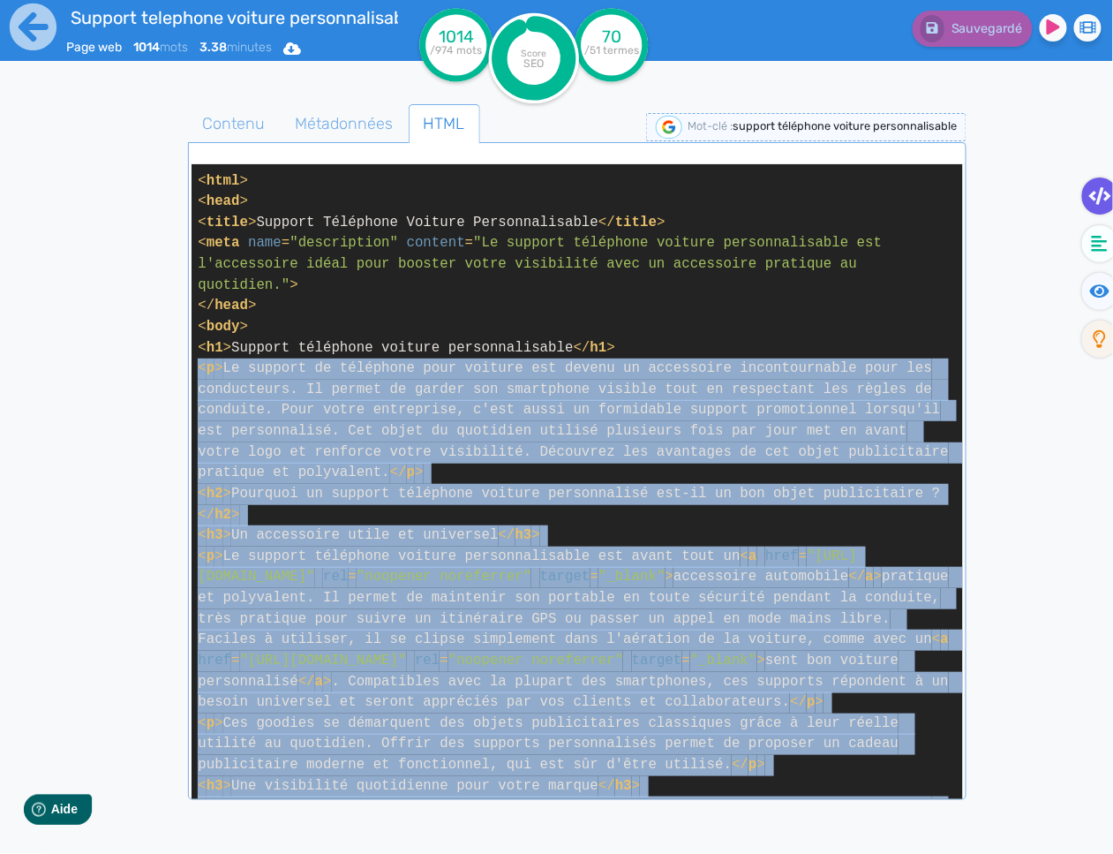
copy span "< l > Ip dolorsi am consectet adip elitsed doe tempor in utlaboreet doloremagna…"
click at [245, 122] on span "Contenu" at bounding box center [234, 124] width 91 height 48
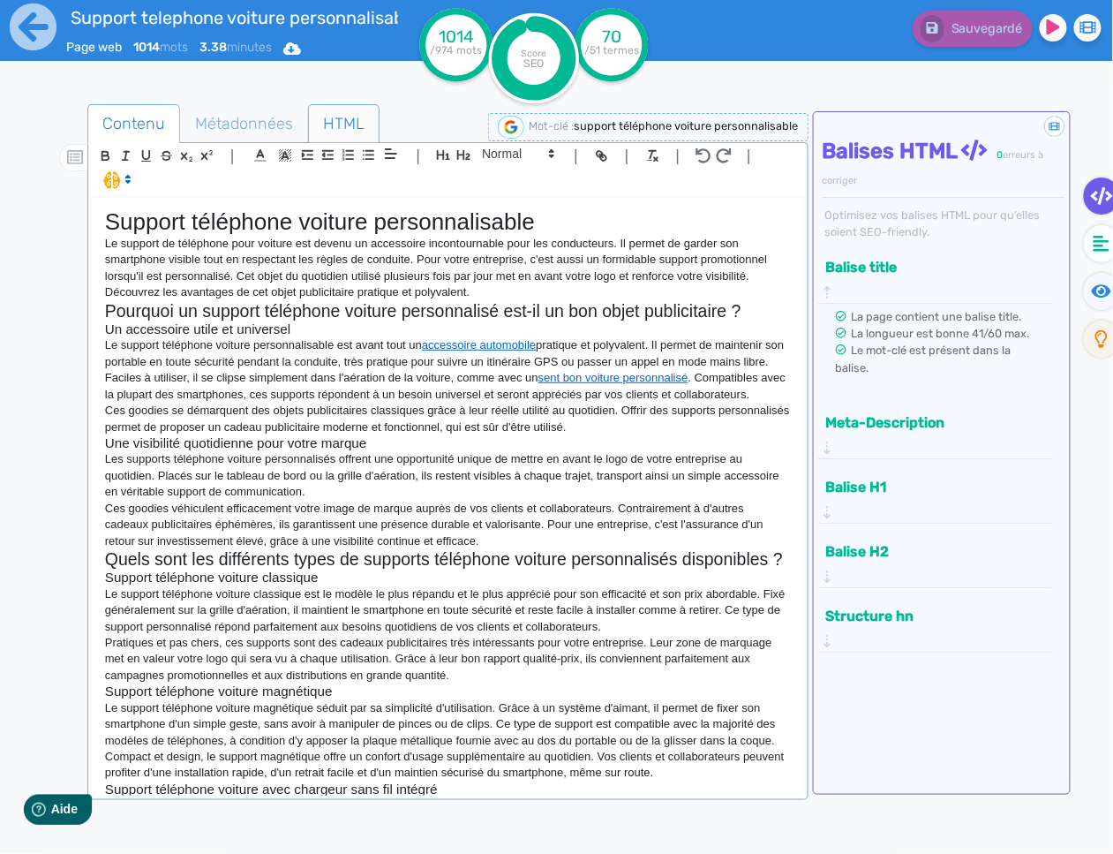
click at [326, 132] on span "HTML" at bounding box center [344, 124] width 70 height 48
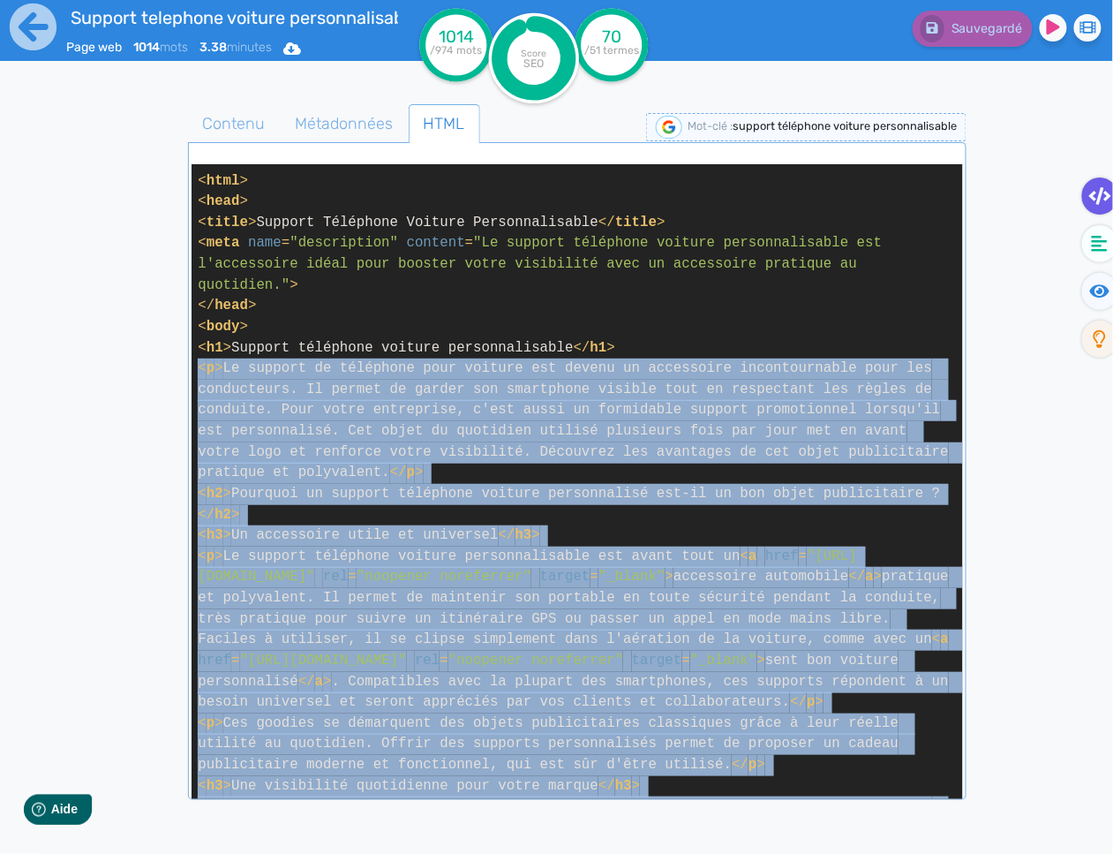
copy span "< l > Ip dolorsi am consectet adip elitsed doe tempor in utlaboreet doloremagna…"
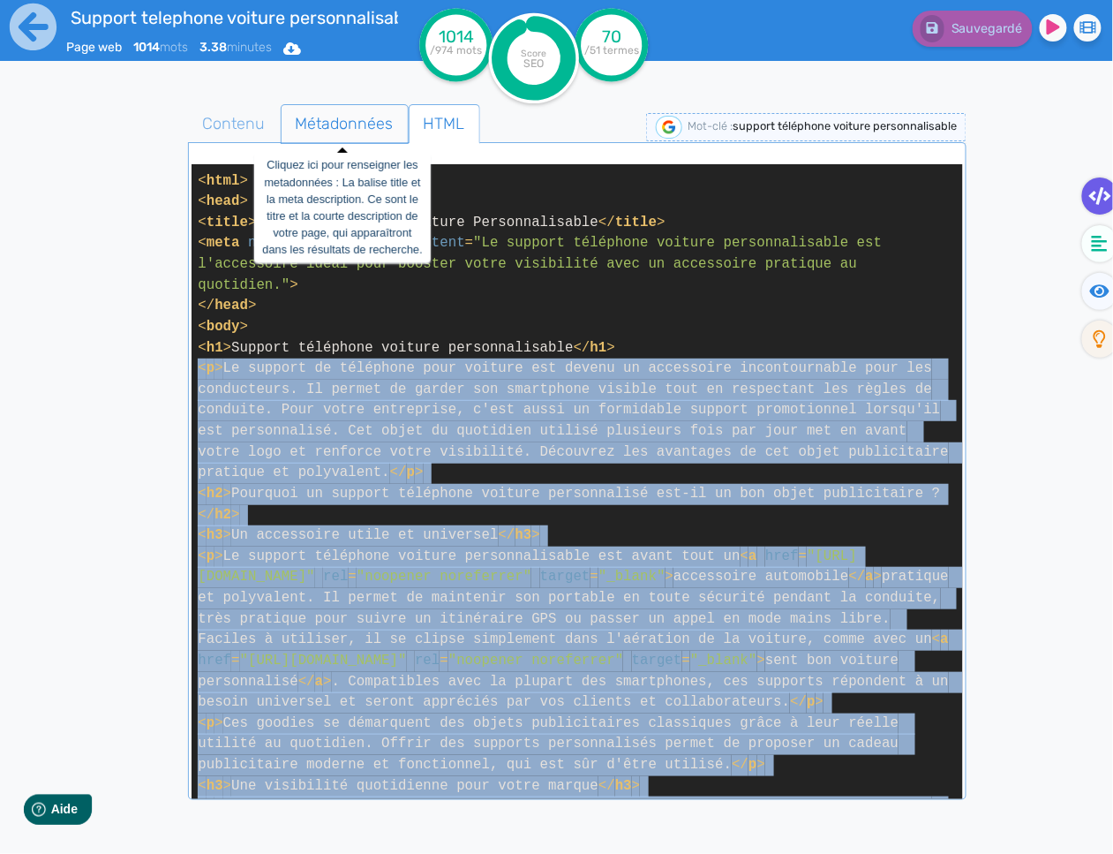
click at [356, 123] on span "Métadonnées" at bounding box center [345, 124] width 126 height 48
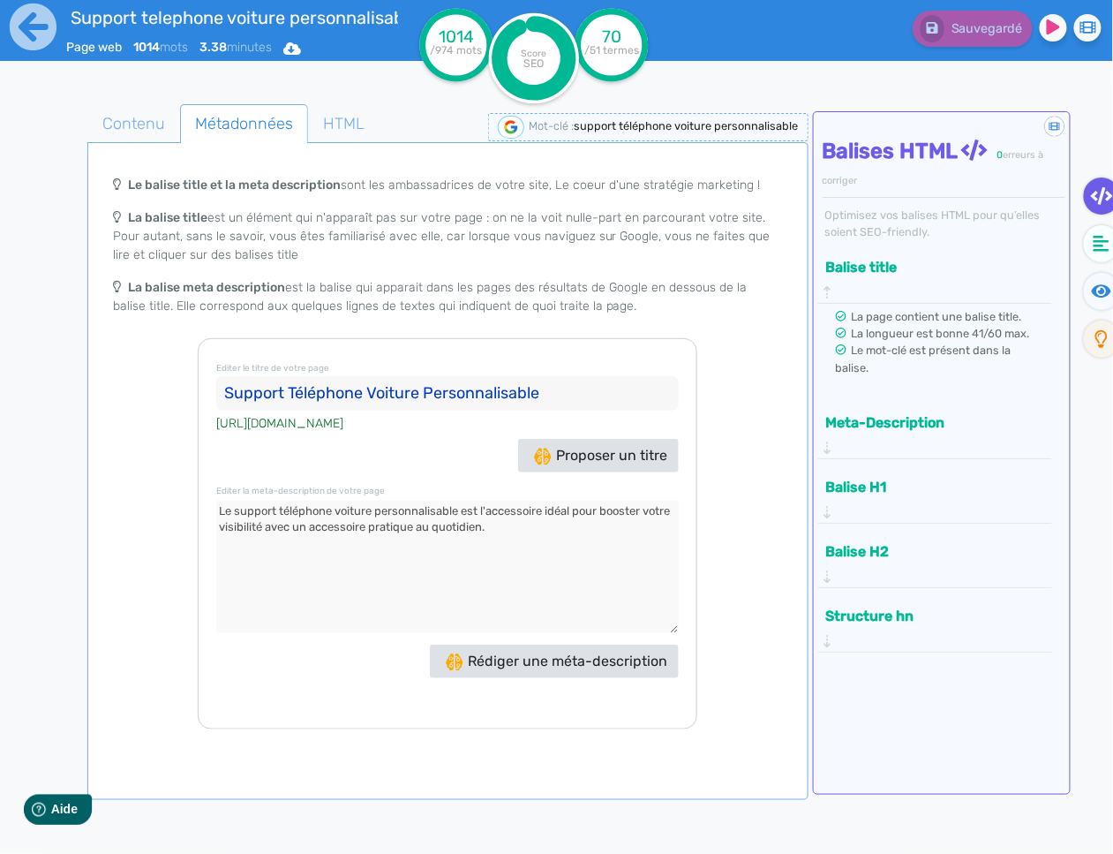
drag, startPoint x: 538, startPoint y: 531, endPoint x: 196, endPoint y: 501, distance: 343.9
click at [196, 501] on div "Le balise title et la meta description sont les ambassadrices de votre site, Le…" at bounding box center [448, 448] width 714 height 562
click at [380, 526] on textarea at bounding box center [447, 567] width 463 height 132
click at [33, 22] on icon at bounding box center [33, 27] width 47 height 47
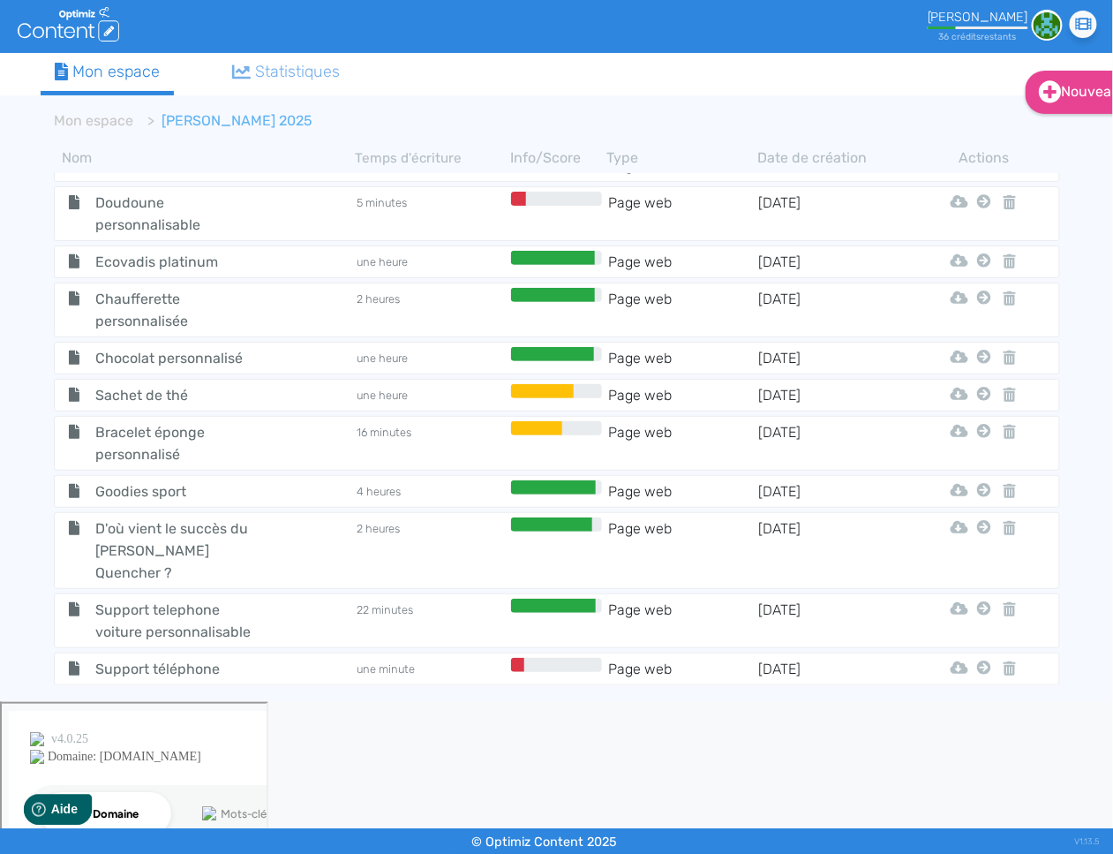
scroll to position [694, 0]
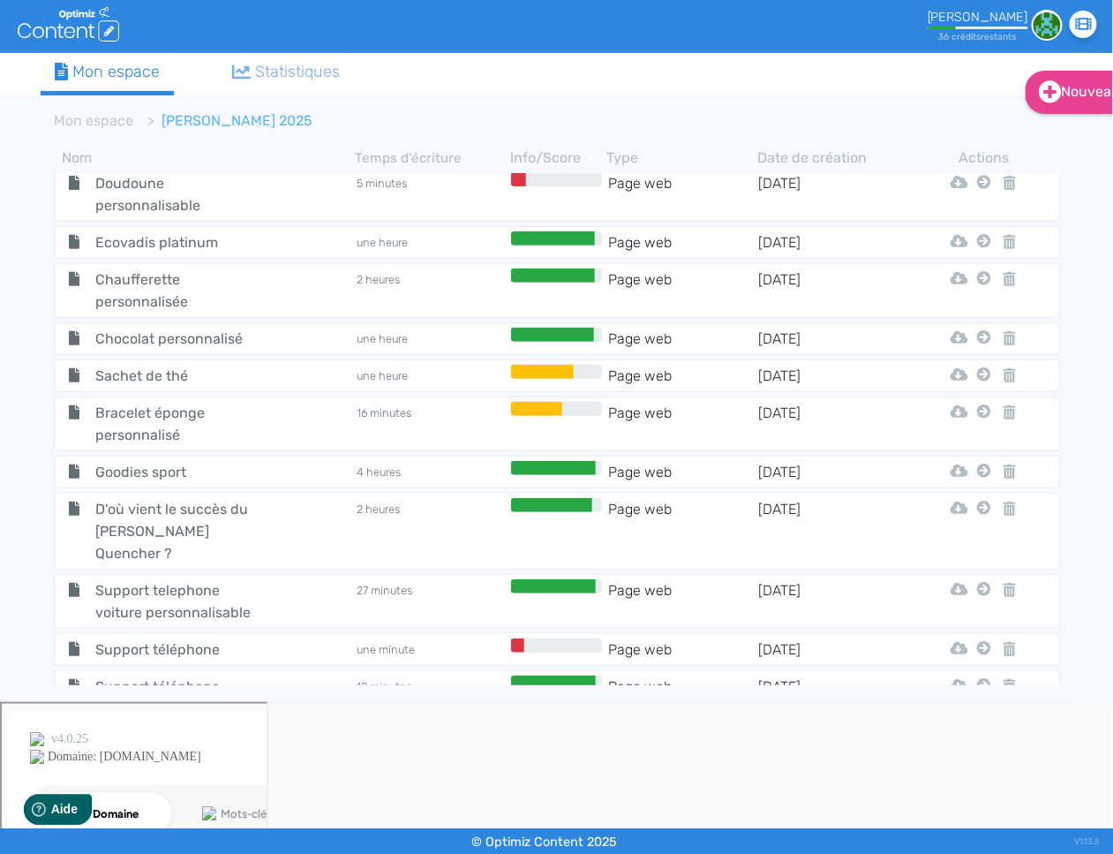
click at [204, 522] on span "D'où vient le succès du [PERSON_NAME] Quencher ?" at bounding box center [181, 531] width 199 height 66
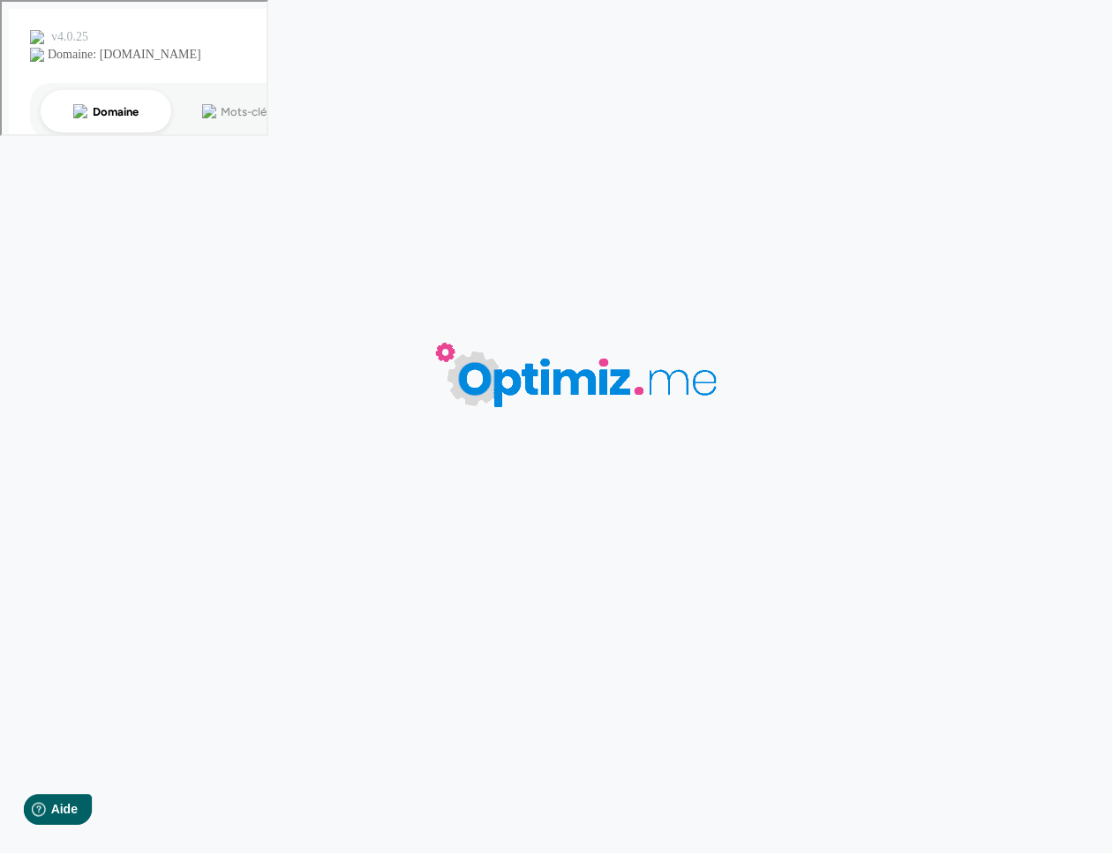
type input "D'où vient le succès du [PERSON_NAME] Quencher ?"
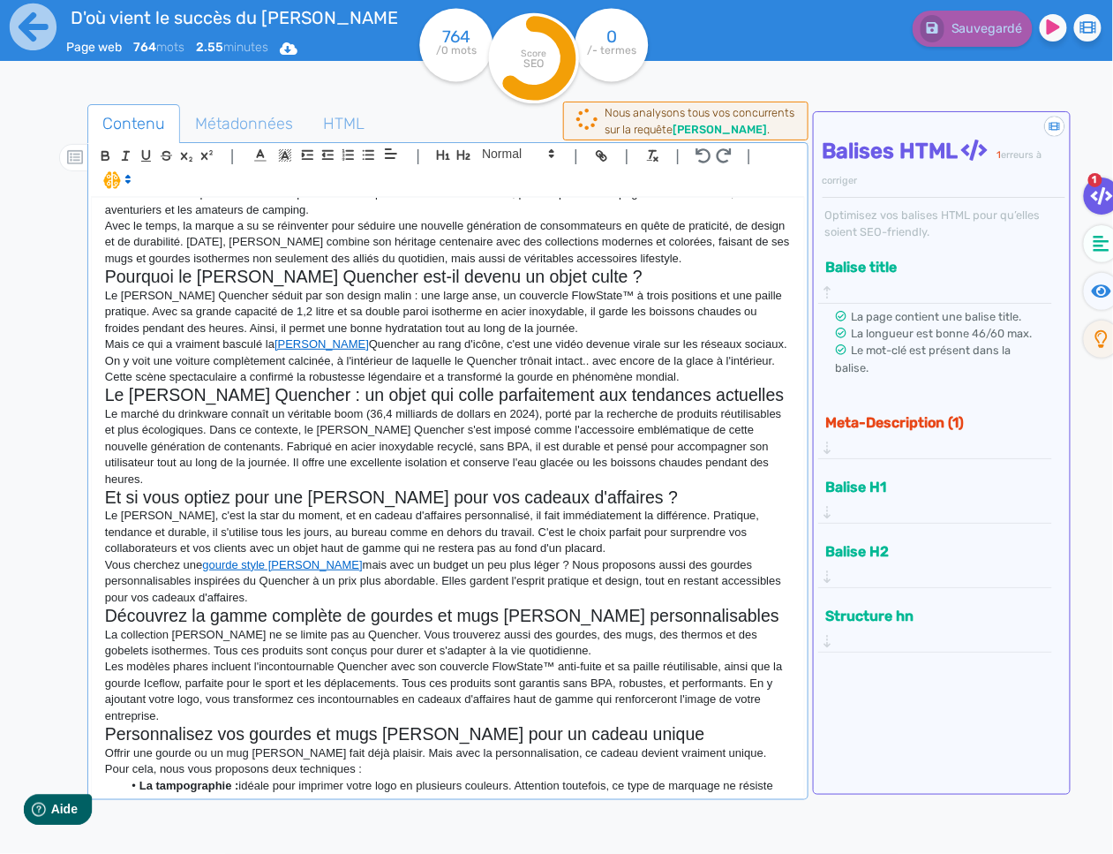
scroll to position [226, 0]
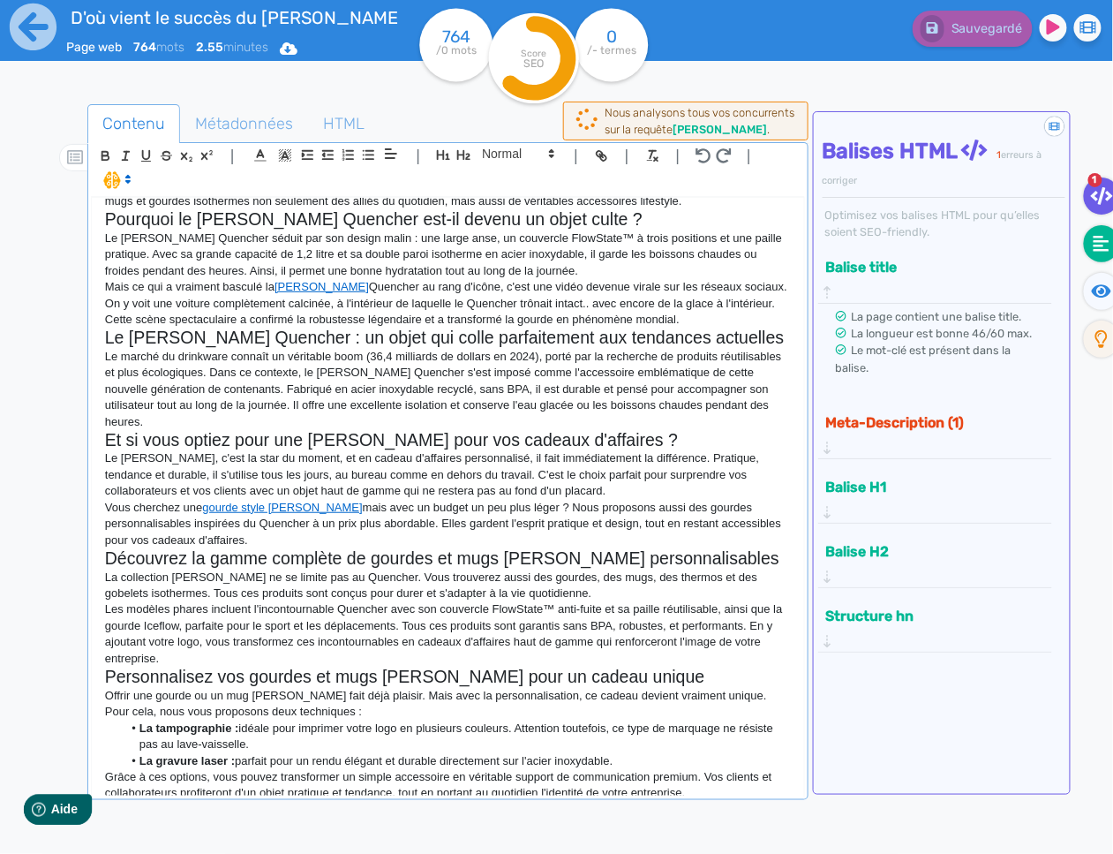
click at [1101, 251] on icon at bounding box center [1102, 244] width 16 height 18
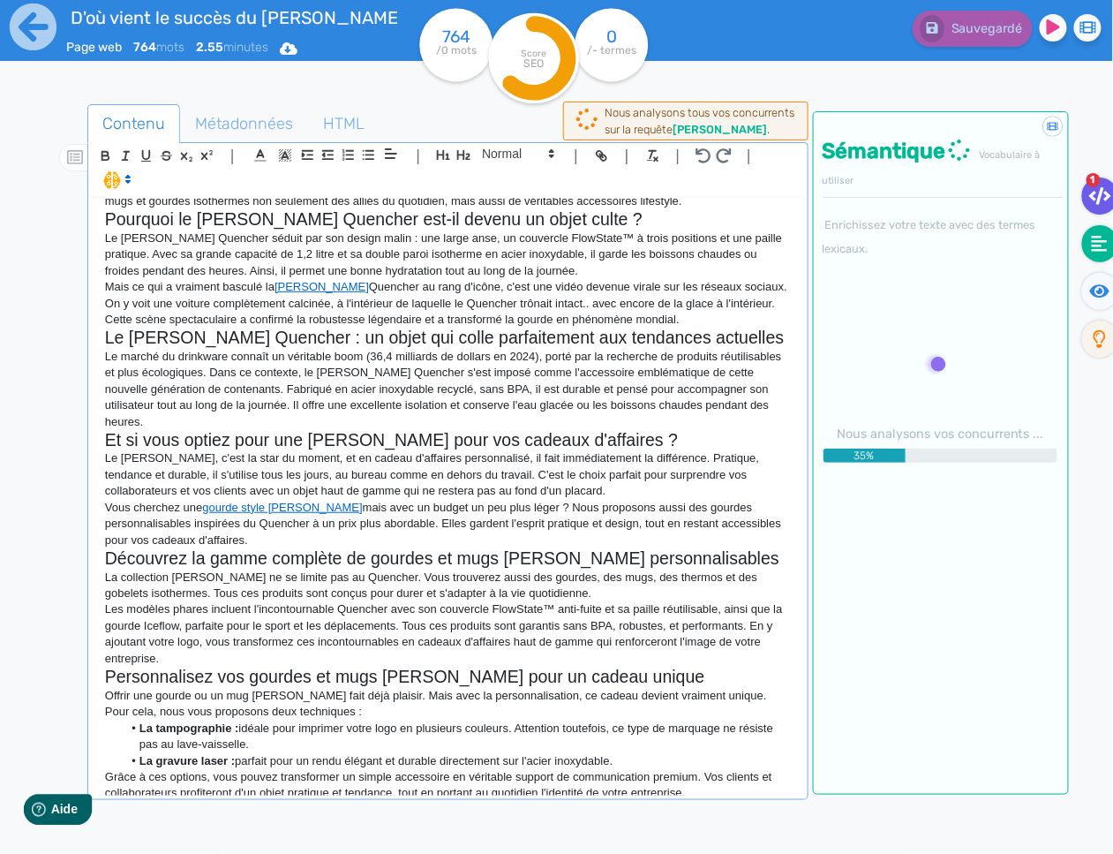
click at [1092, 201] on icon at bounding box center [1100, 196] width 22 height 18
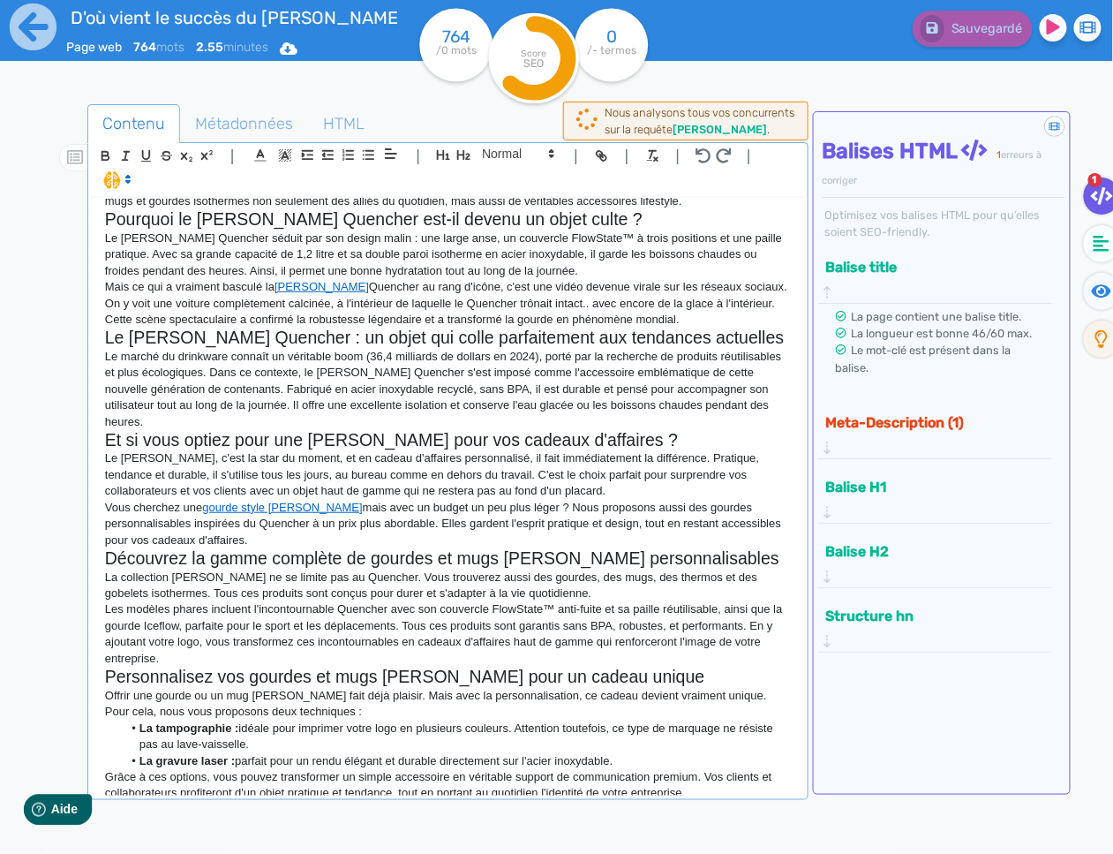
click at [964, 408] on button "Meta-Description (1)" at bounding box center [929, 422] width 217 height 29
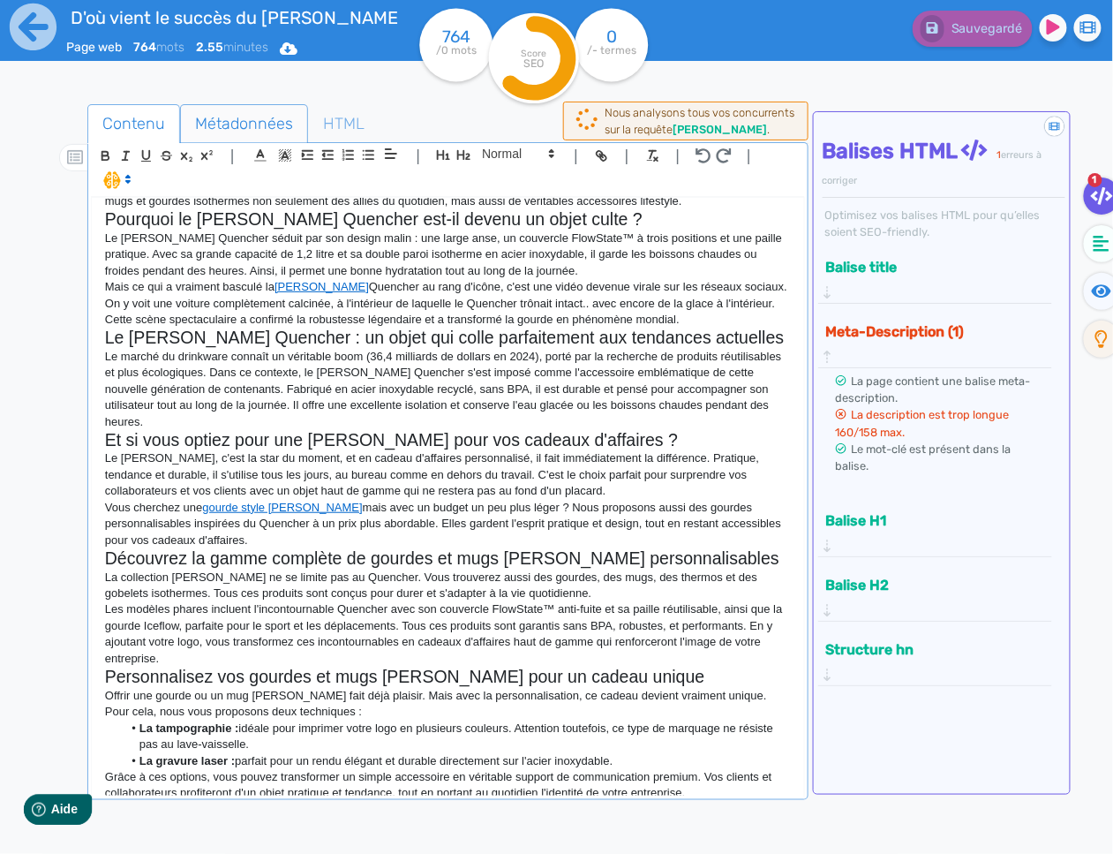
click at [236, 103] on span "Métadonnées" at bounding box center [244, 124] width 126 height 48
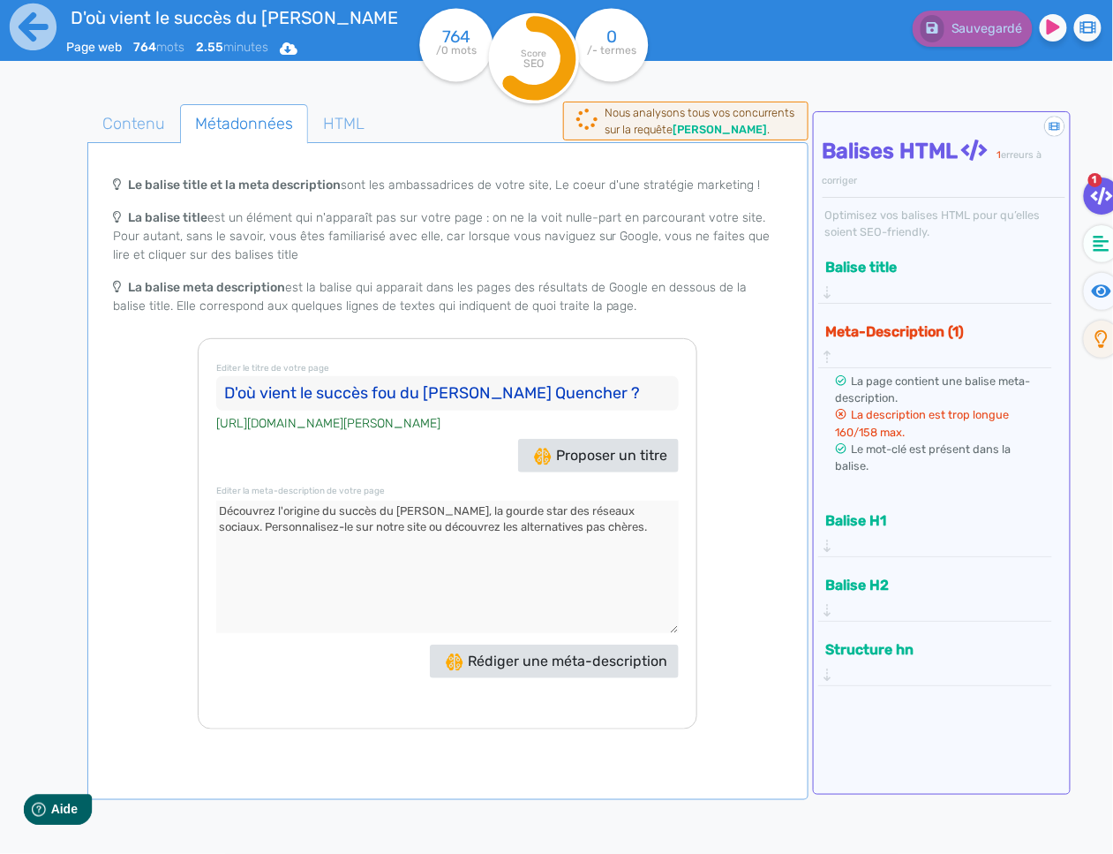
drag, startPoint x: 648, startPoint y: 526, endPoint x: 594, endPoint y: 530, distance: 54.0
click at [594, 530] on textarea at bounding box center [447, 567] width 463 height 132
drag, startPoint x: 110, startPoint y: 138, endPoint x: 125, endPoint y: 143, distance: 15.9
click at [110, 138] on span "Contenu" at bounding box center [133, 124] width 91 height 48
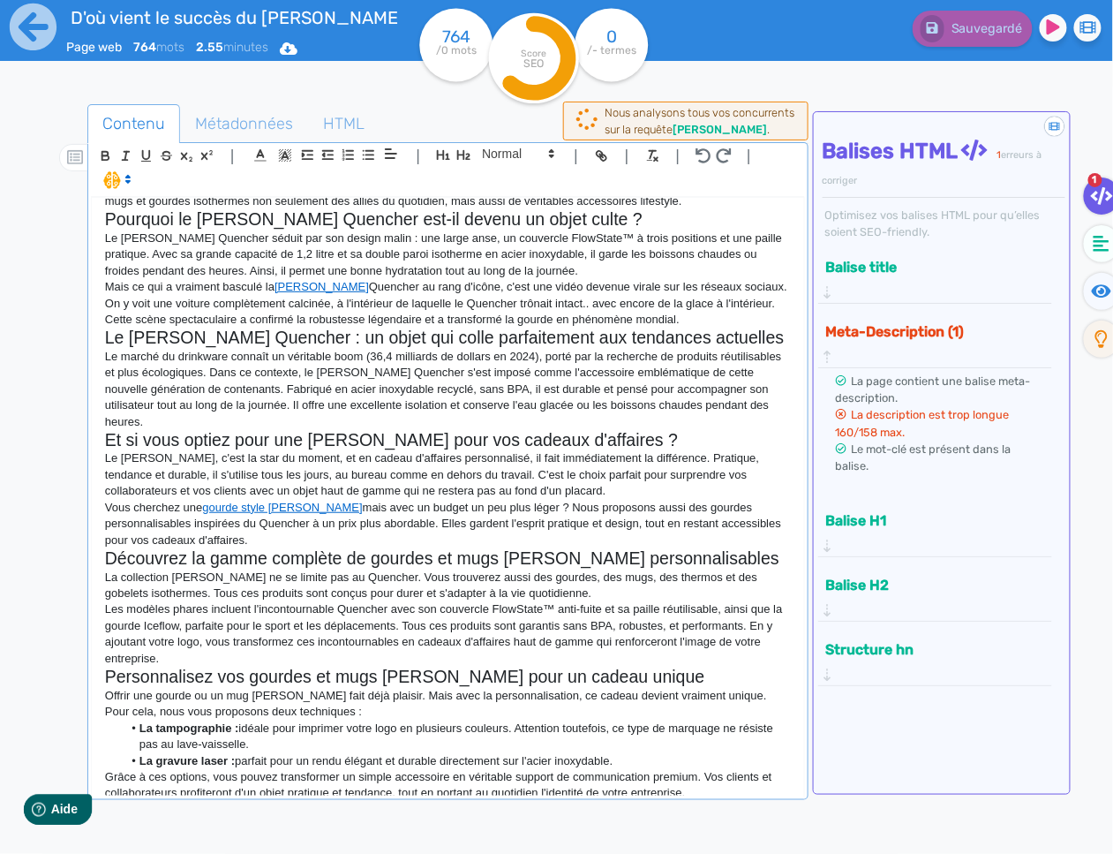
click at [583, 500] on p "Vous cherchez une gourde style [PERSON_NAME] mais avec un budget un peu plus lé…" at bounding box center [448, 524] width 686 height 49
click at [1102, 240] on icon at bounding box center [1102, 244] width 16 height 16
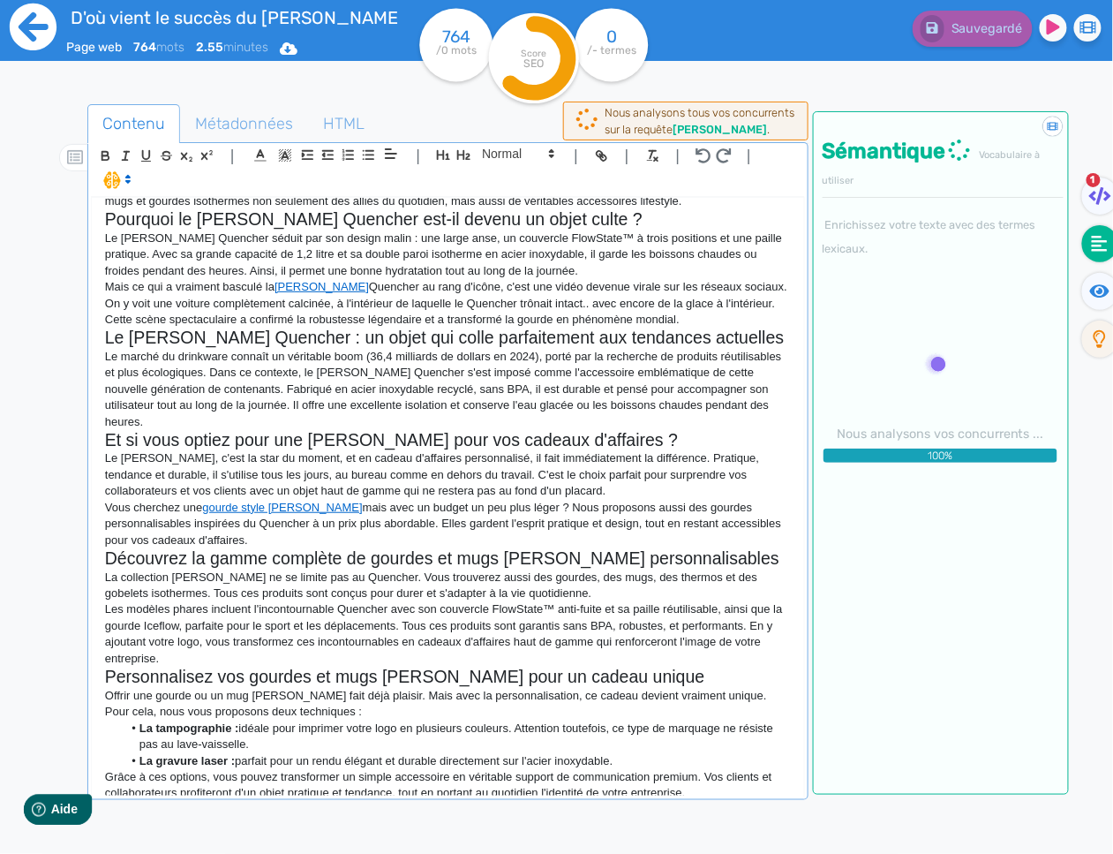
click at [35, 35] on icon at bounding box center [33, 27] width 47 height 47
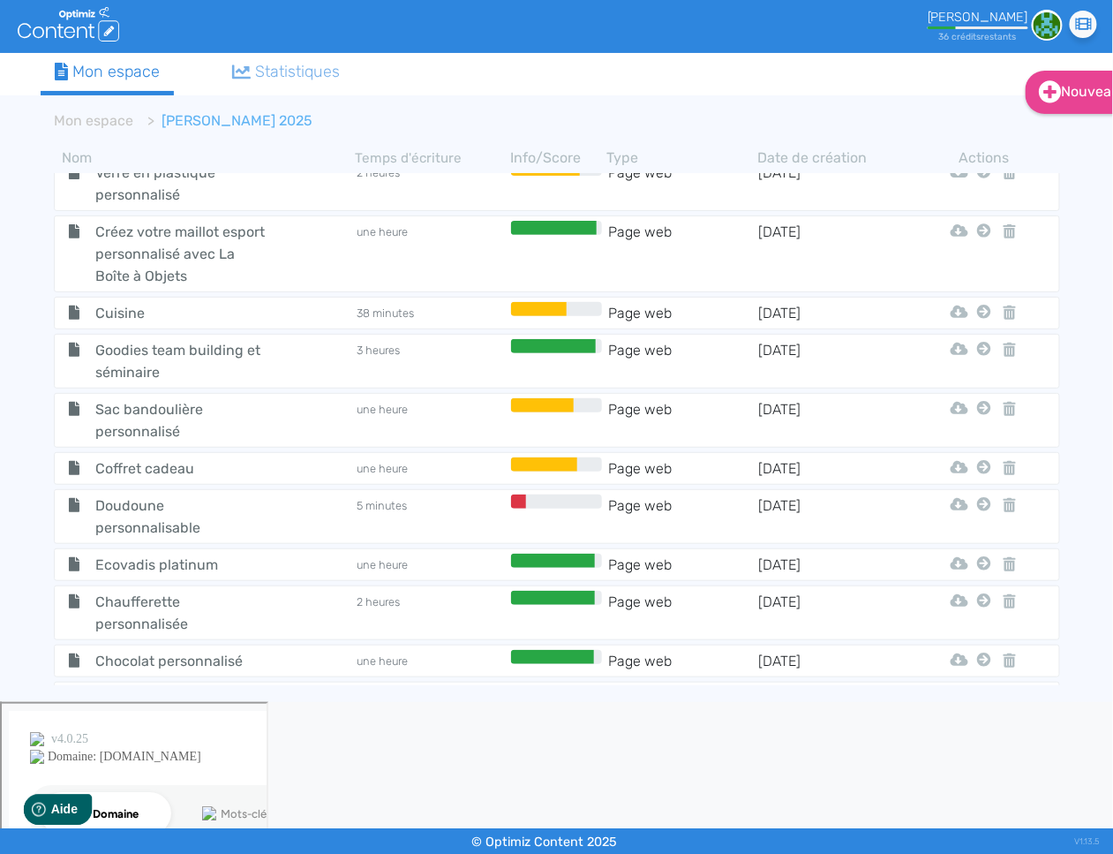
scroll to position [694, 0]
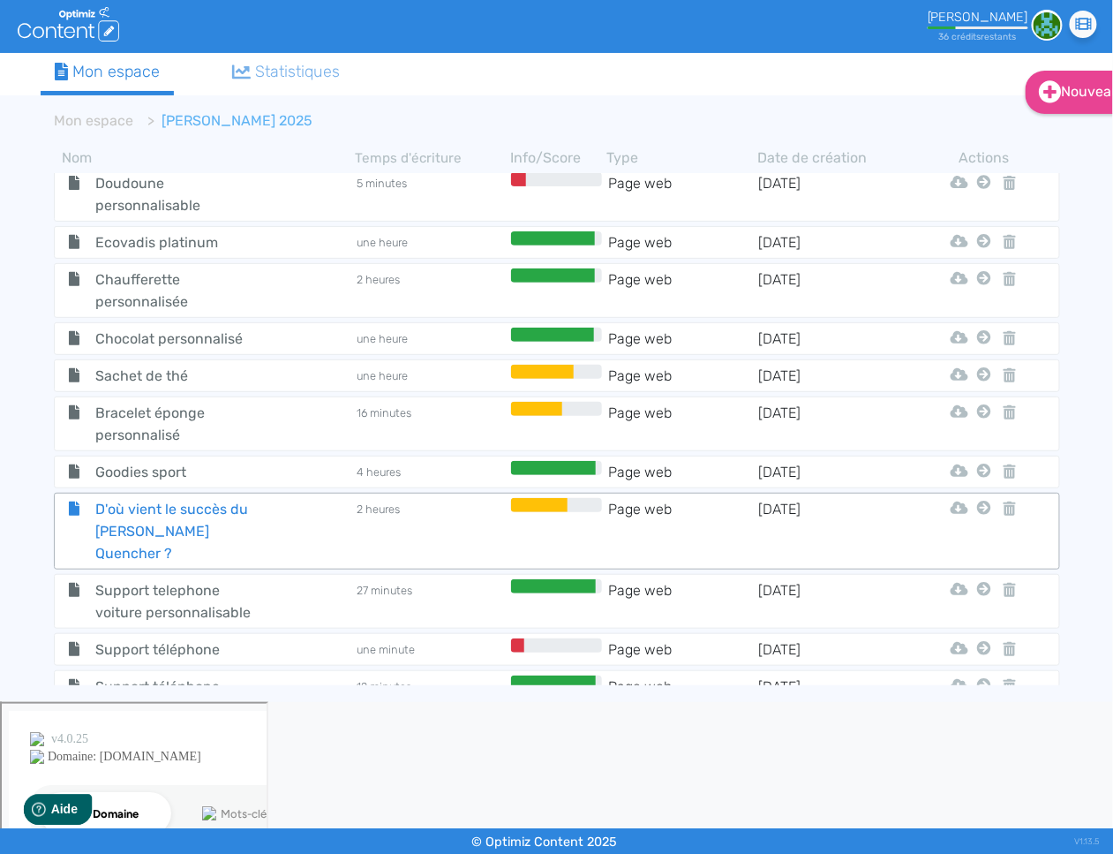
click at [147, 505] on span "D'où vient le succès du [PERSON_NAME] Quencher ?" at bounding box center [181, 531] width 199 height 66
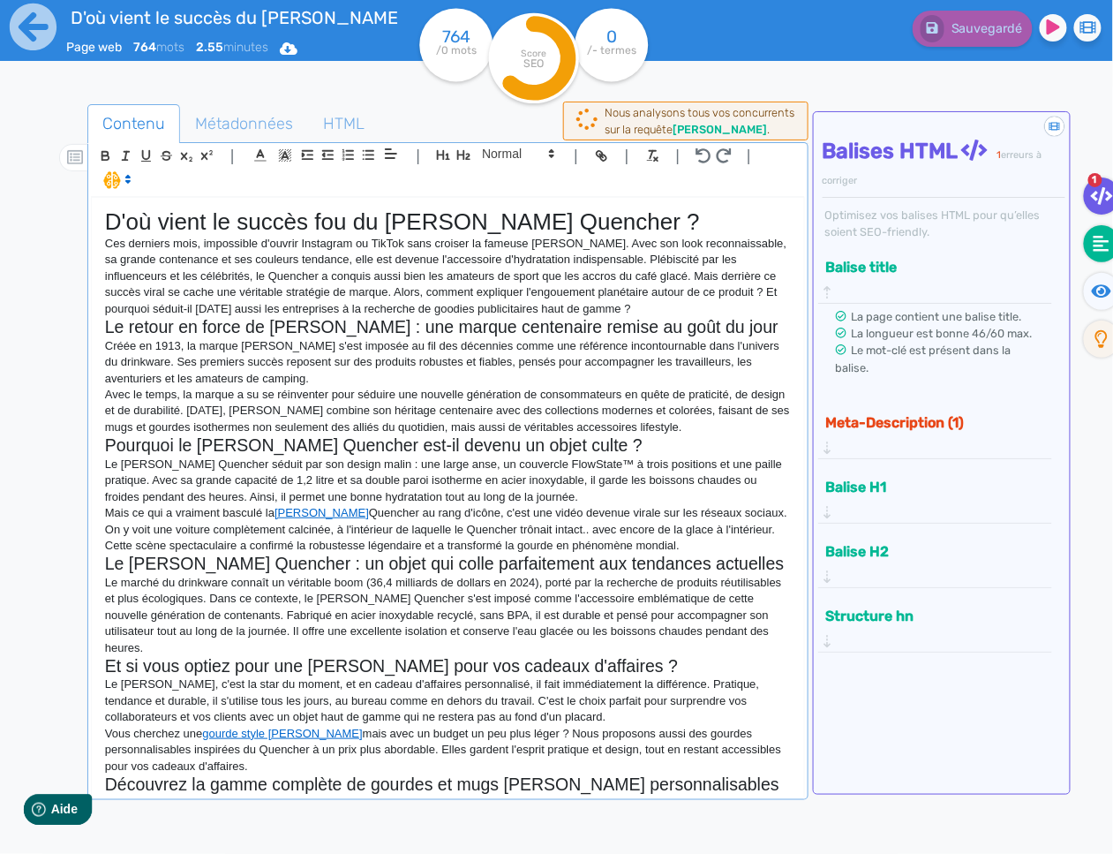
click at [1104, 245] on icon at bounding box center [1102, 244] width 16 height 18
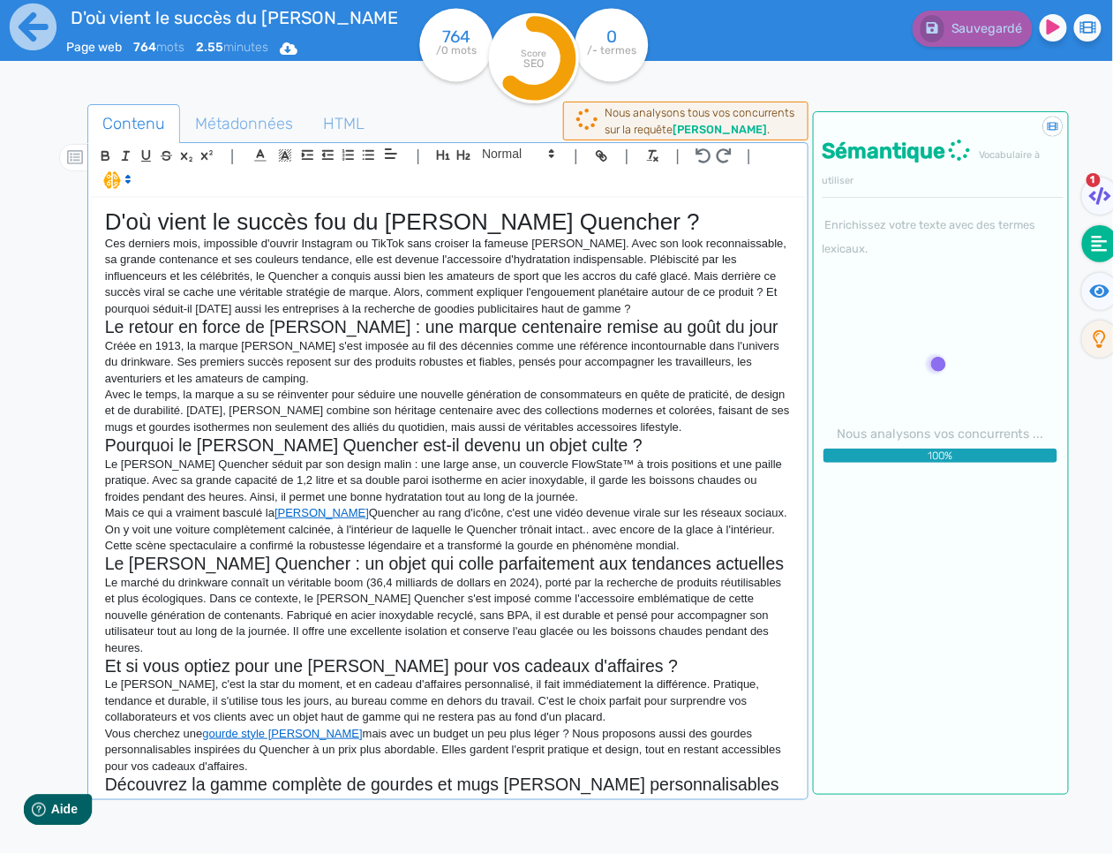
click at [690, 419] on p "Avec le temps, la marque a su se réinventer pour séduire une nouvelle génératio…" at bounding box center [448, 411] width 686 height 49
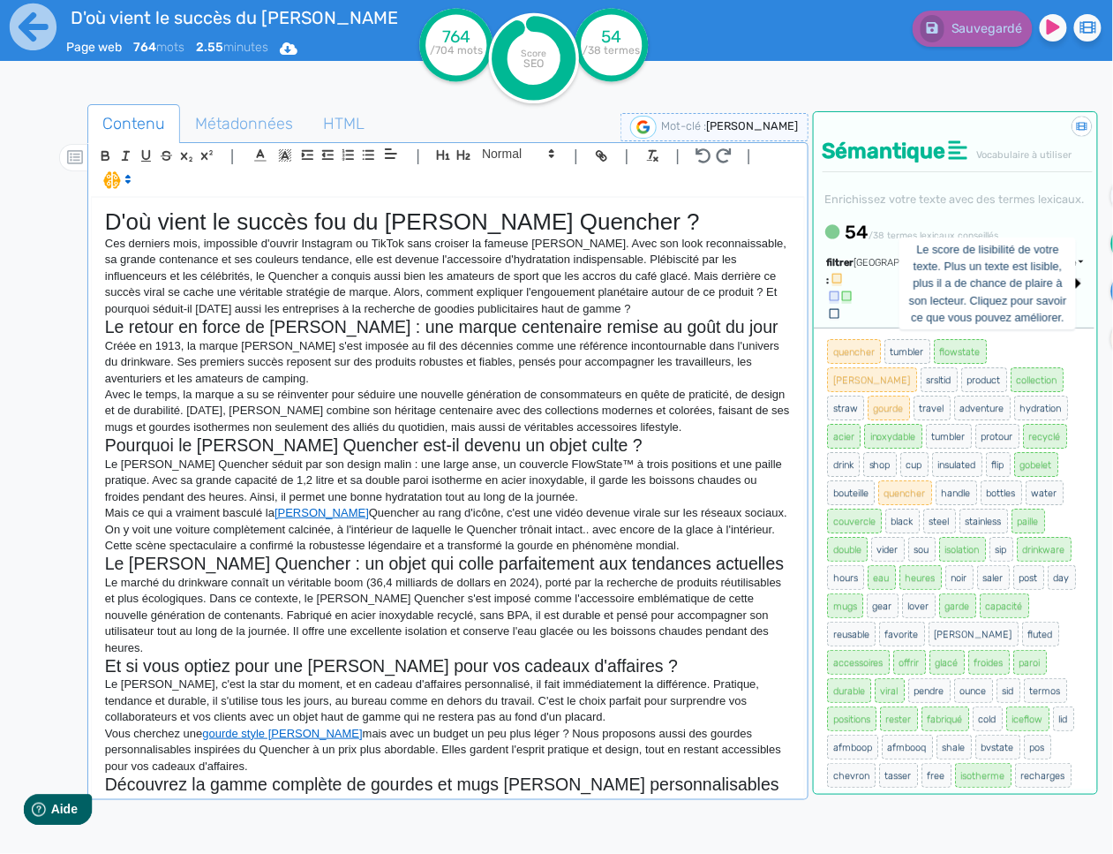
click at [1111, 289] on fa-icon at bounding box center [1129, 291] width 36 height 37
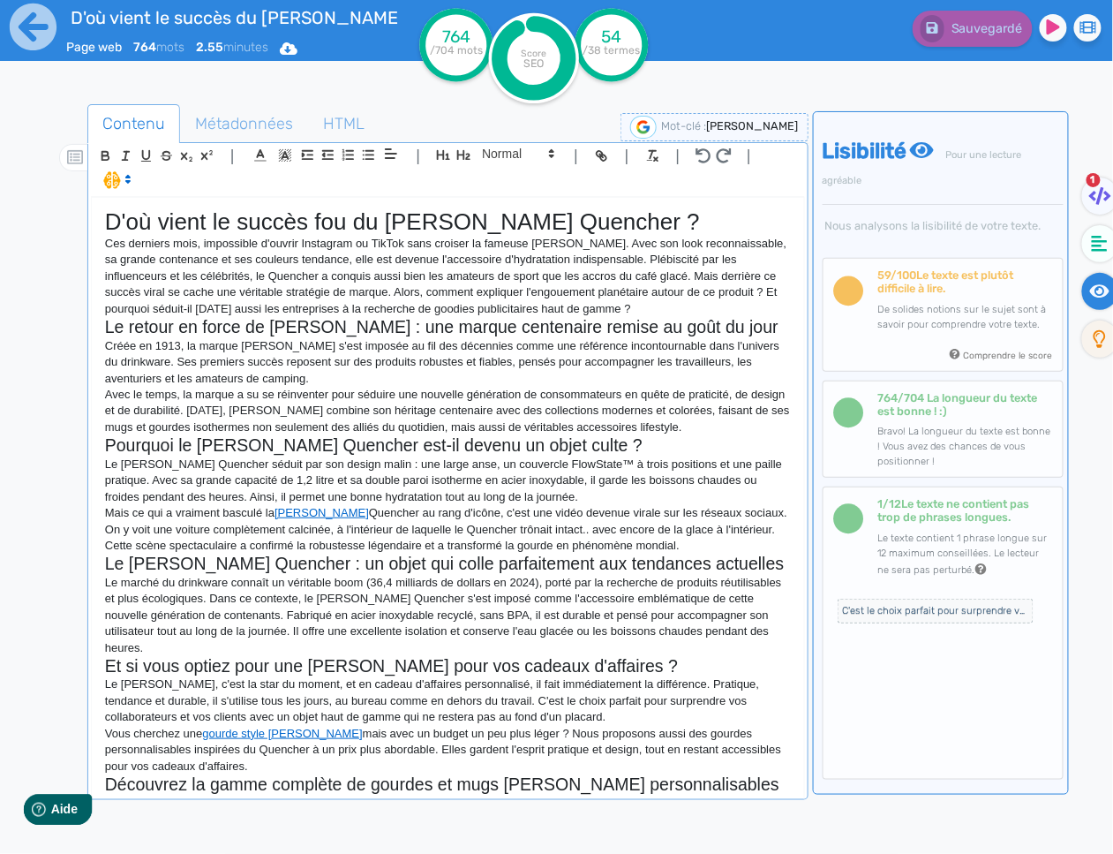
click at [1096, 177] on span "1" at bounding box center [1094, 180] width 14 height 14
click at [1091, 190] on icon at bounding box center [1100, 196] width 22 height 18
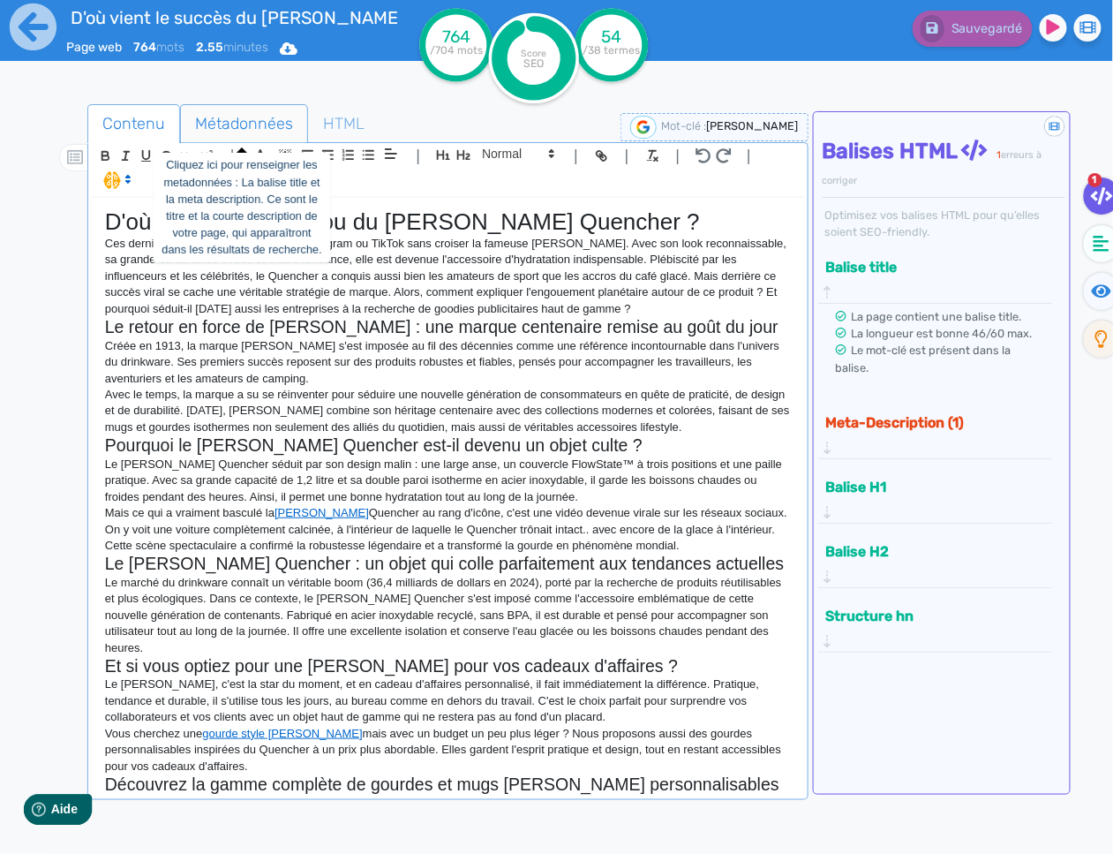
click at [207, 132] on span "Métadonnées" at bounding box center [244, 124] width 126 height 48
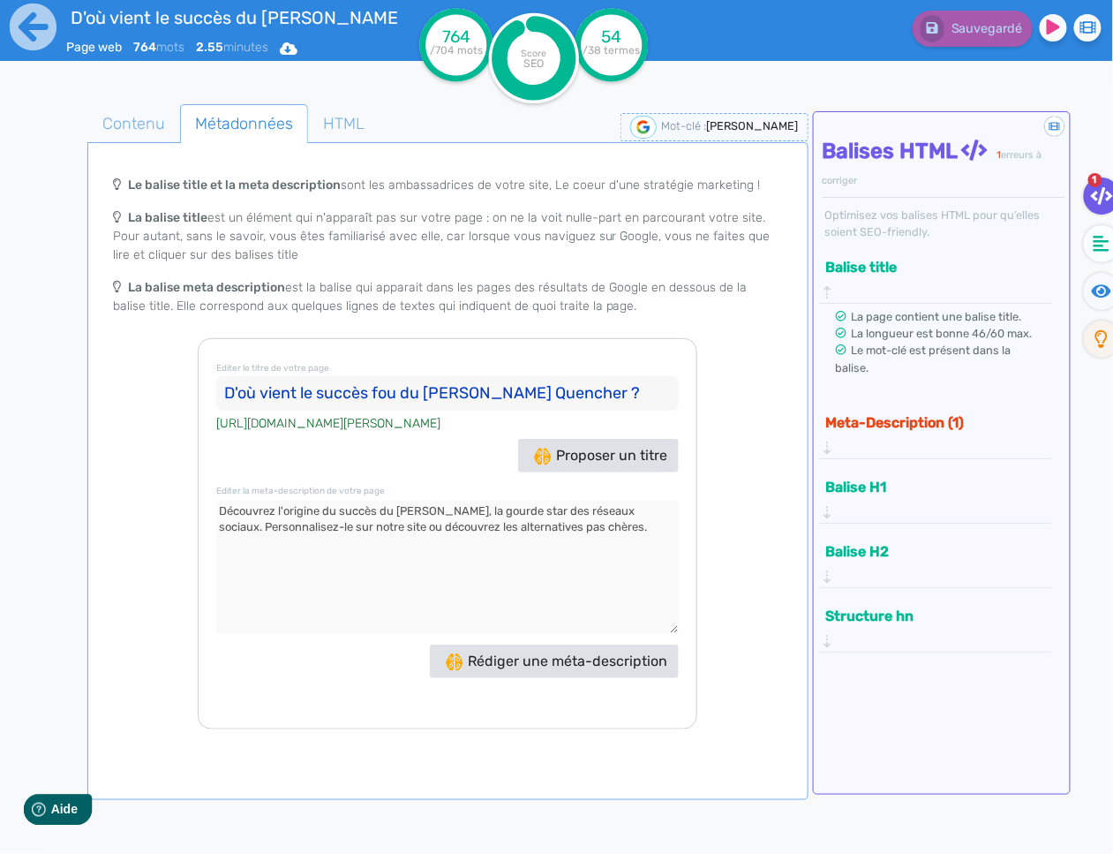
drag, startPoint x: 353, startPoint y: 528, endPoint x: 333, endPoint y: 526, distance: 20.4
click at [333, 526] on textarea at bounding box center [447, 567] width 463 height 132
click at [531, 531] on textarea at bounding box center [447, 567] width 463 height 132
drag, startPoint x: 648, startPoint y: 524, endPoint x: 591, endPoint y: 527, distance: 57.4
click at [591, 528] on textarea at bounding box center [447, 567] width 463 height 132
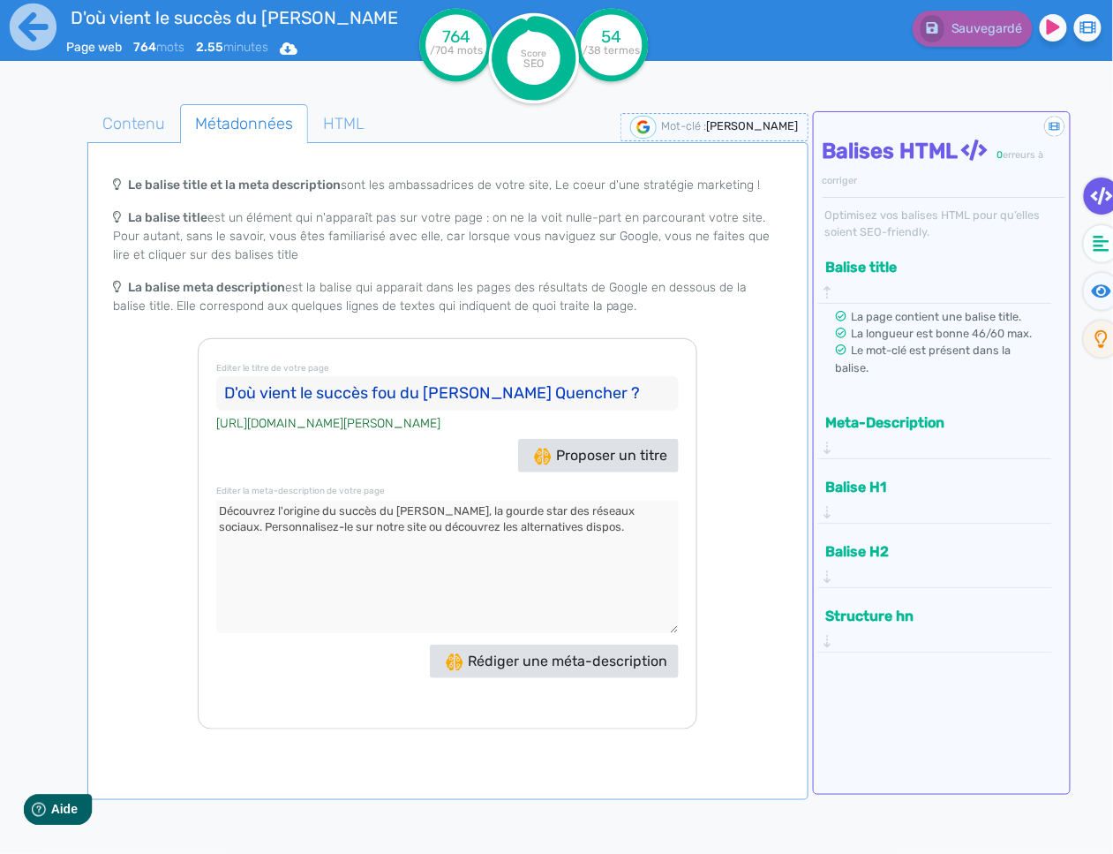
click at [661, 532] on textarea at bounding box center [447, 567] width 463 height 132
type textarea "Découvrez l'origine du succès du [PERSON_NAME], la gourde star des réseaux soci…"
click at [134, 110] on span "Contenu" at bounding box center [133, 124] width 91 height 48
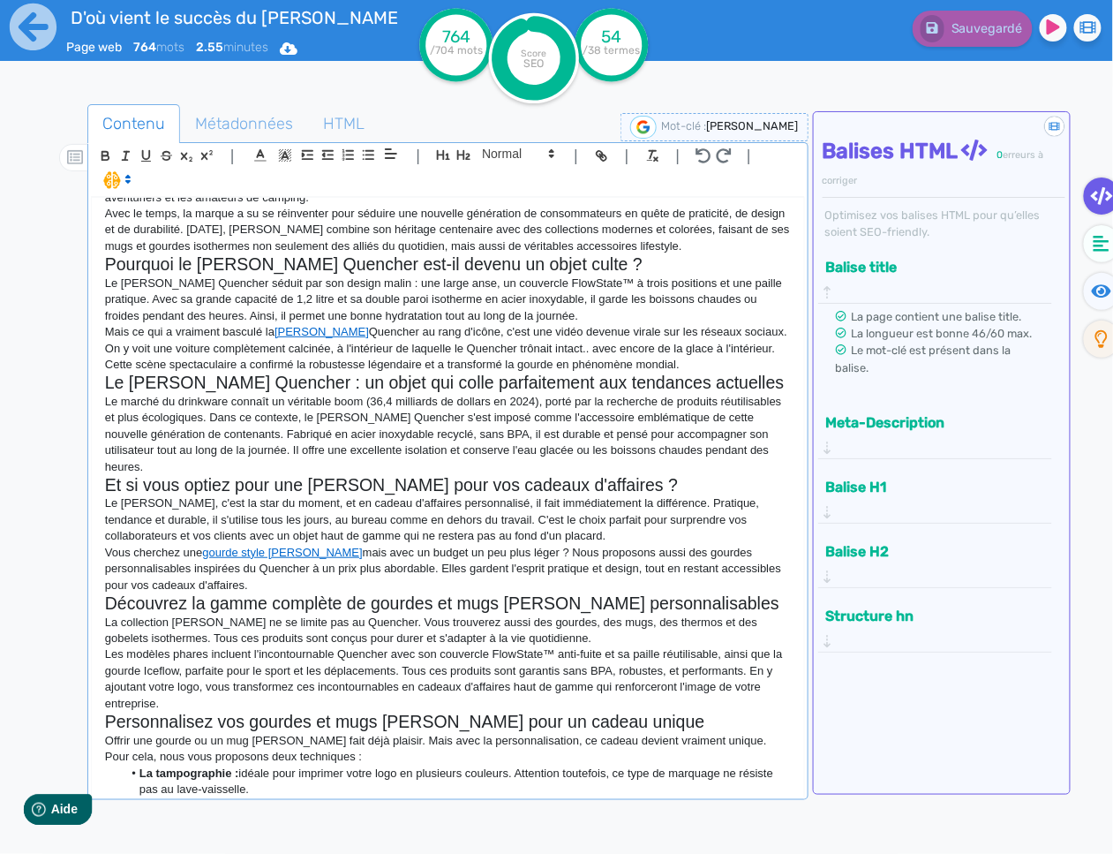
scroll to position [226, 0]
